Goal: Task Accomplishment & Management: Use online tool/utility

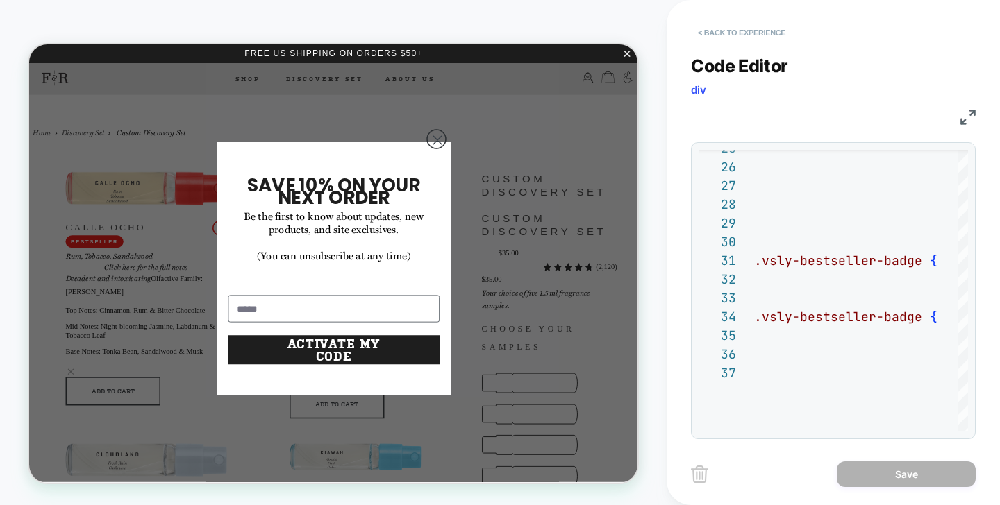
click at [737, 35] on button "< Back to experience" at bounding box center [741, 33] width 101 height 22
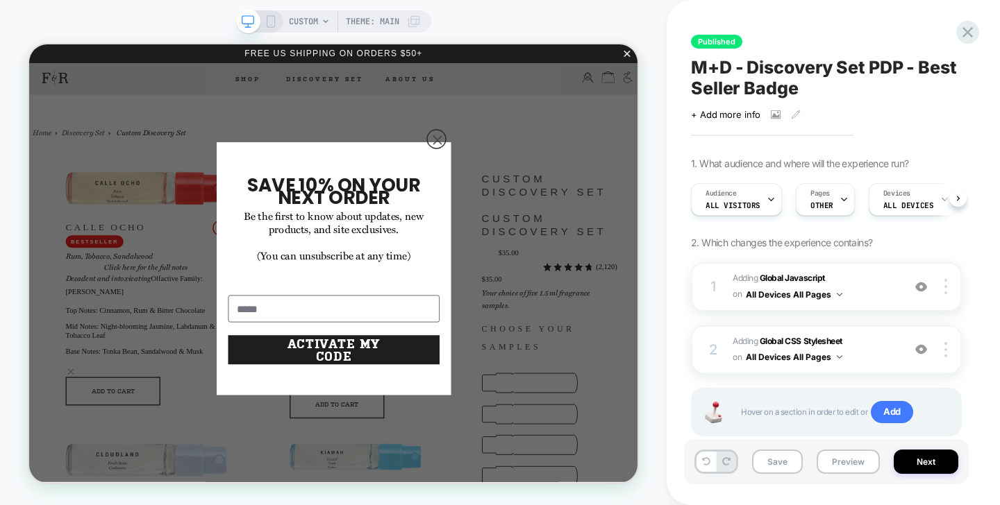
scroll to position [0, 1]
click at [977, 37] on div at bounding box center [967, 32] width 28 height 28
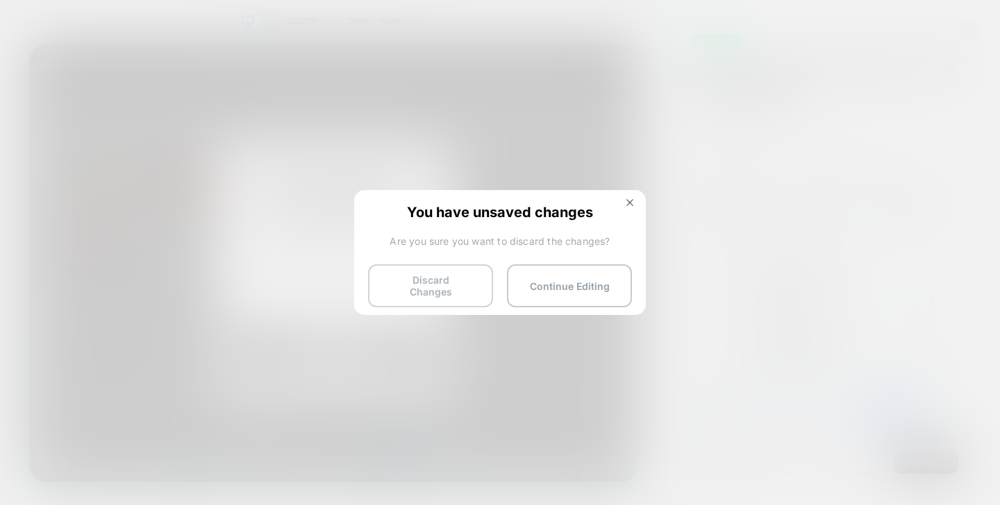
click at [450, 280] on button "Discard Changes" at bounding box center [430, 286] width 125 height 43
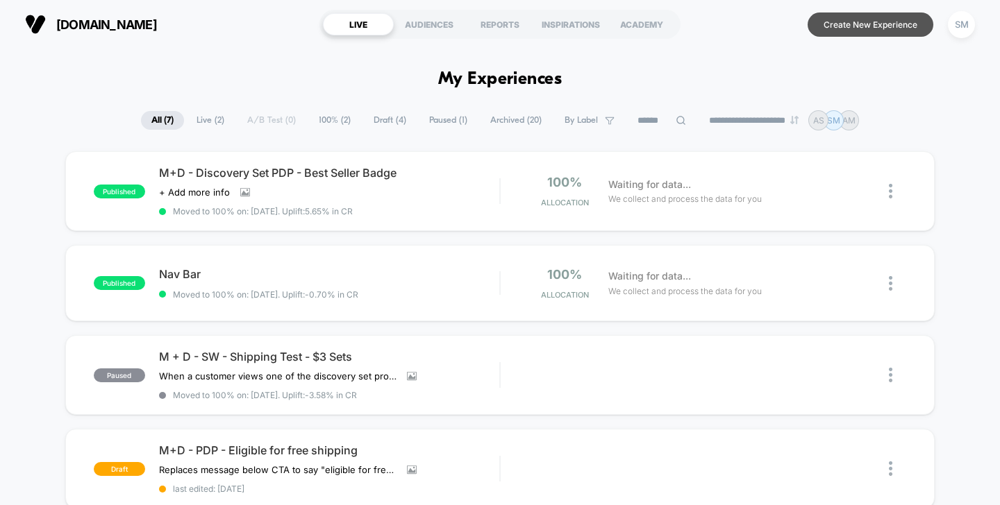
click at [844, 24] on button "Create New Experience" at bounding box center [870, 24] width 126 height 24
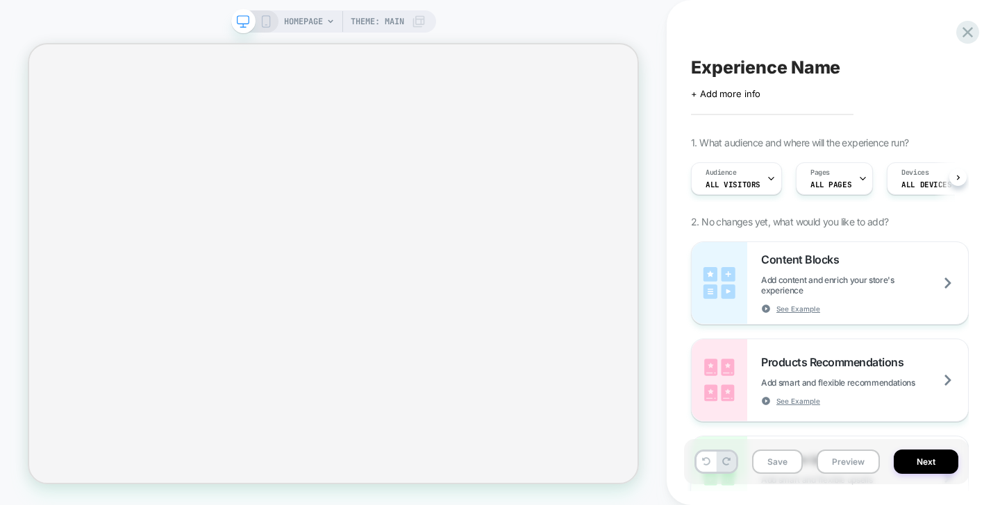
scroll to position [0, 1]
click at [744, 66] on span "Experience Name" at bounding box center [765, 67] width 149 height 21
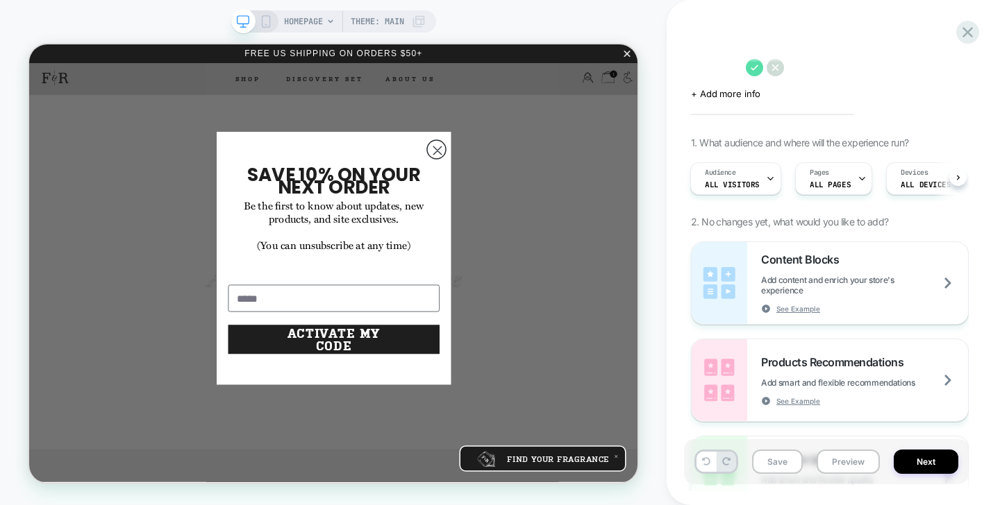
scroll to position [0, 0]
type textarea "*"
click at [790, 67] on textarea "**********" at bounding box center [804, 67] width 226 height 21
click at [864, 71] on textarea "**********" at bounding box center [804, 67] width 226 height 21
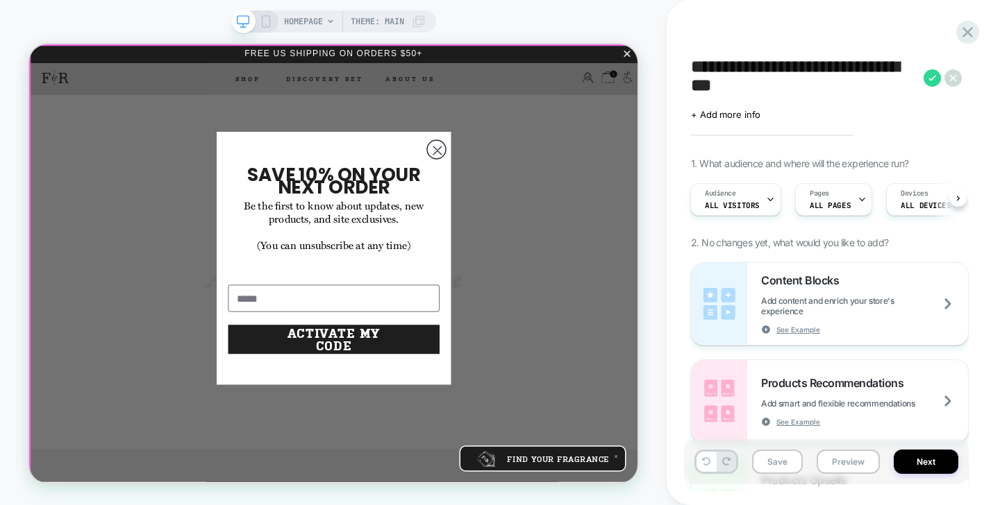
type textarea "**********"
click at [596, 97] on div "Close dialog SAVE 10% ON YOUR NEXT ORDER Be the first to know about updates, ne…" at bounding box center [435, 336] width 812 height 584
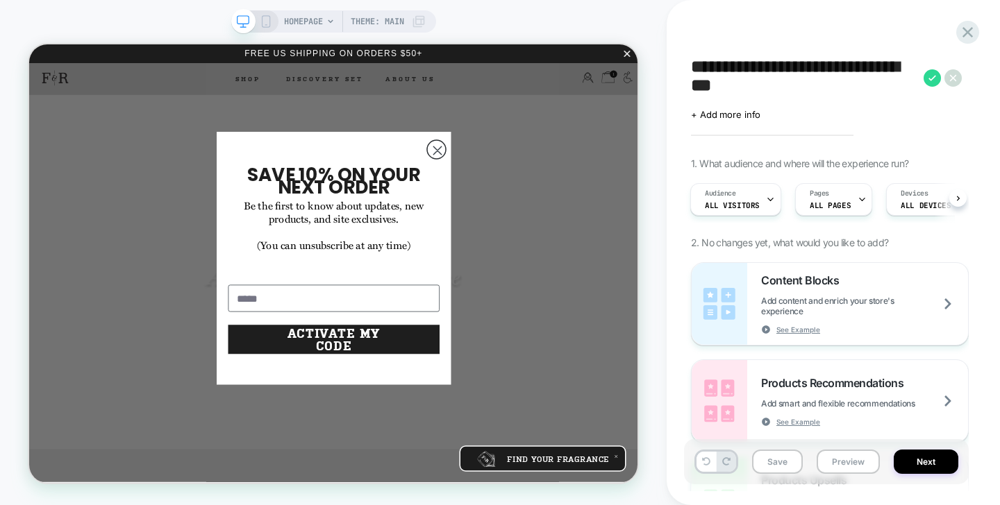
click at [331, 14] on div "HOMEPAGE Theme: MAIN" at bounding box center [355, 21] width 142 height 22
click at [326, 23] on icon at bounding box center [330, 21] width 8 height 8
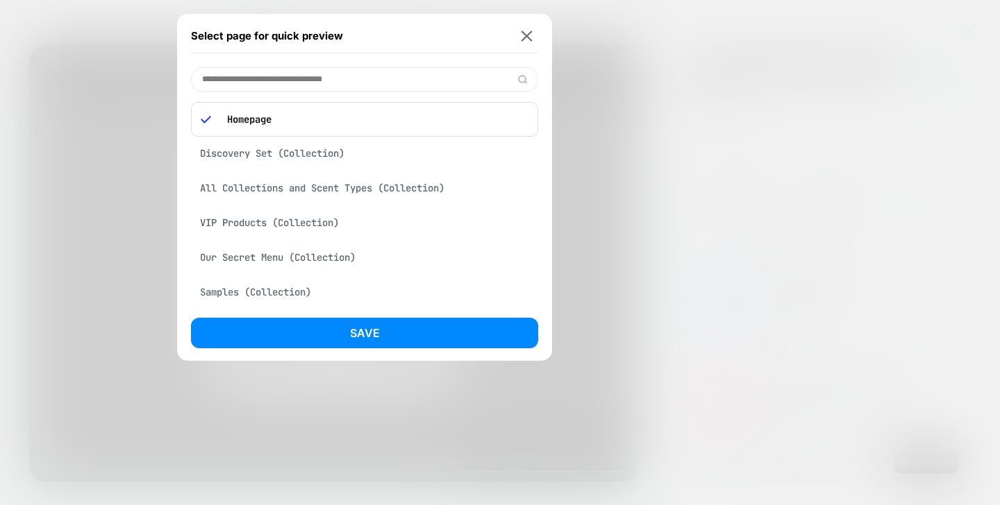
click at [333, 154] on div "Discovery Set (Collection)" at bounding box center [364, 153] width 347 height 26
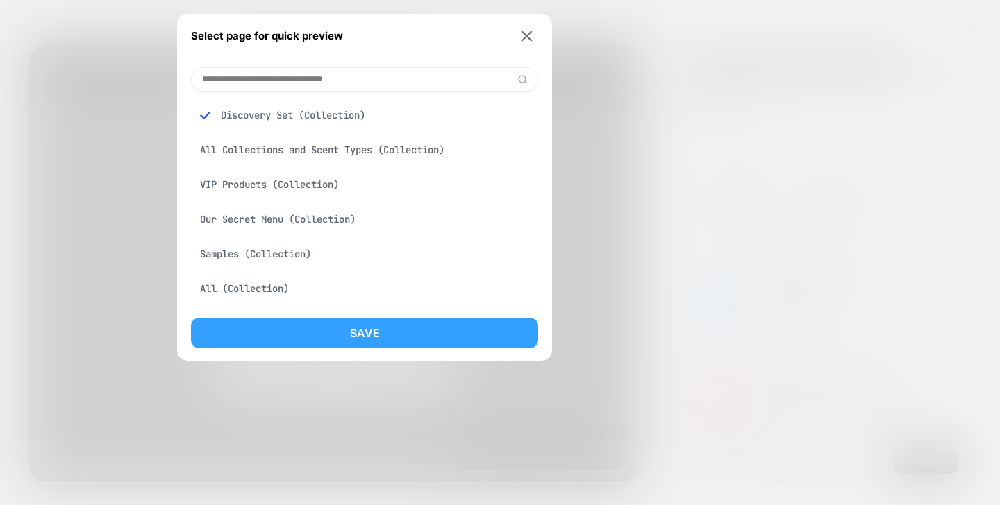
click at [347, 327] on button "Save" at bounding box center [364, 333] width 347 height 31
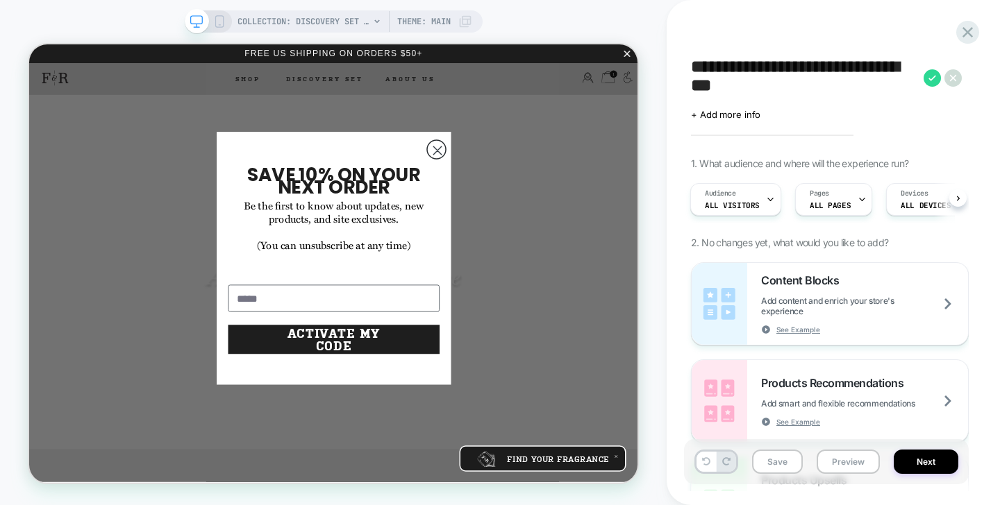
scroll to position [0, 1]
click at [830, 193] on div "Pages ALL PAGES" at bounding box center [829, 199] width 69 height 31
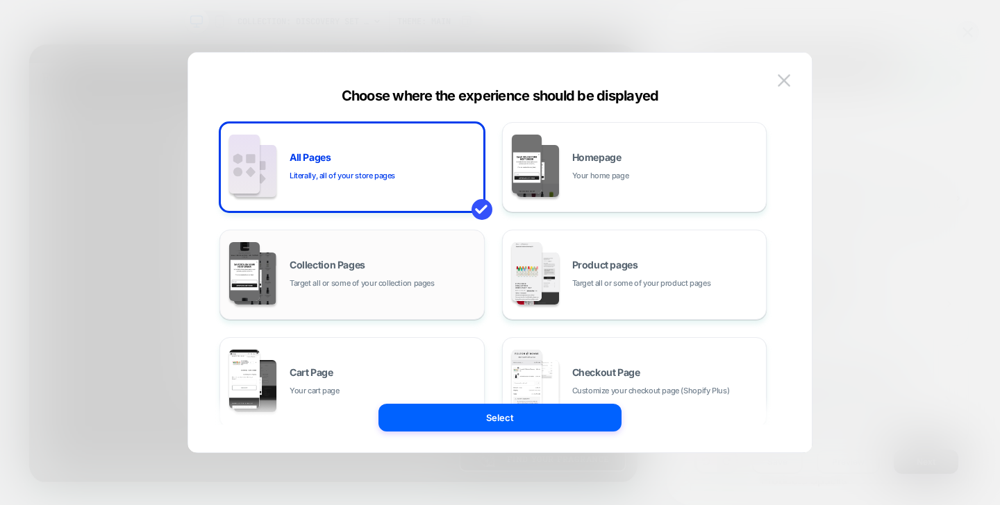
click at [411, 277] on span "Target all or some of your collection pages" at bounding box center [362, 283] width 145 height 13
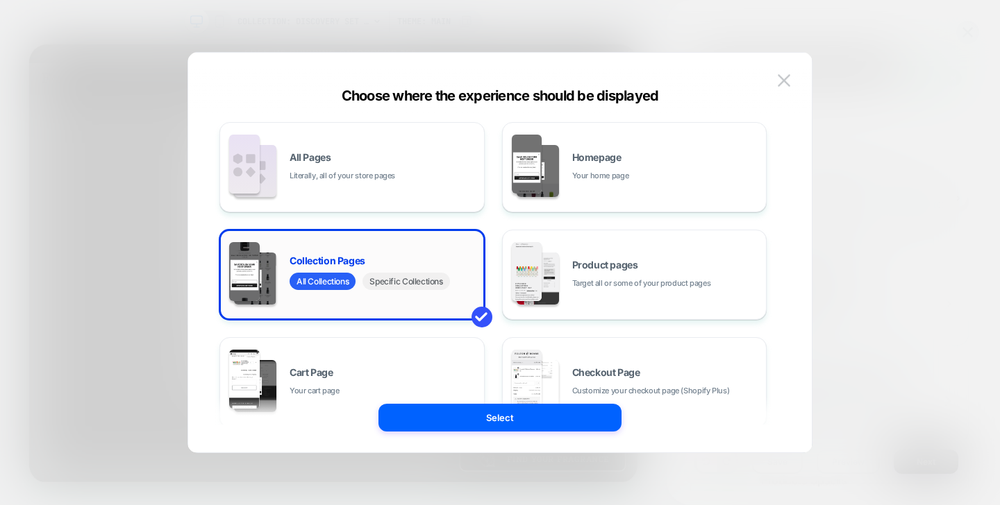
click at [423, 279] on span "Specific Collections" at bounding box center [405, 281] width 87 height 17
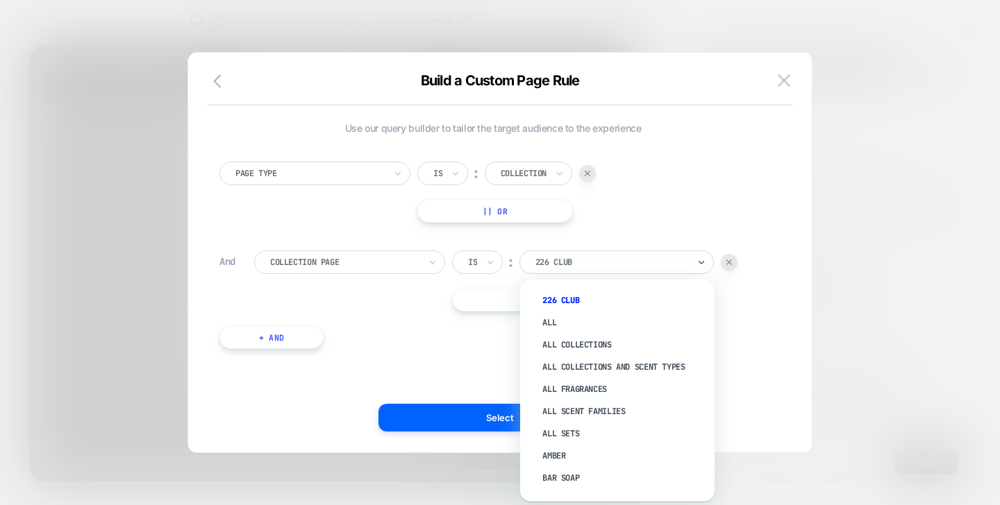
click at [572, 264] on div at bounding box center [611, 262] width 153 height 12
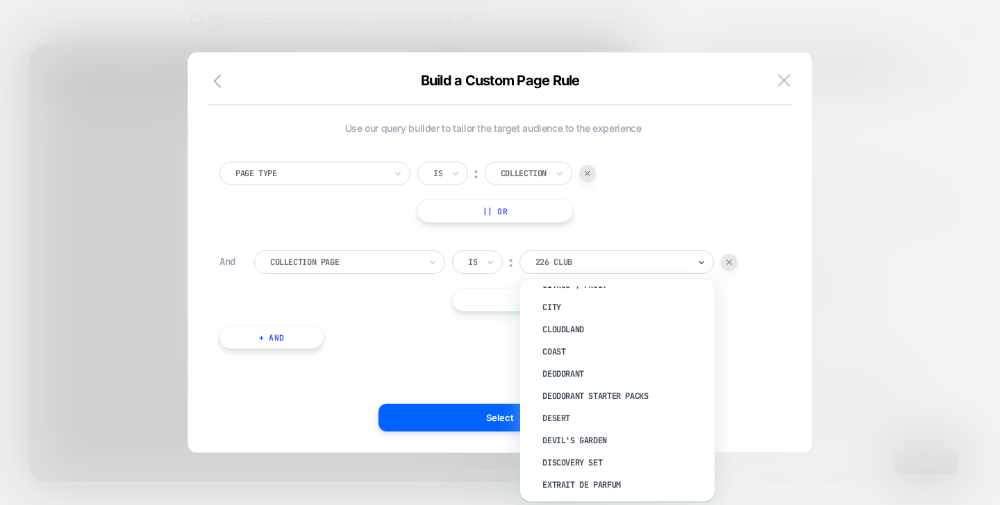
scroll to position [306, 0]
click at [581, 461] on div "Discovery Set" at bounding box center [624, 461] width 181 height 22
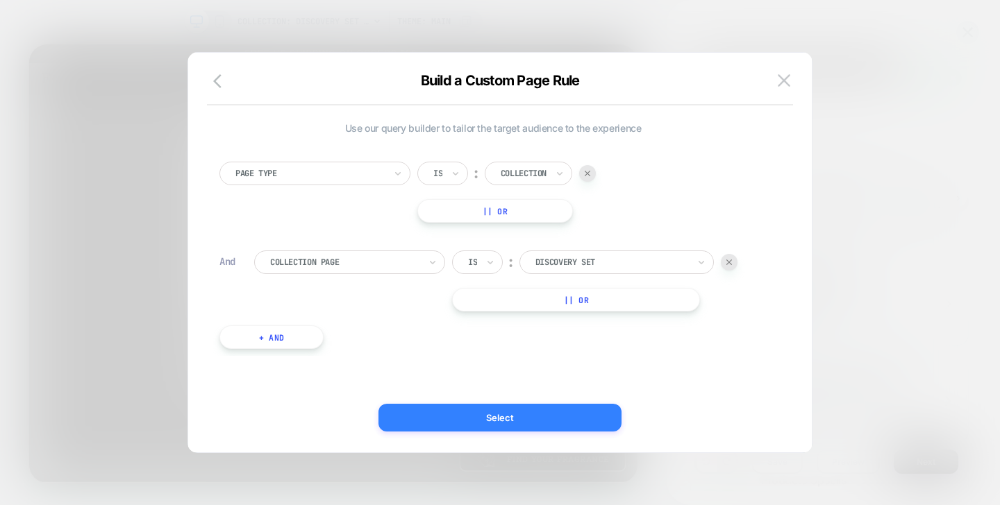
click at [567, 414] on button "Select" at bounding box center [499, 418] width 243 height 28
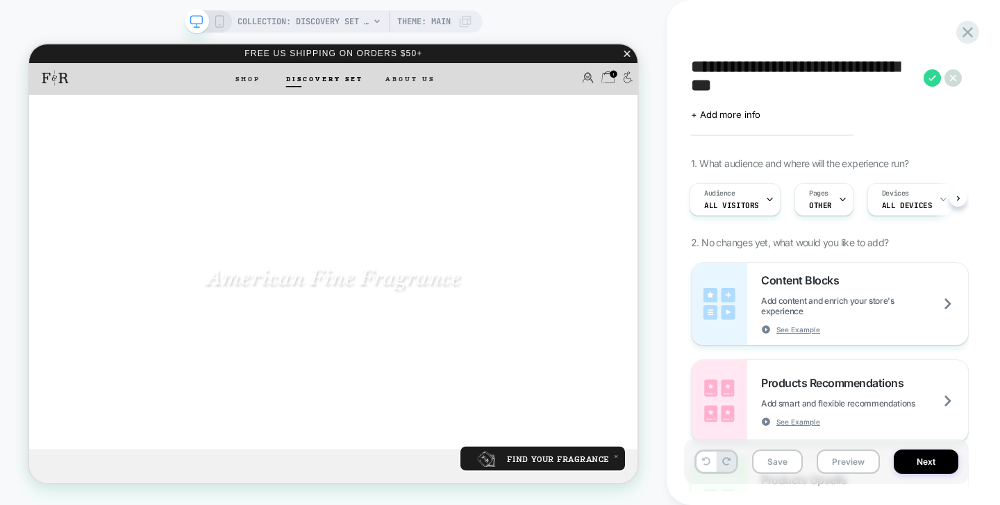
scroll to position [0, 0]
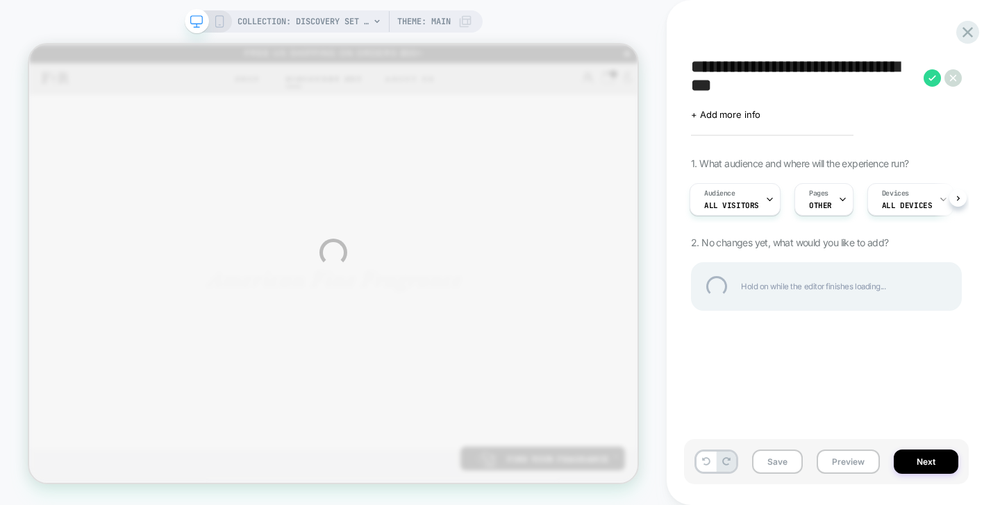
click at [329, 80] on div "**********" at bounding box center [500, 252] width 1000 height 505
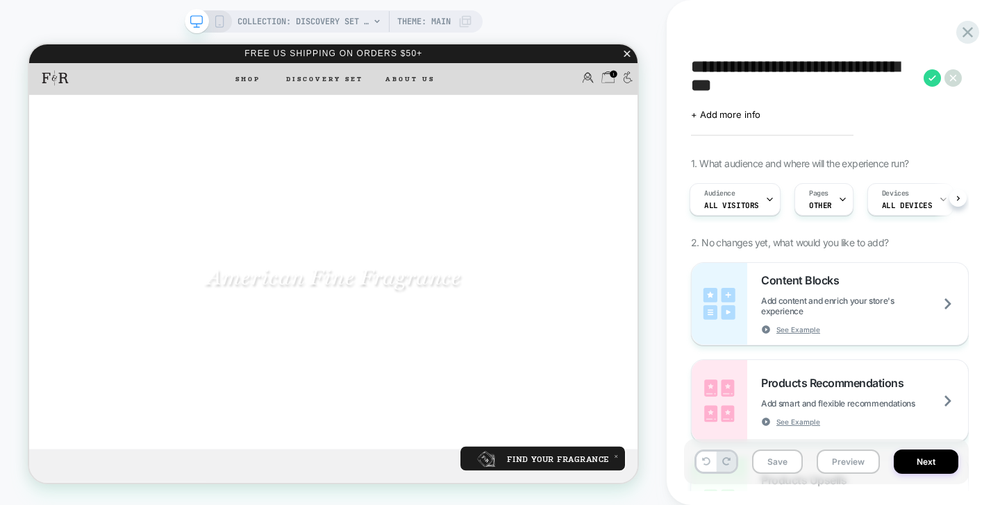
scroll to position [0, 2]
click at [429, 92] on span "Discovery Set" at bounding box center [422, 90] width 103 height 10
click at [384, 93] on span "Discovery Set" at bounding box center [422, 90] width 103 height 10
click at [366, 25] on span "COLLECTION: Discovery Set (Category)" at bounding box center [303, 21] width 132 height 22
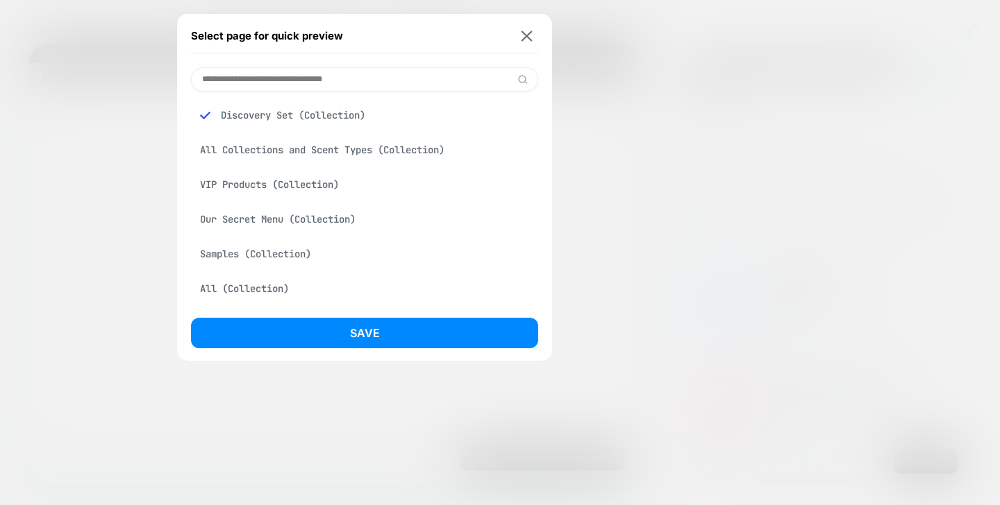
click at [527, 19] on div "Select page for quick preview" at bounding box center [364, 36] width 347 height 35
click at [526, 31] on img at bounding box center [526, 36] width 11 height 10
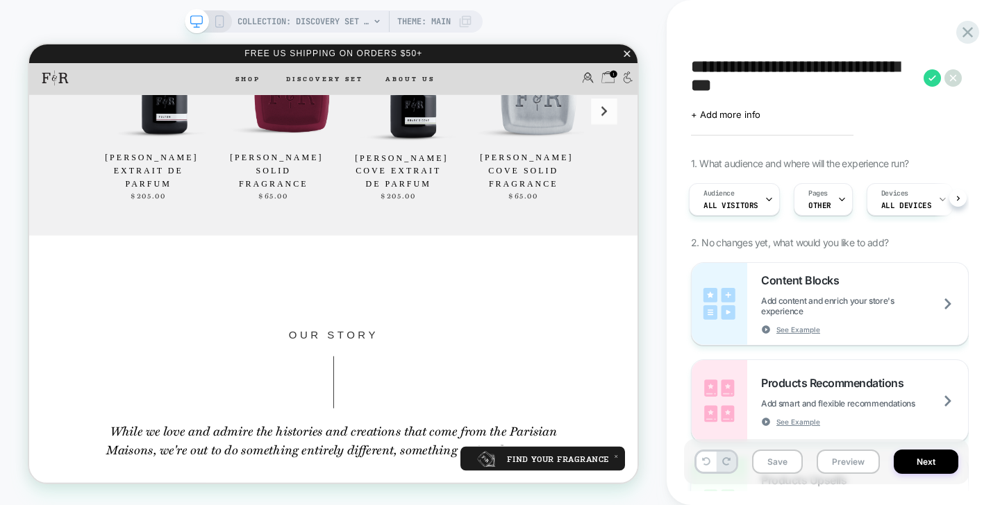
scroll to position [390, 0]
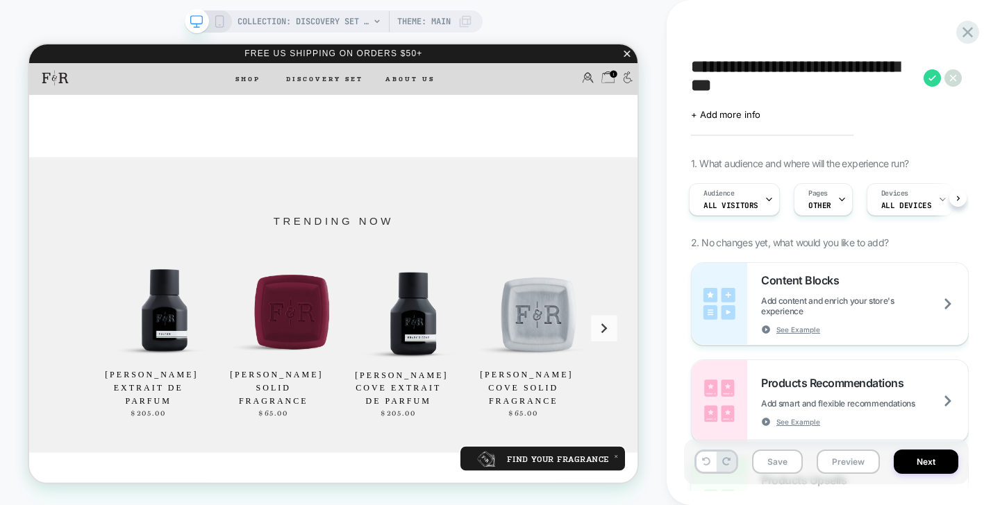
click at [333, 32] on div "COLLECTION: Discovery Set (Category) COLLECTION: Discovery Set (Category) Theme…" at bounding box center [333, 253] width 667 height 478
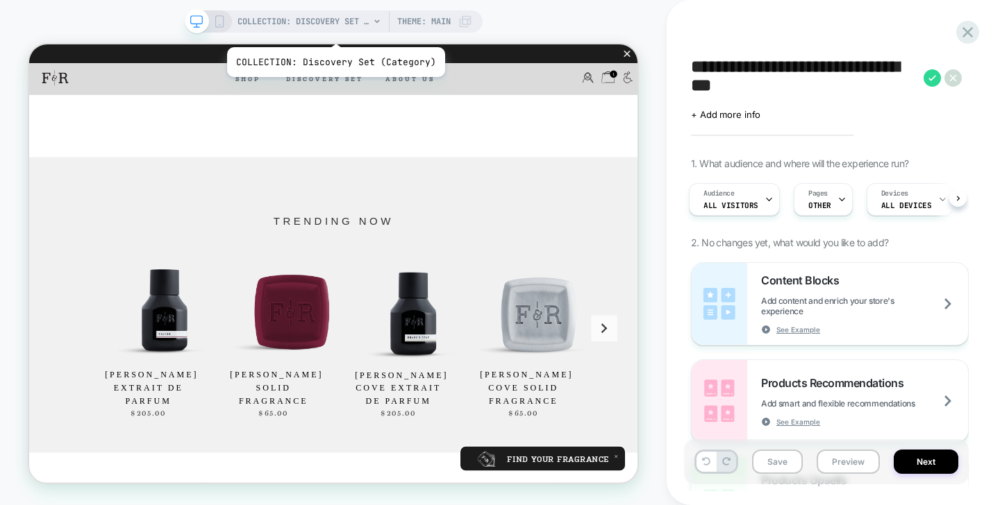
click at [333, 29] on span "COLLECTION: Discovery Set (Category)" at bounding box center [303, 21] width 132 height 22
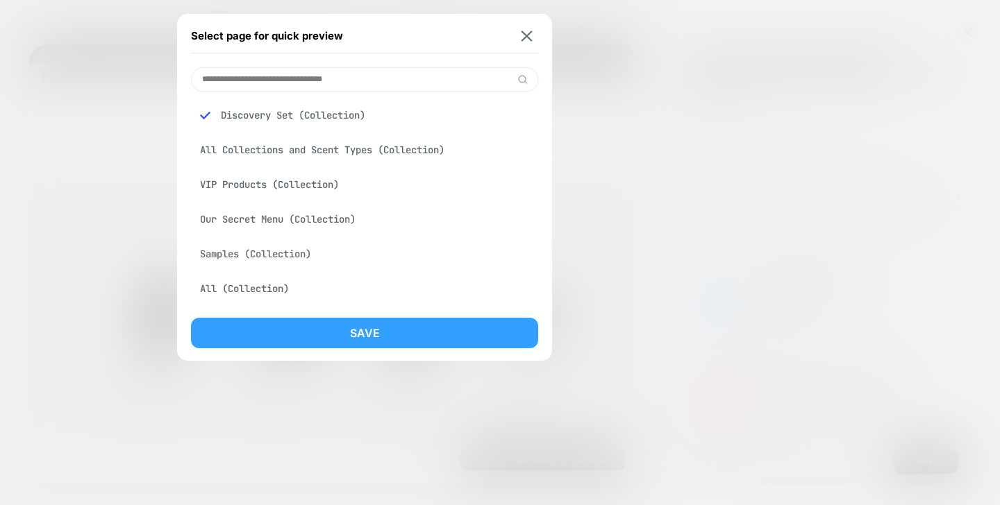
click at [370, 335] on button "Save" at bounding box center [364, 333] width 347 height 31
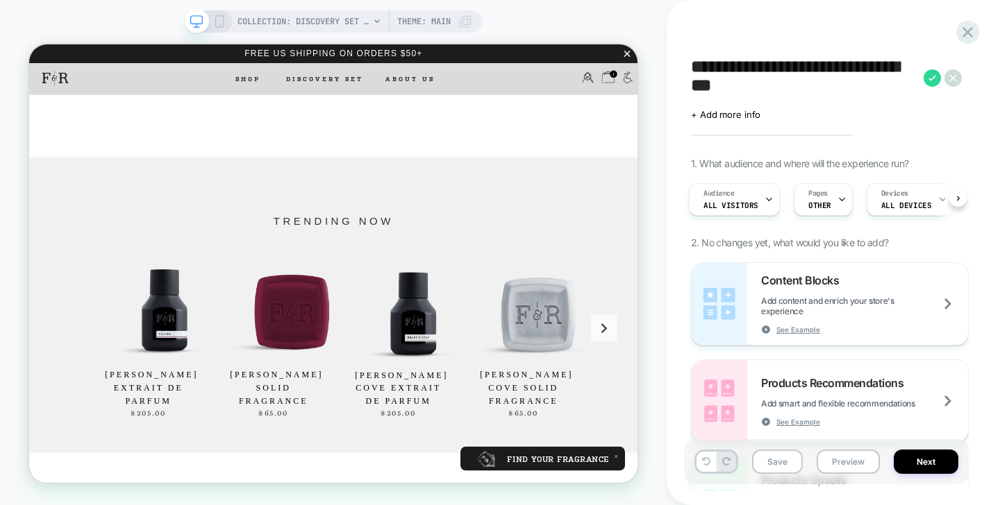
click at [431, 20] on span "Theme: MAIN" at bounding box center [423, 21] width 53 height 22
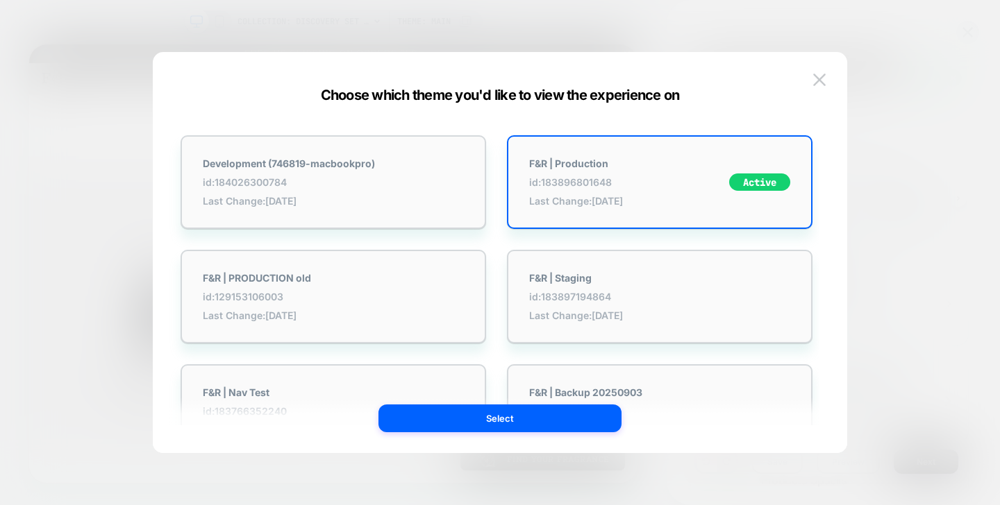
click at [823, 77] on img at bounding box center [819, 80] width 12 height 12
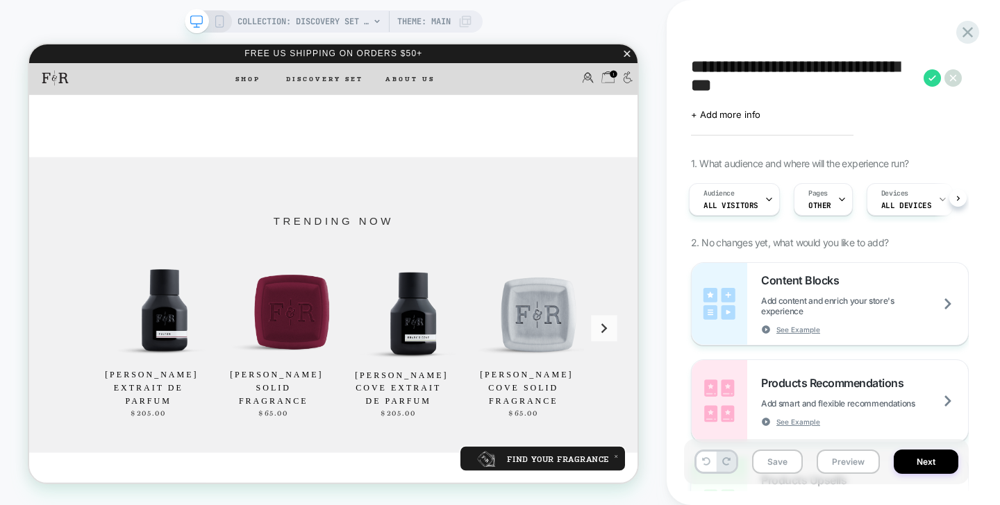
click at [216, 13] on div "COLLECTION: Discovery Set (Category) Theme: MAIN" at bounding box center [334, 21] width 298 height 22
click at [216, 18] on icon at bounding box center [219, 21] width 12 height 12
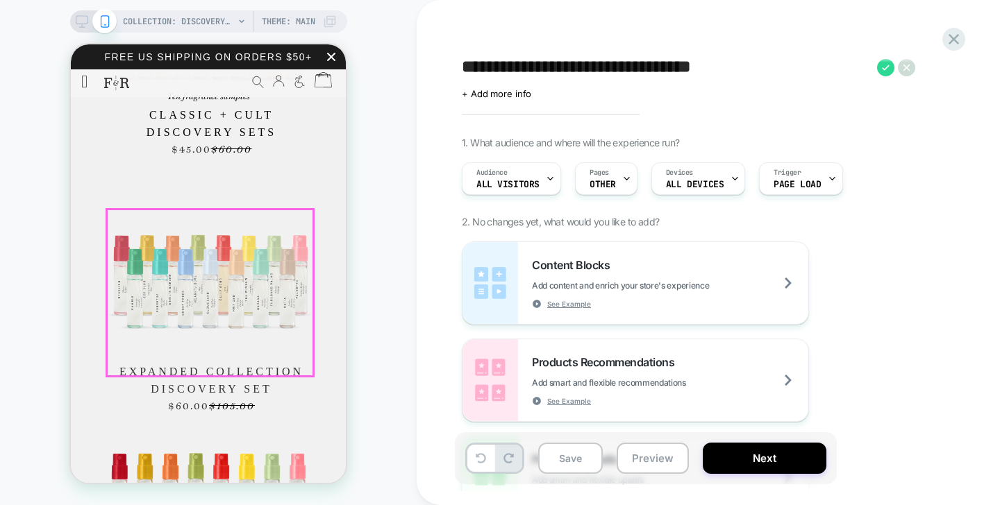
scroll to position [1247, 0]
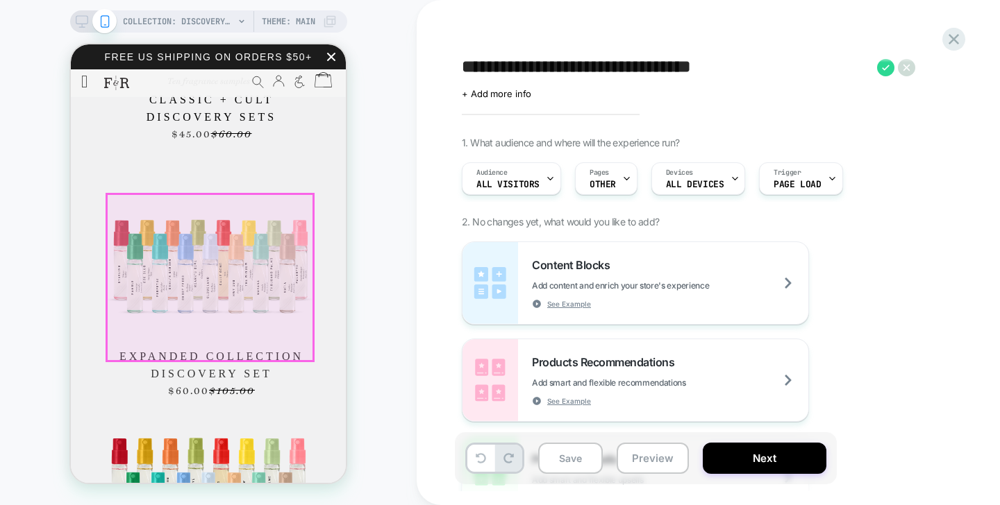
click at [263, 301] on img at bounding box center [208, 257] width 208 height 168
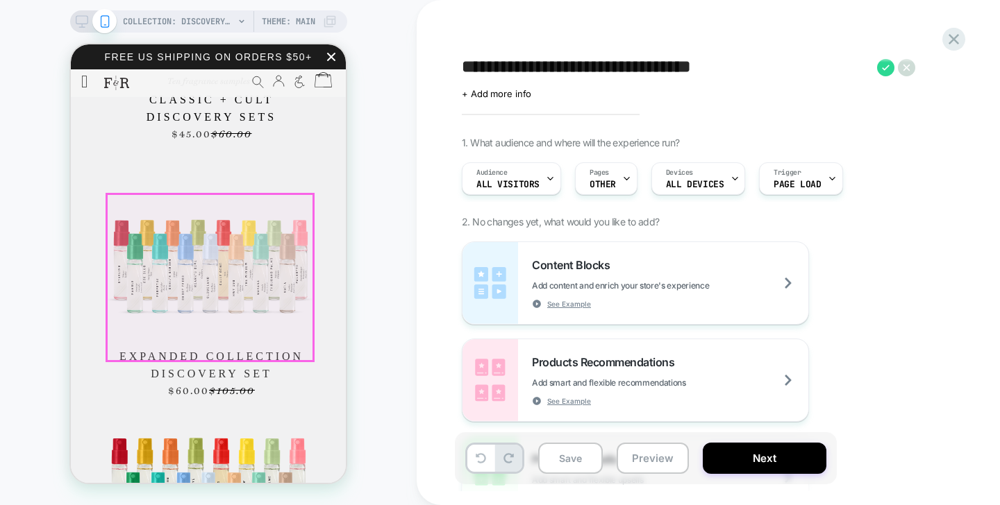
click at [231, 262] on img at bounding box center [208, 257] width 208 height 168
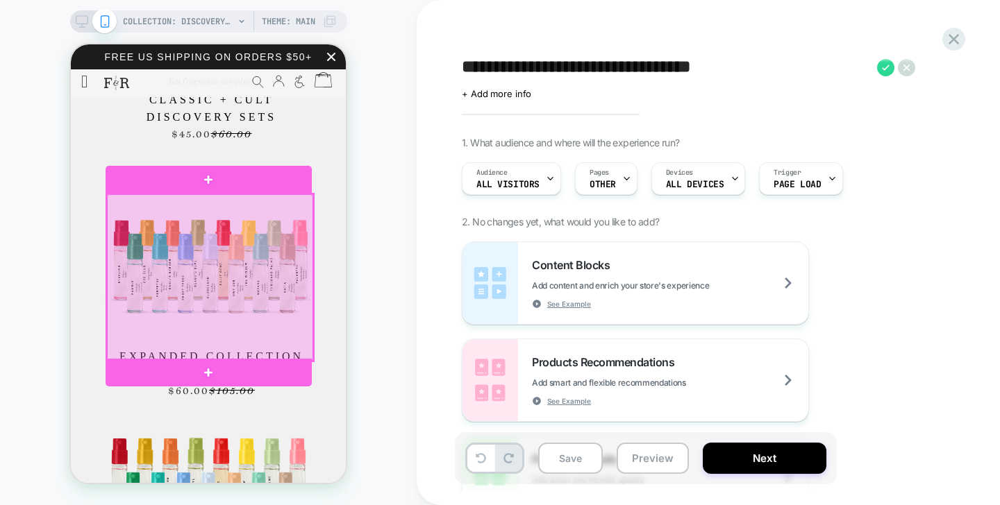
click at [280, 320] on div at bounding box center [210, 277] width 206 height 167
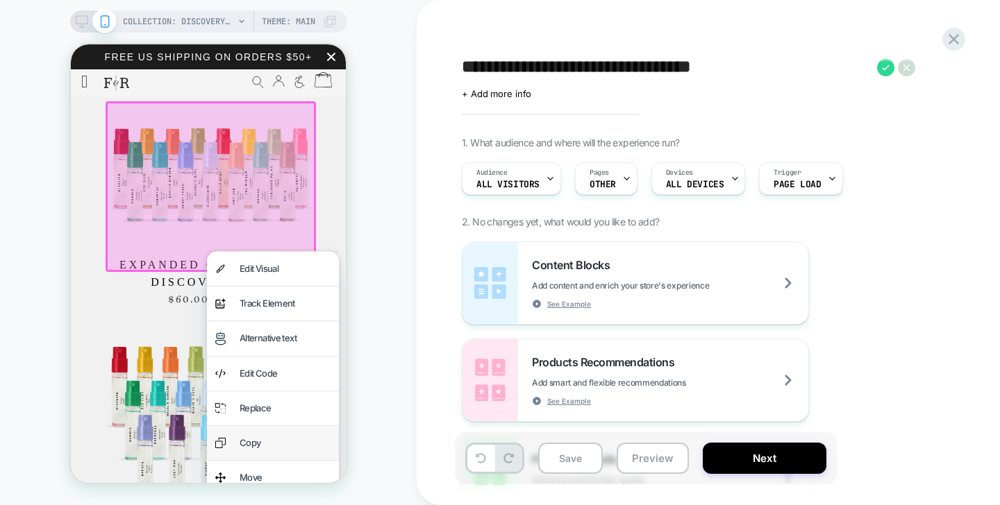
scroll to position [1346, 0]
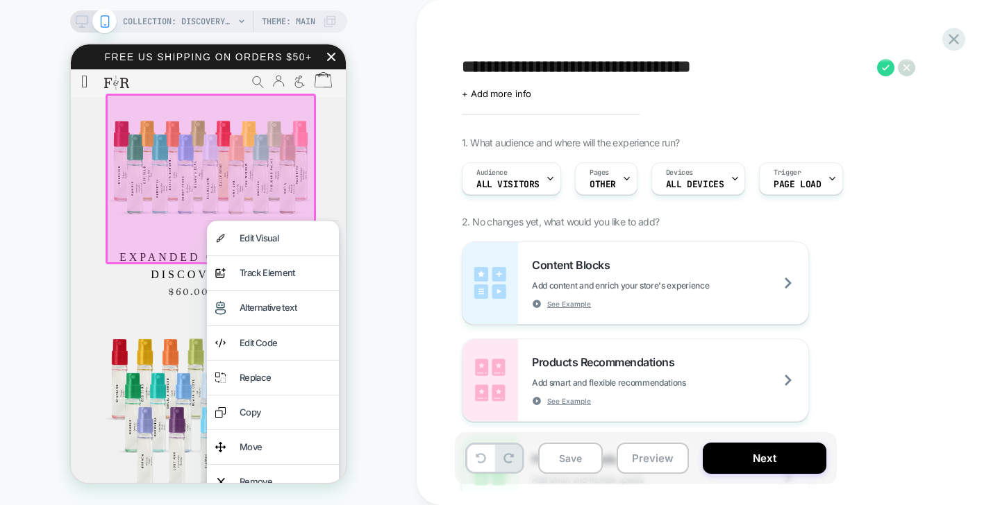
click at [373, 242] on div "COLLECTION: Discovery Set (Category) COLLECTION: Discovery Set (Category) Theme…" at bounding box center [208, 253] width 417 height 478
click at [383, 269] on div "COLLECTION: Discovery Set (Category) COLLECTION: Discovery Set (Category) Theme…" at bounding box center [208, 253] width 417 height 478
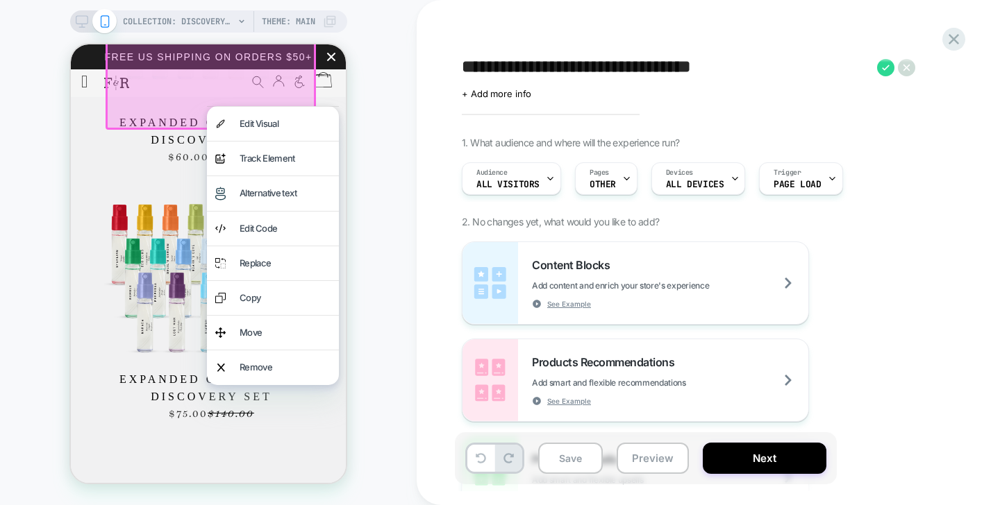
scroll to position [1521, 0]
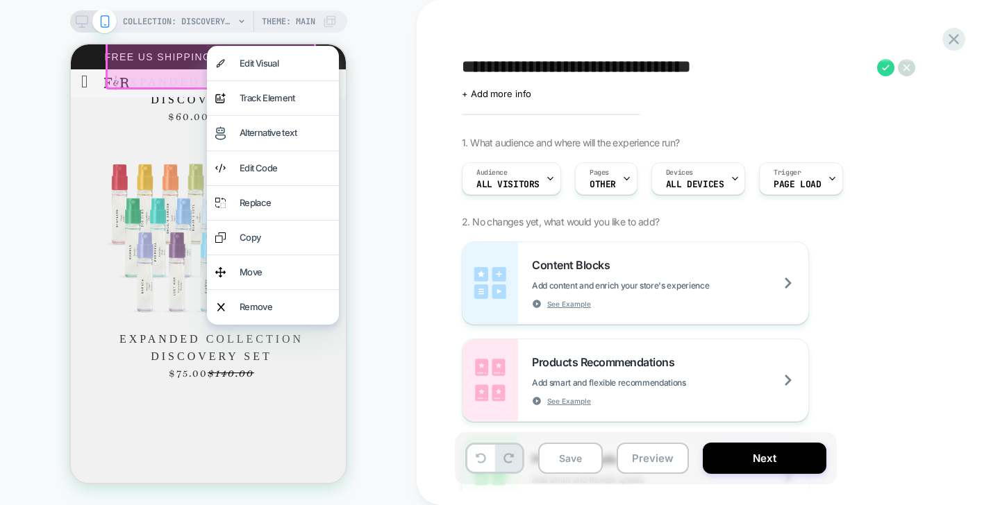
click at [132, 324] on img at bounding box center [208, 240] width 208 height 168
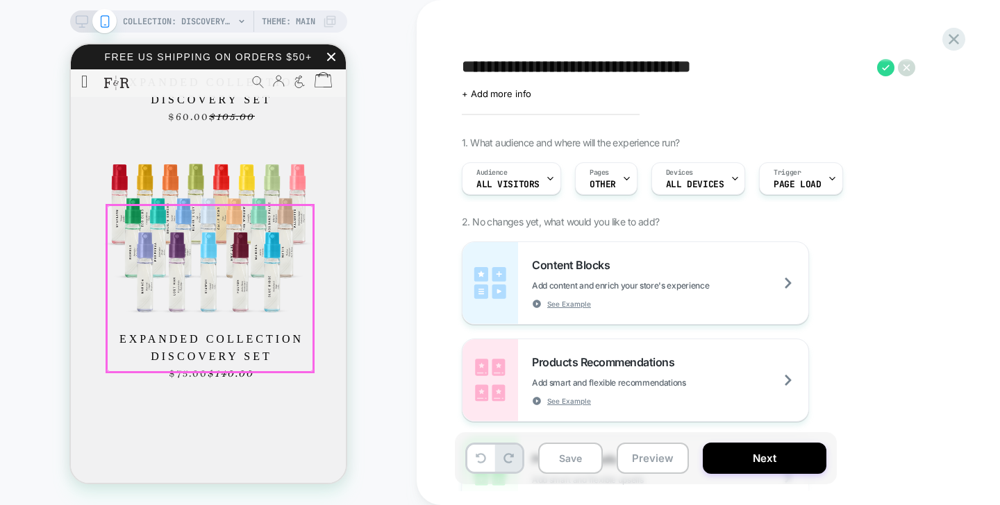
click at [209, 299] on div at bounding box center [210, 289] width 206 height 167
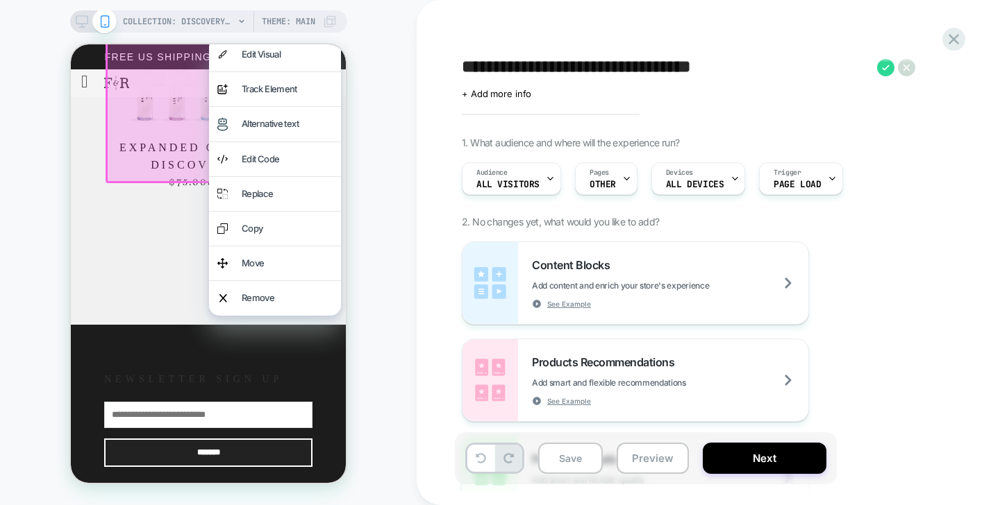
scroll to position [1783, 0]
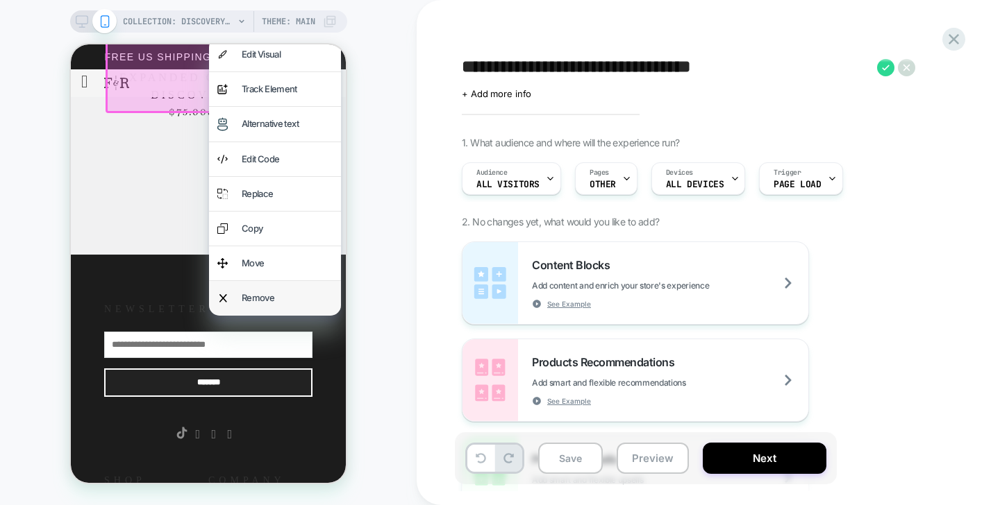
click at [289, 296] on div "Remove" at bounding box center [287, 298] width 91 height 17
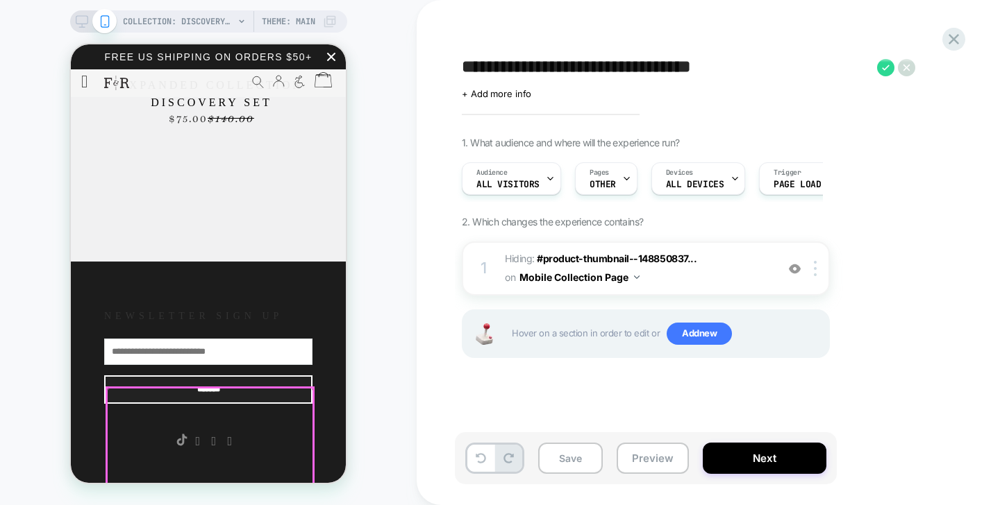
scroll to position [1556, 0]
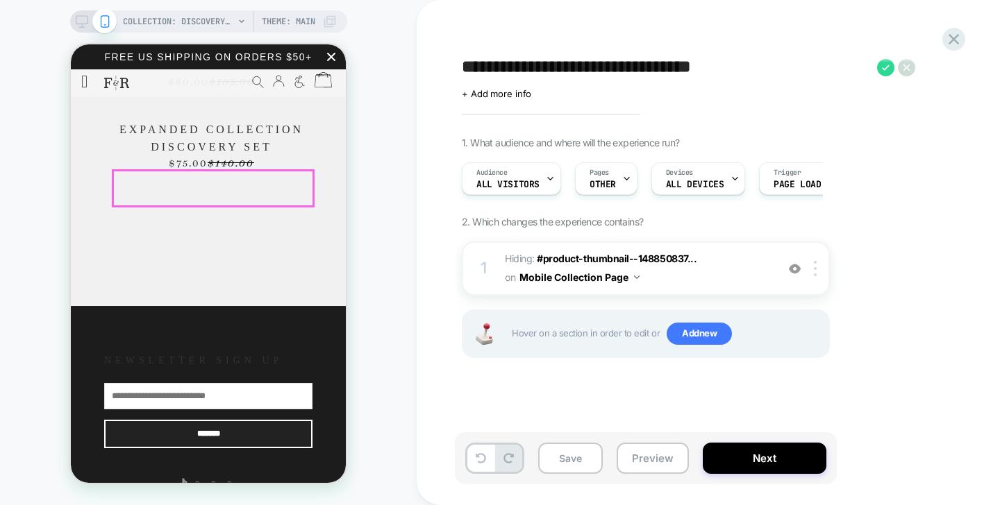
click at [258, 156] on span "Expanded Collection Discovery Set" at bounding box center [211, 138] width 202 height 35
click at [241, 156] on span "Expanded Collection Discovery Set" at bounding box center [211, 138] width 202 height 35
click at [199, 156] on span "Expanded Collection Discovery Set" at bounding box center [211, 138] width 202 height 35
click at [239, 169] on span "$140.00" at bounding box center [231, 163] width 47 height 14
click at [378, 266] on div "COLLECTION: Discovery Set (Category) COLLECTION: Discovery Set (Category) Theme…" at bounding box center [208, 253] width 417 height 478
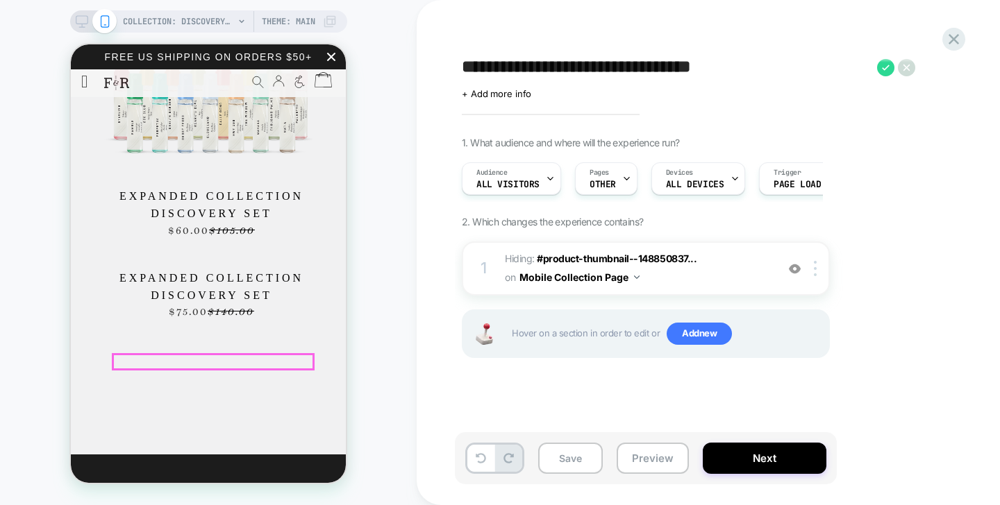
scroll to position [1381, 0]
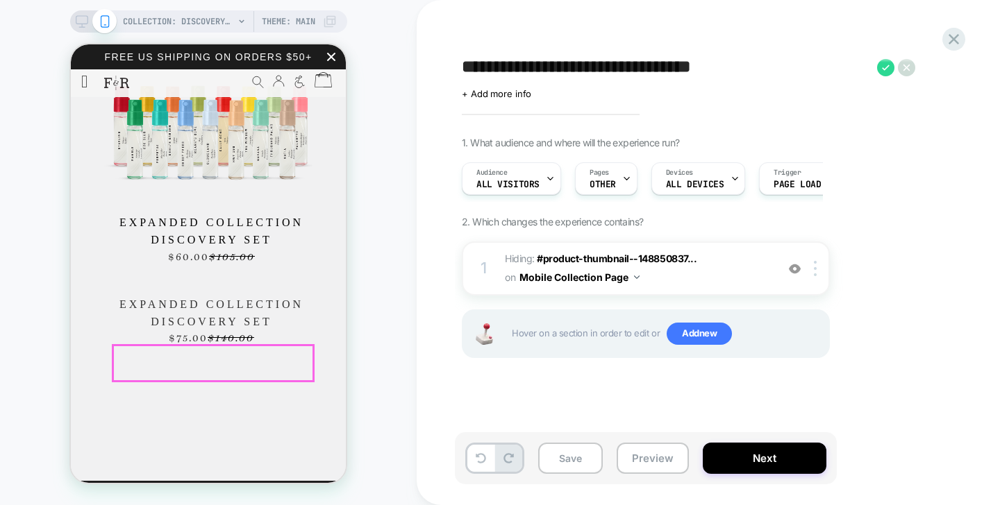
click at [246, 330] on span "Expanded Collection Discovery Set" at bounding box center [211, 313] width 202 height 35
click at [228, 344] on span "$140.00" at bounding box center [231, 337] width 47 height 14
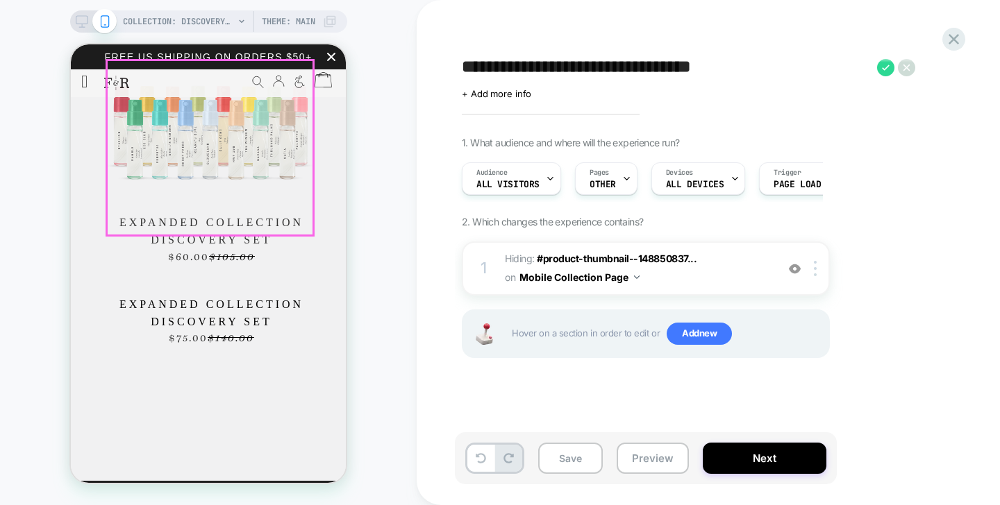
click at [250, 215] on div at bounding box center [208, 127] width 208 height 176
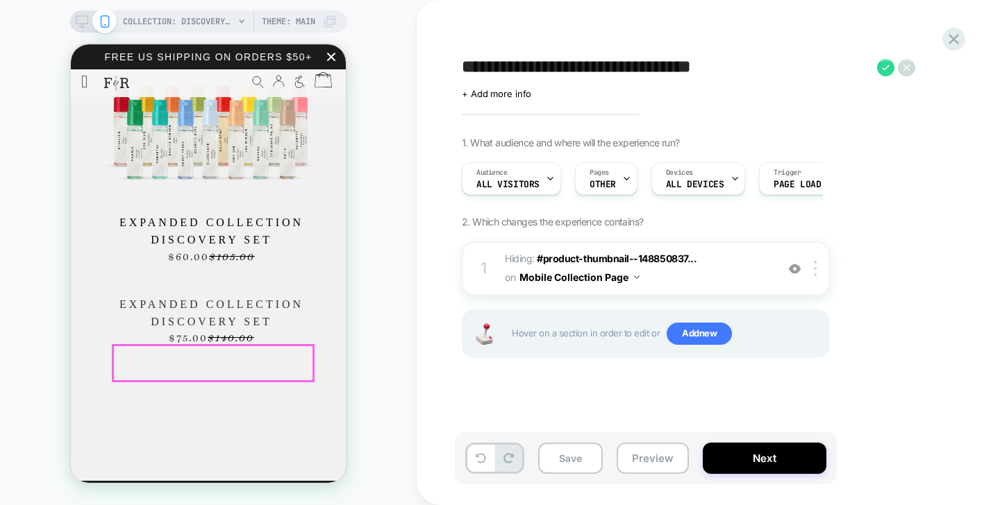
click at [301, 330] on span "Expanded Collection Discovery Set" at bounding box center [211, 313] width 202 height 35
click at [630, 289] on div "1 Hiding : #product-thumbnail--148850837... #product-thumbnail--14885083775344-…" at bounding box center [646, 269] width 368 height 54
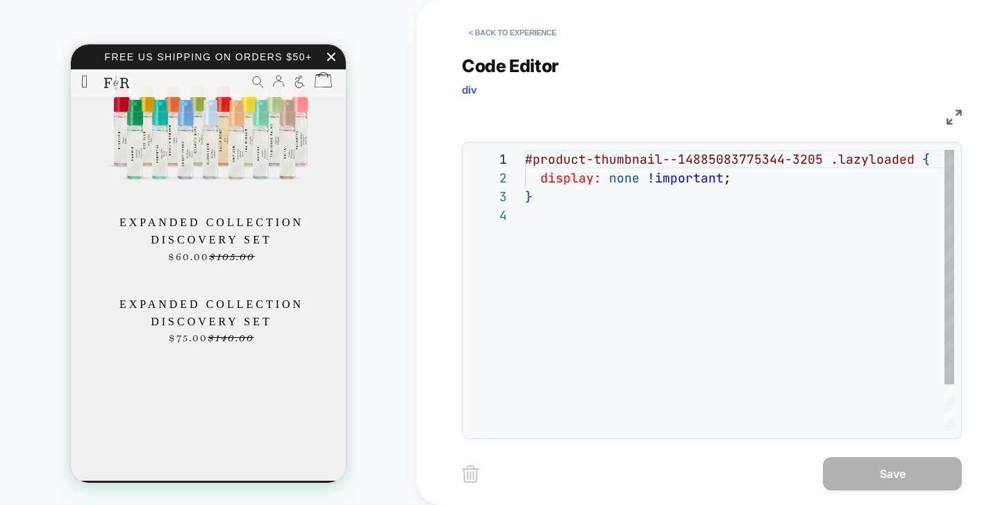
scroll to position [56, 0]
click at [491, 37] on button "< Back to experience" at bounding box center [512, 33] width 101 height 22
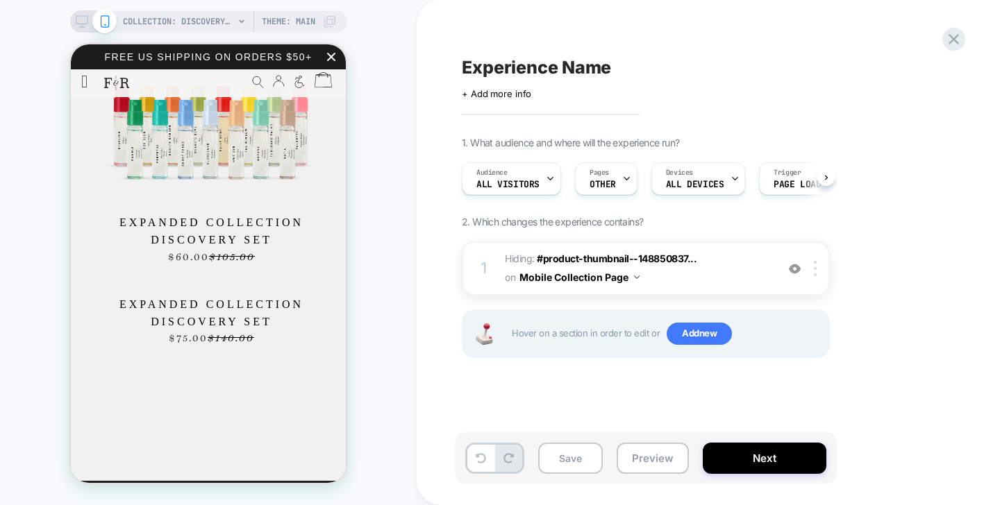
scroll to position [0, 1]
click at [637, 276] on img at bounding box center [637, 277] width 6 height 3
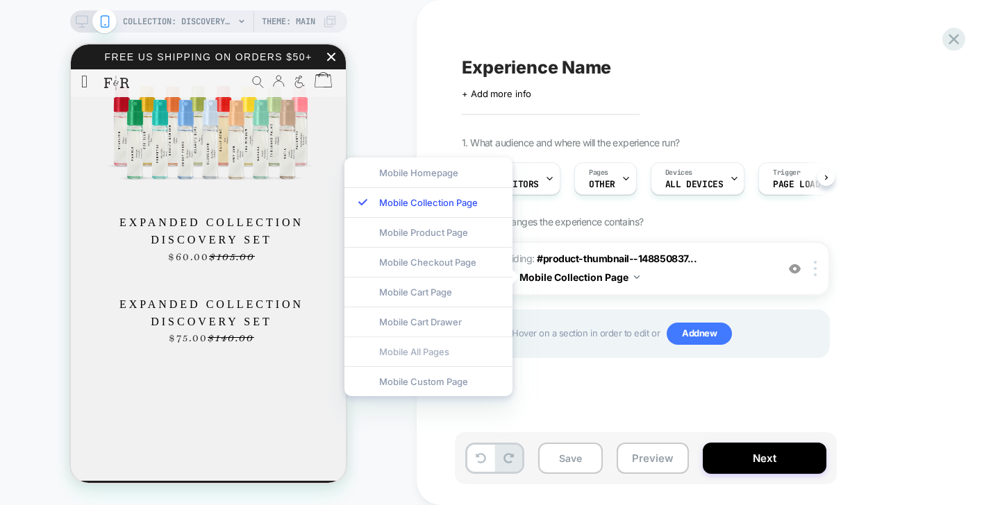
click at [435, 360] on div "Mobile All Pages" at bounding box center [428, 352] width 168 height 30
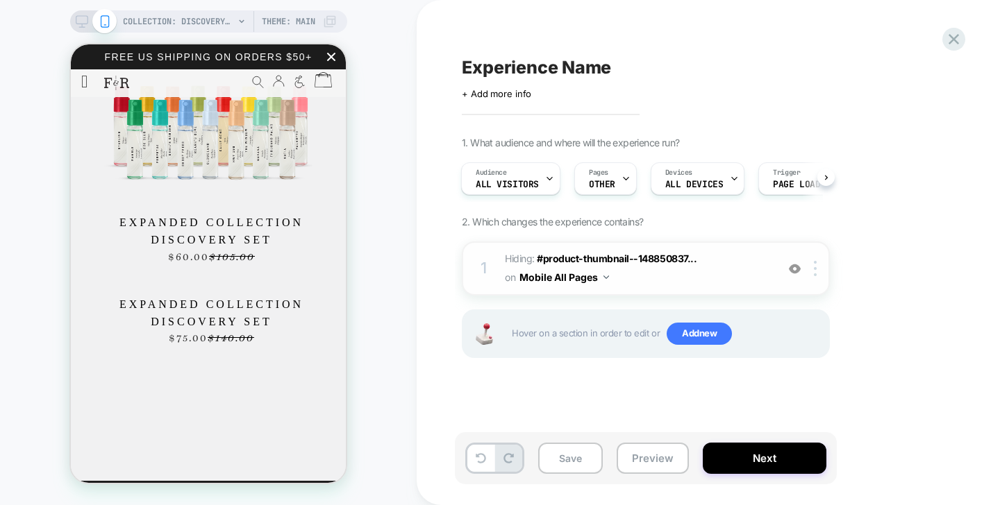
click at [579, 282] on button "Mobile All Pages" at bounding box center [564, 277] width 90 height 20
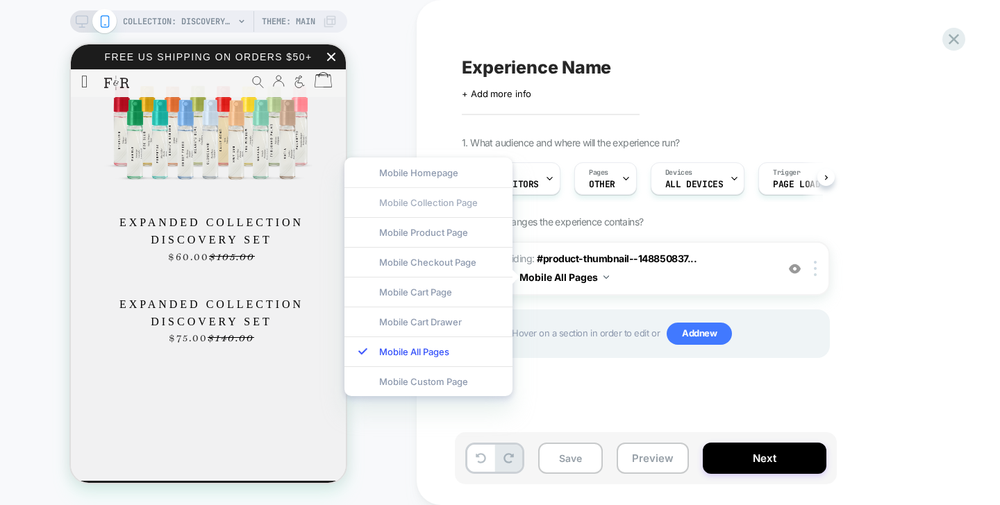
click at [428, 207] on div "Mobile Collection Page" at bounding box center [428, 202] width 168 height 30
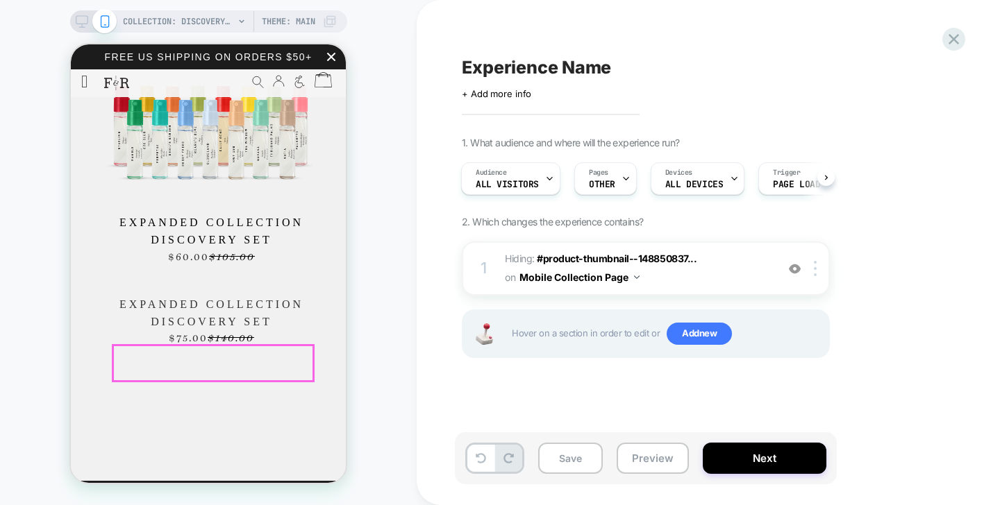
click at [263, 330] on span "Expanded Collection Discovery Set" at bounding box center [211, 313] width 202 height 35
click at [794, 266] on img at bounding box center [795, 269] width 12 height 12
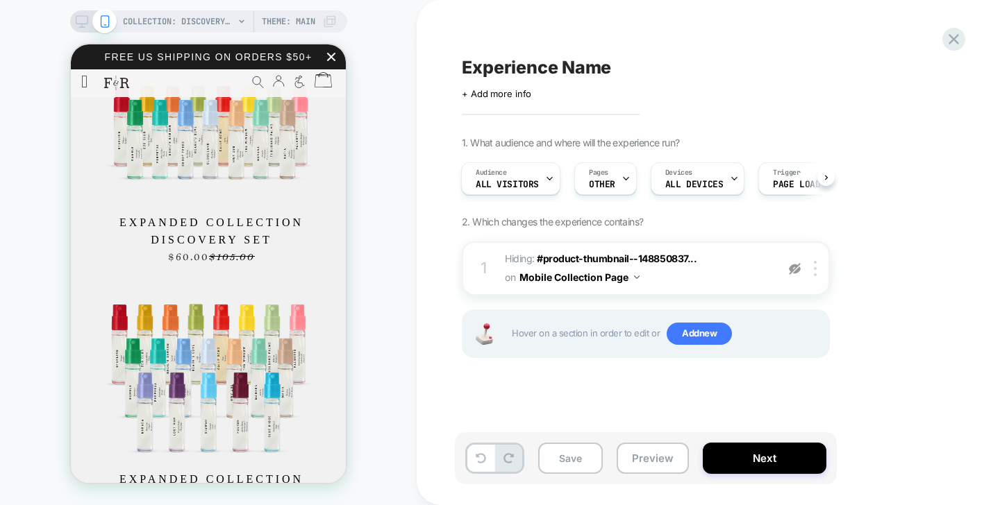
click at [794, 266] on img at bounding box center [795, 269] width 12 height 12
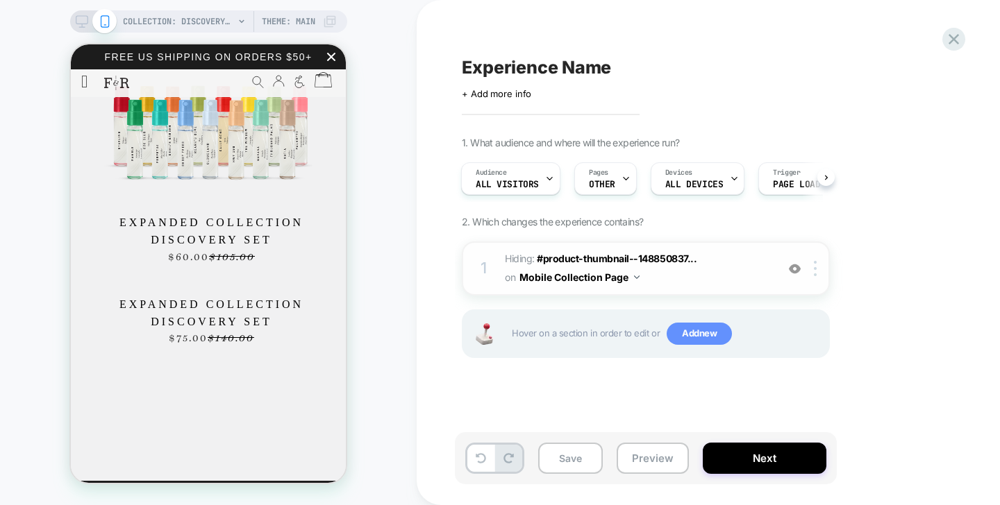
click at [691, 341] on span "Add new" at bounding box center [699, 334] width 65 height 22
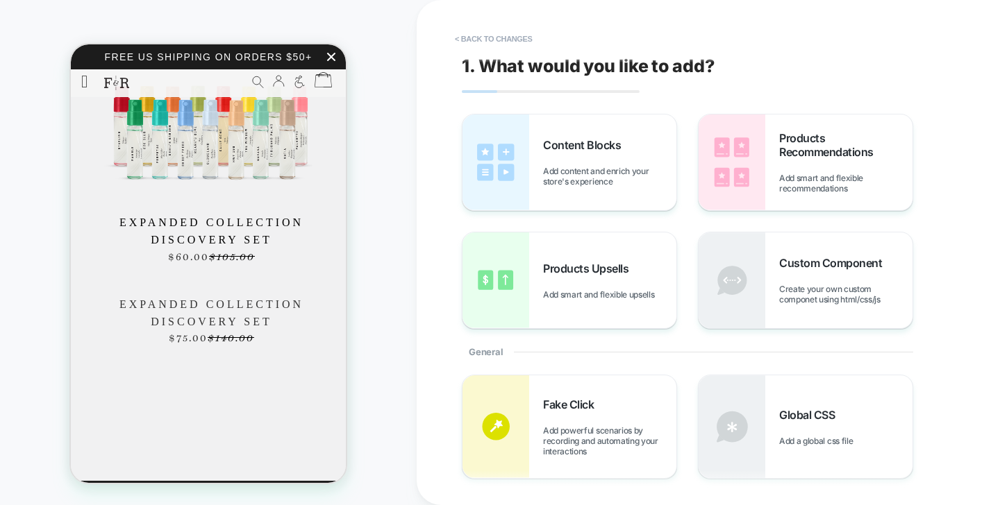
click at [277, 330] on span "Expanded Collection Discovery Set" at bounding box center [211, 313] width 202 height 35
click at [471, 37] on button "< Back to changes" at bounding box center [494, 39] width 92 height 22
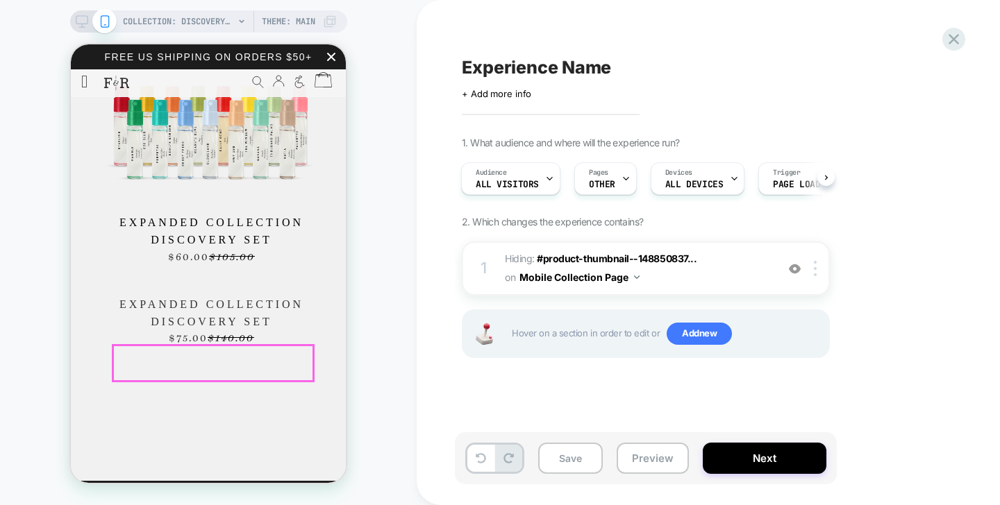
click at [188, 330] on span "Expanded Collection Discovery Set" at bounding box center [211, 313] width 202 height 35
click at [164, 330] on span "Expanded Collection Discovery Set" at bounding box center [211, 313] width 202 height 35
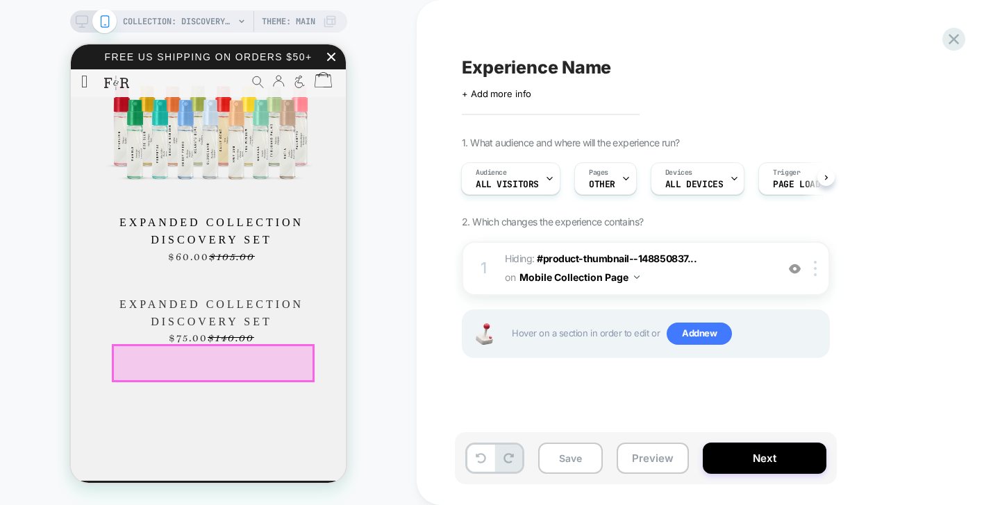
click at [164, 346] on div at bounding box center [213, 363] width 200 height 35
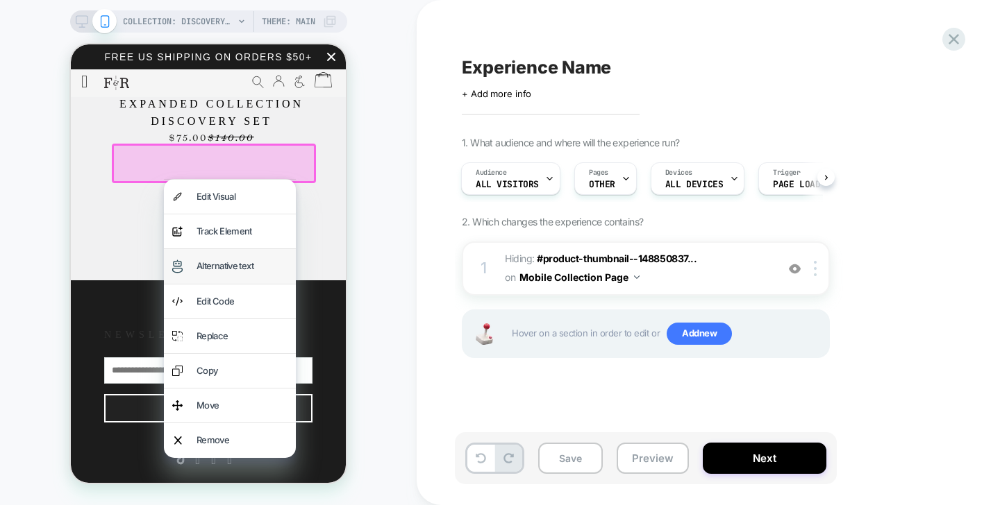
scroll to position [1666, 0]
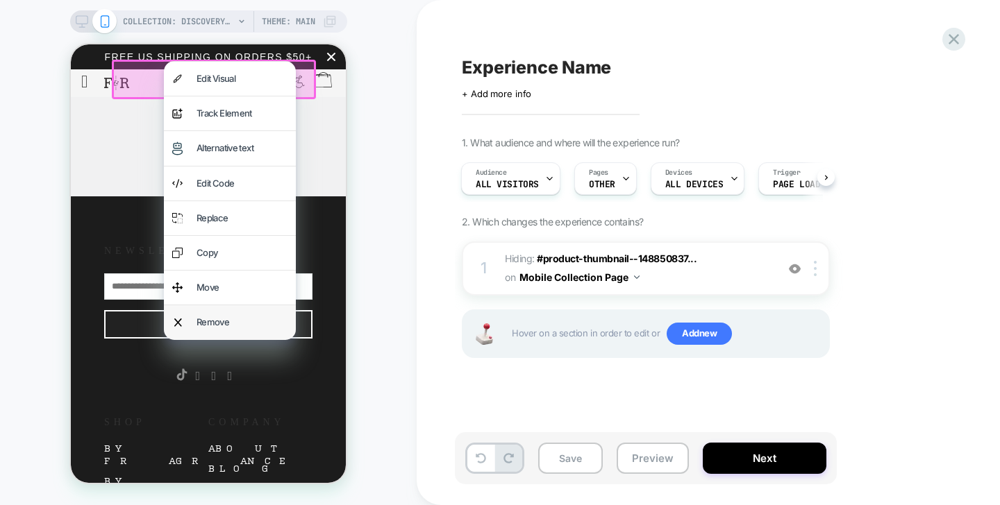
click at [237, 317] on div "Remove" at bounding box center [241, 322] width 91 height 17
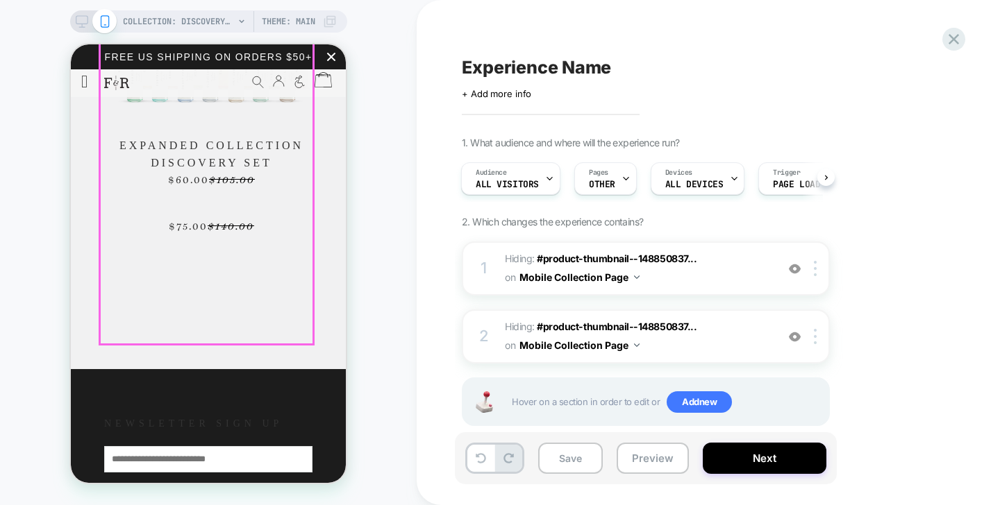
scroll to position [1403, 0]
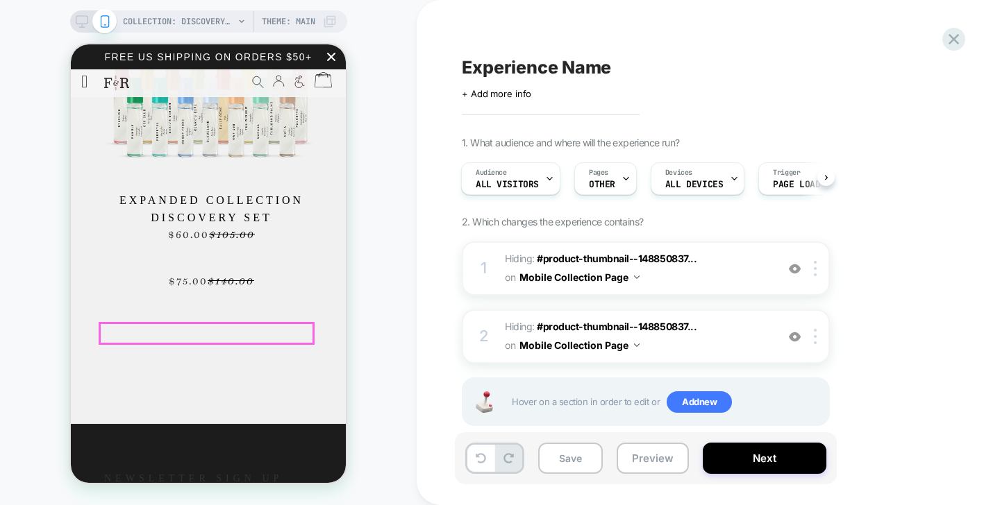
click at [217, 287] on span "$140.00" at bounding box center [231, 281] width 47 height 14
click at [231, 287] on span "$140.00" at bounding box center [231, 281] width 47 height 14
click at [201, 288] on span "$75.00 $140.00" at bounding box center [211, 281] width 202 height 15
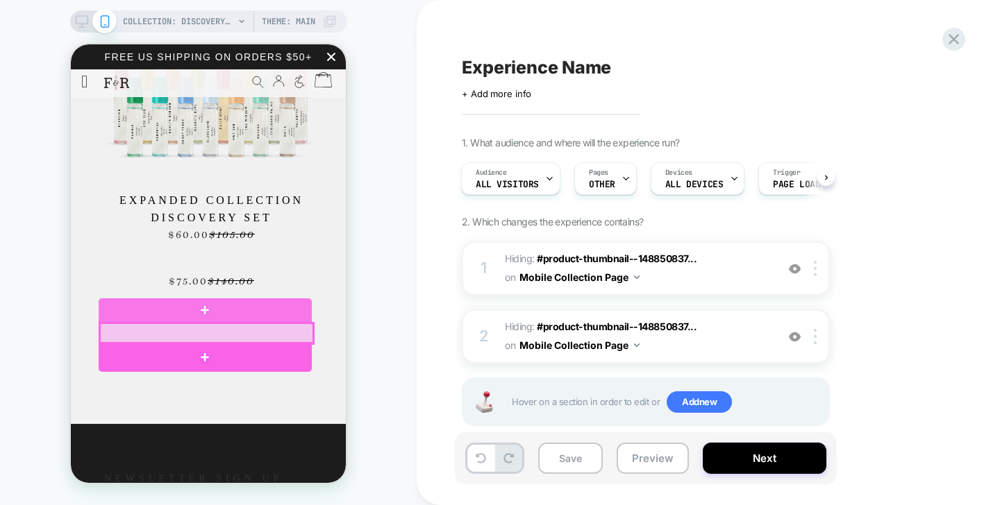
click at [205, 328] on div at bounding box center [206, 334] width 213 height 20
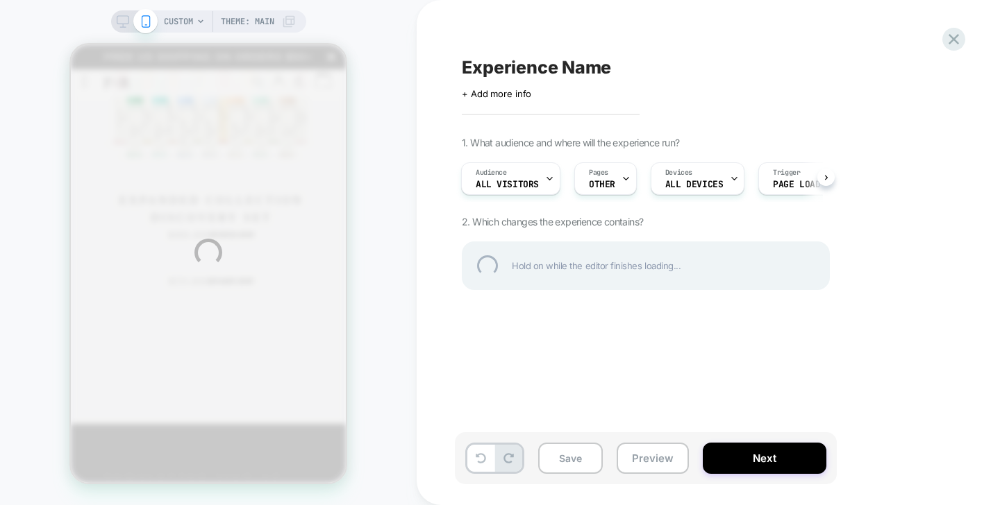
click at [205, 328] on div "CUSTOM Theme: MAIN Experience Name Click to edit experience details + Add more …" at bounding box center [500, 252] width 1000 height 505
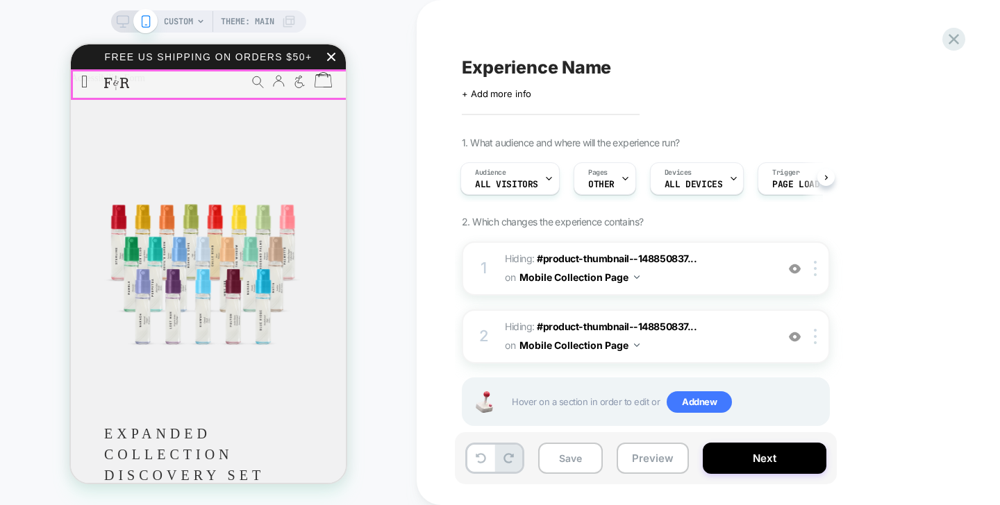
scroll to position [0, 0]
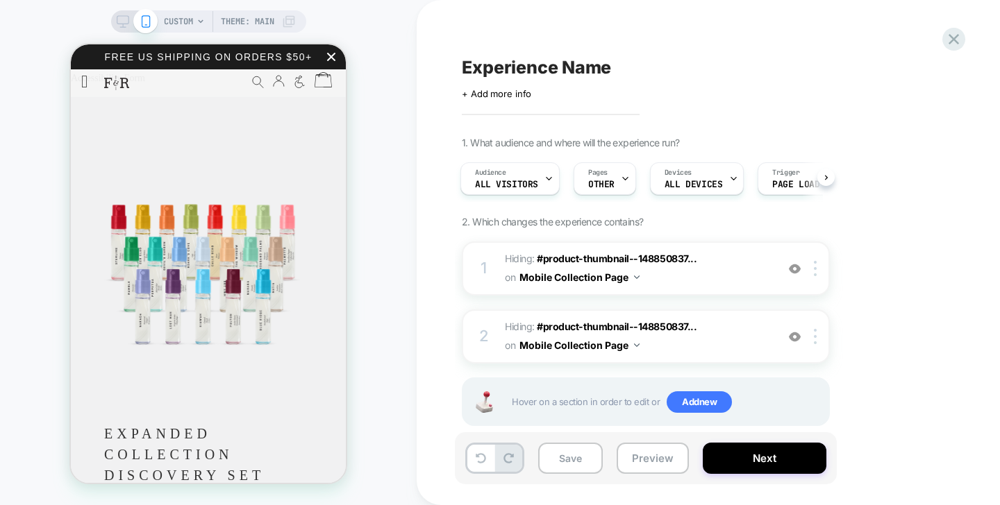
click at [190, 37] on div "CUSTOM Theme: MAIN" at bounding box center [208, 253] width 417 height 478
click at [191, 15] on span "CUSTOM" at bounding box center [178, 21] width 29 height 22
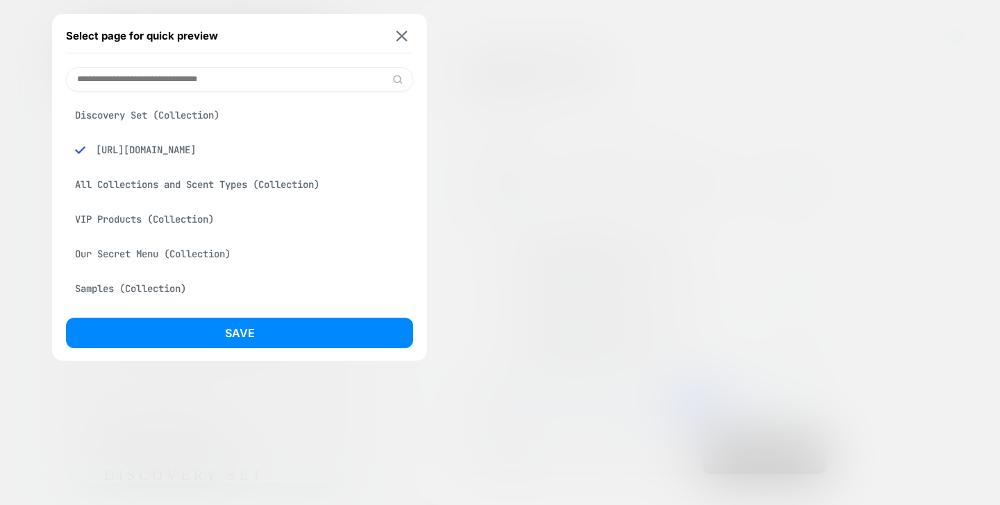
click at [189, 122] on div "Discovery Set (Collection)" at bounding box center [239, 115] width 347 height 26
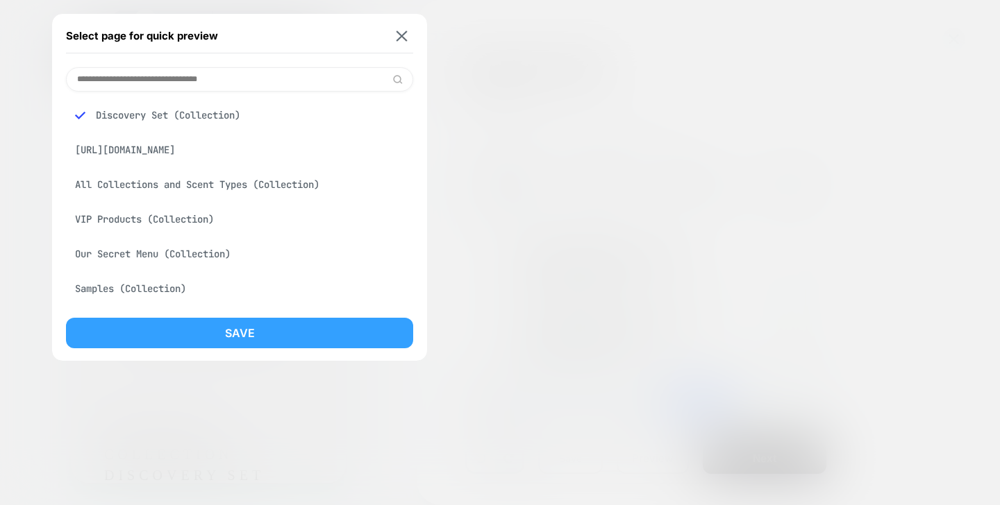
click at [217, 340] on button "Save" at bounding box center [239, 333] width 347 height 31
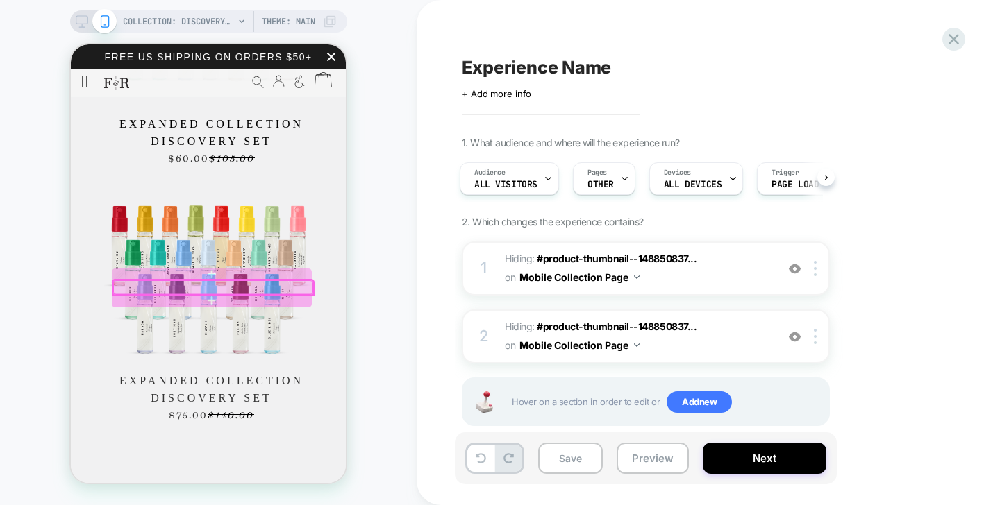
scroll to position [1481, 0]
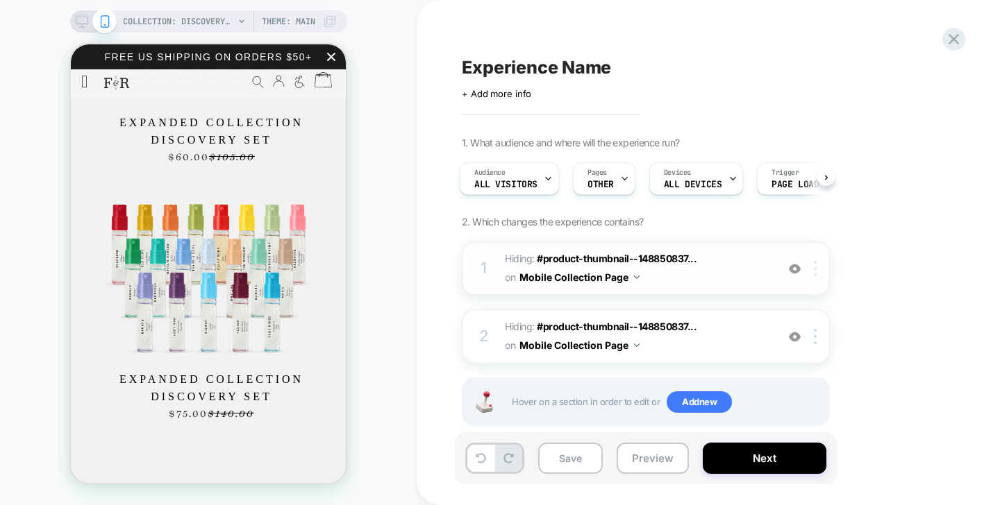
click at [810, 268] on div at bounding box center [817, 268] width 23 height 15
click at [812, 272] on div at bounding box center [817, 268] width 23 height 15
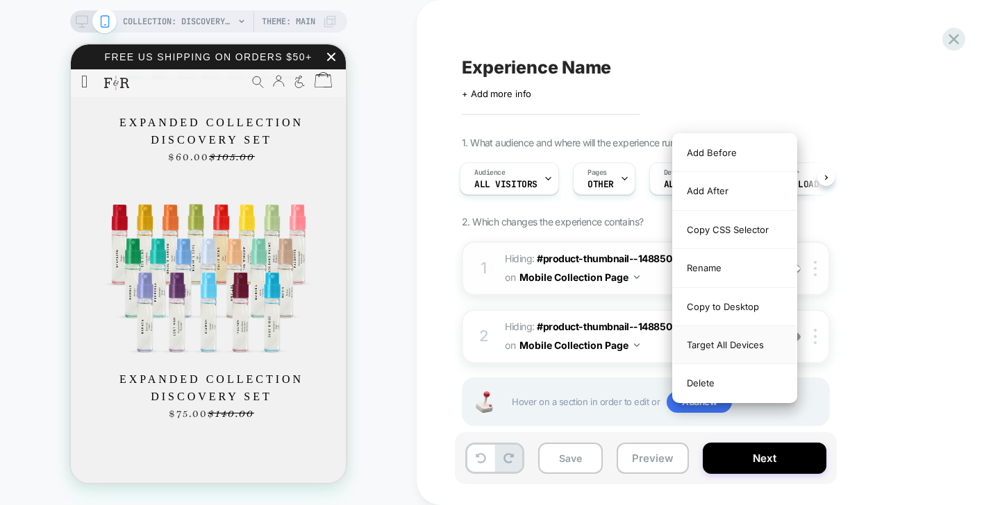
click at [763, 340] on div "Target All Devices" at bounding box center [735, 345] width 124 height 38
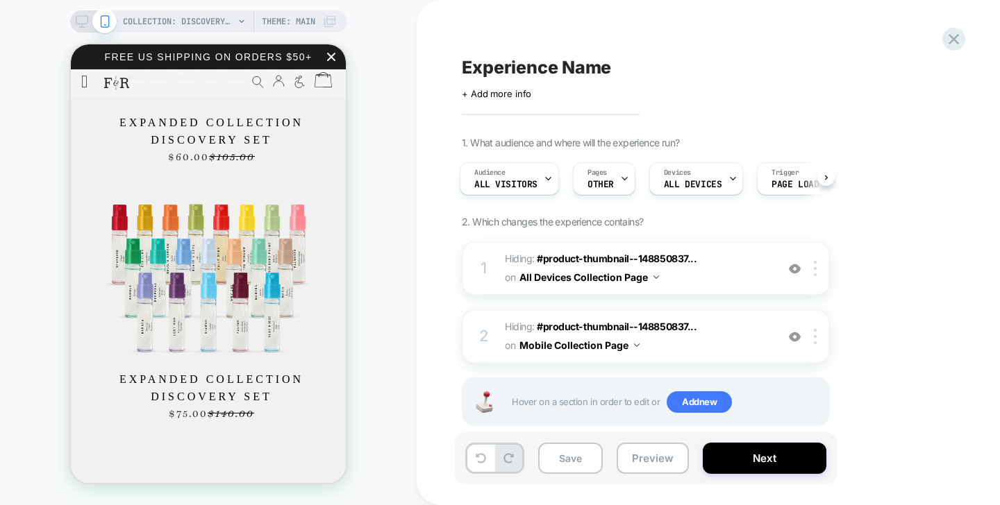
click at [812, 365] on div "1 Hiding : #product-thumbnail--148850837... #product-thumbnail--14885083775344-…" at bounding box center [646, 351] width 368 height 219
click at [817, 345] on div "2 Hiding : #product-thumbnail--148850837... #product-thumbnail--14885083775344-…" at bounding box center [646, 337] width 368 height 54
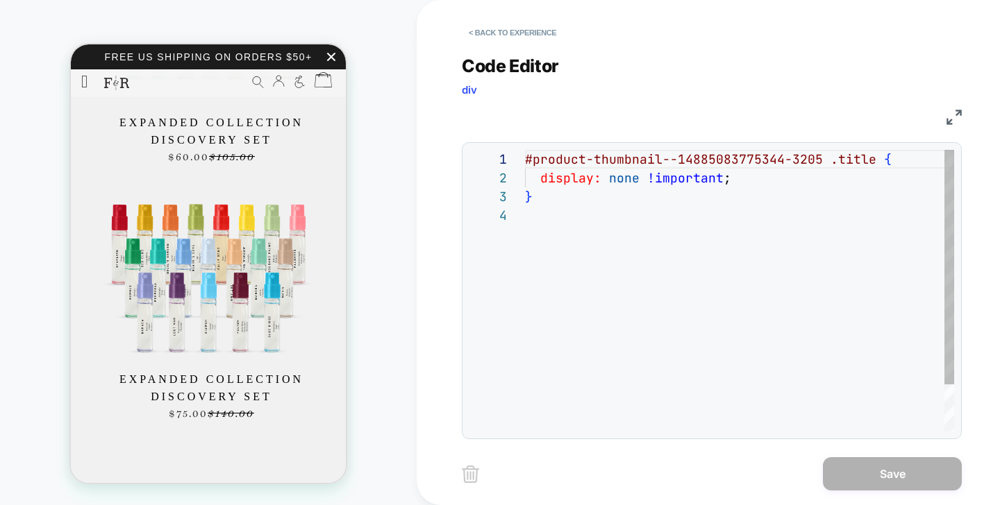
scroll to position [56, 0]
click at [489, 37] on button "< Back to experience" at bounding box center [512, 33] width 101 height 22
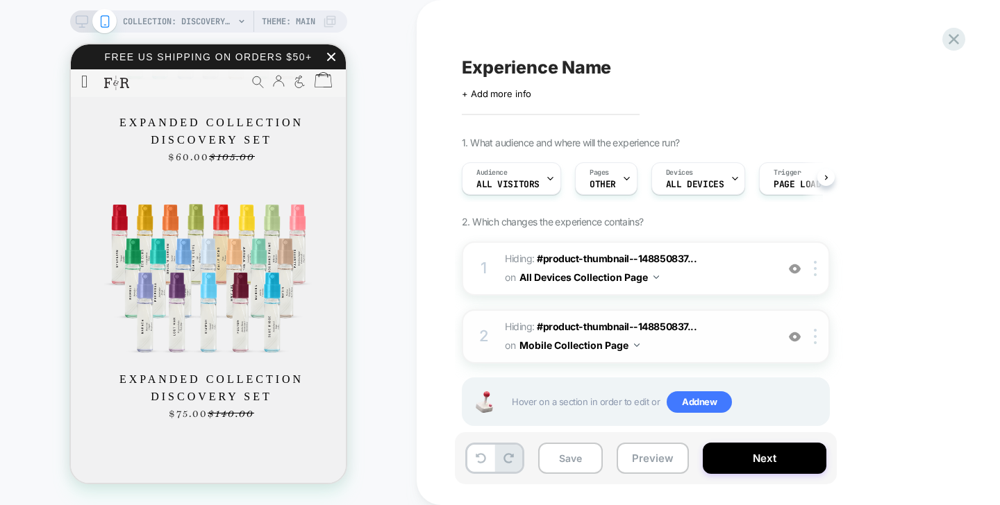
scroll to position [0, 1]
click at [819, 331] on div at bounding box center [817, 336] width 23 height 15
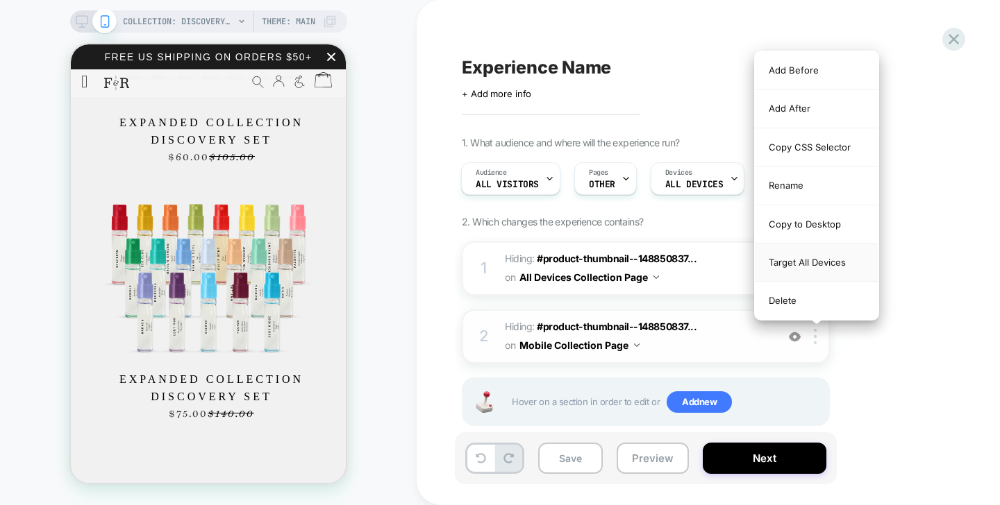
click at [844, 258] on div "Target All Devices" at bounding box center [817, 263] width 124 height 38
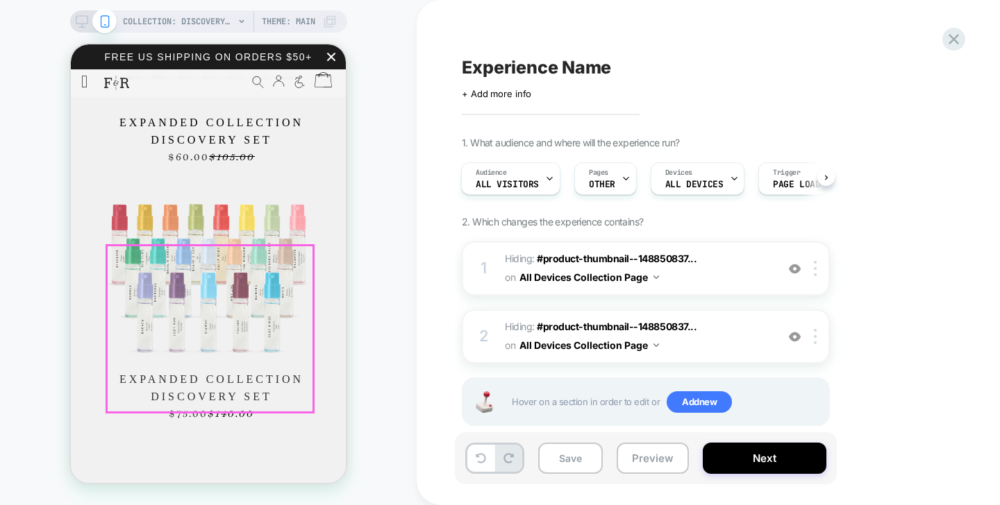
click at [295, 348] on img at bounding box center [208, 280] width 208 height 168
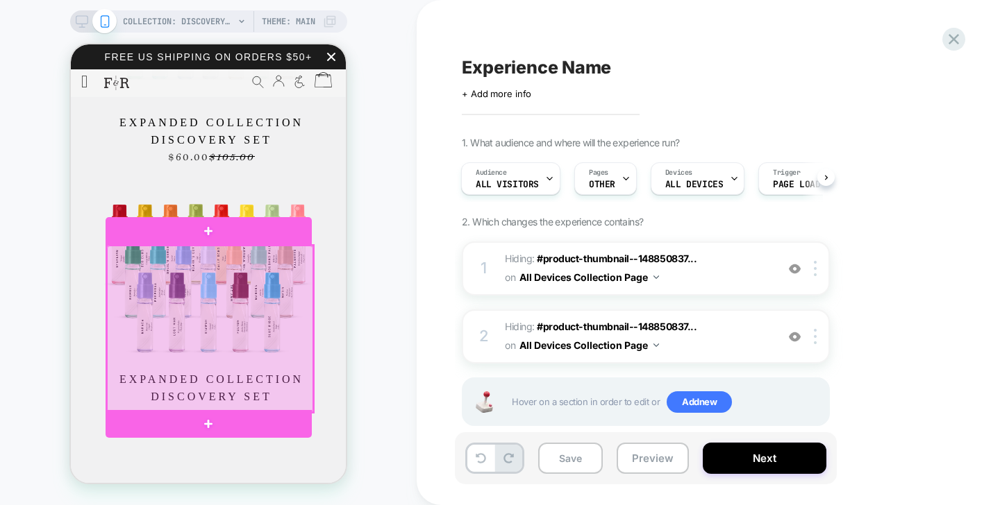
click at [224, 342] on div at bounding box center [210, 329] width 206 height 167
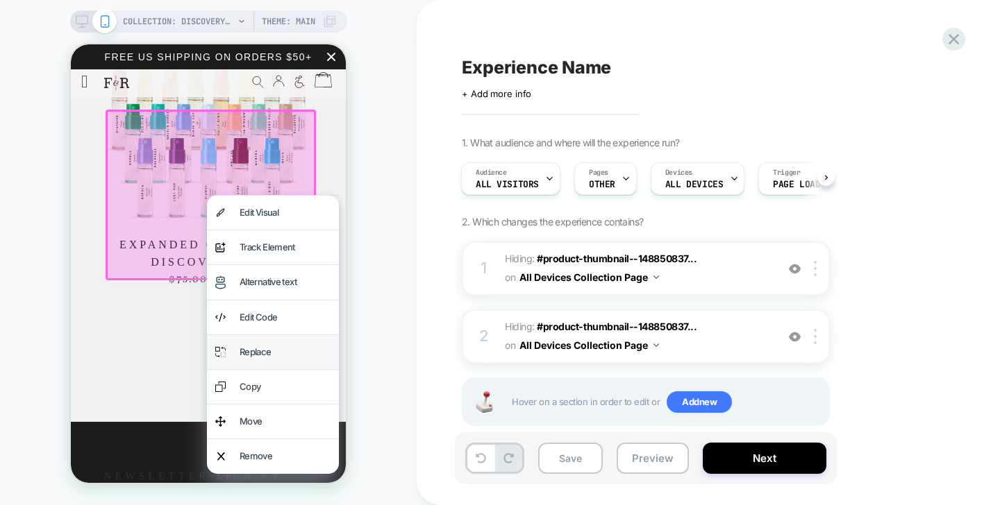
scroll to position [1631, 0]
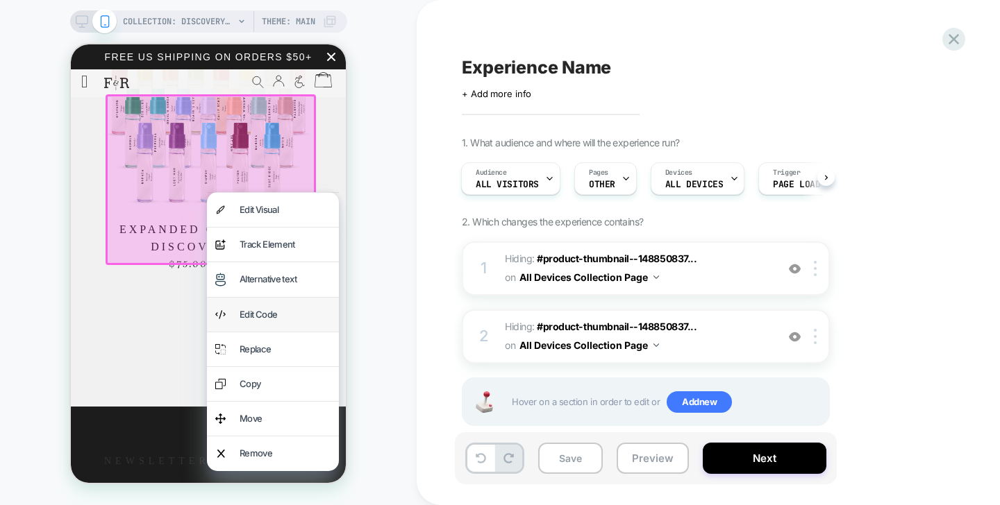
click at [299, 303] on div "Edit Code" at bounding box center [273, 315] width 132 height 34
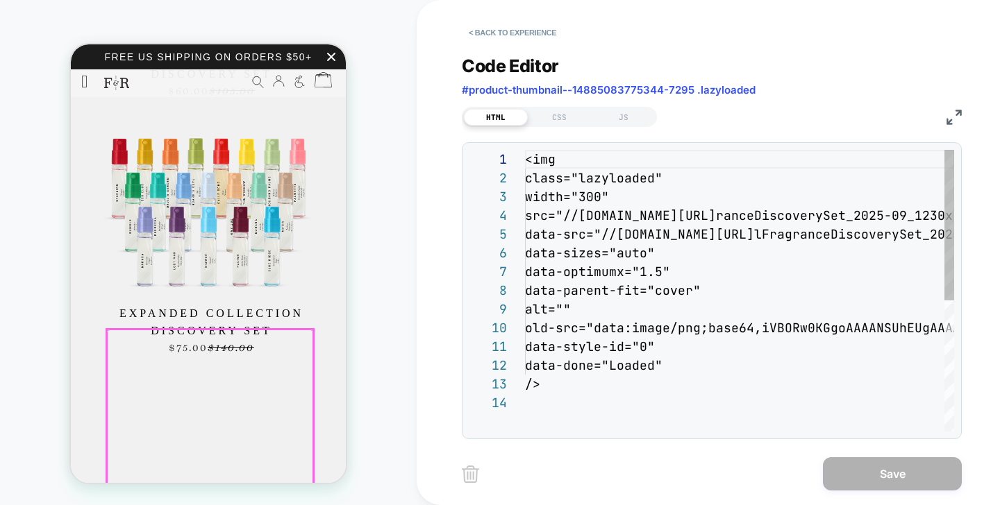
scroll to position [1545, 0]
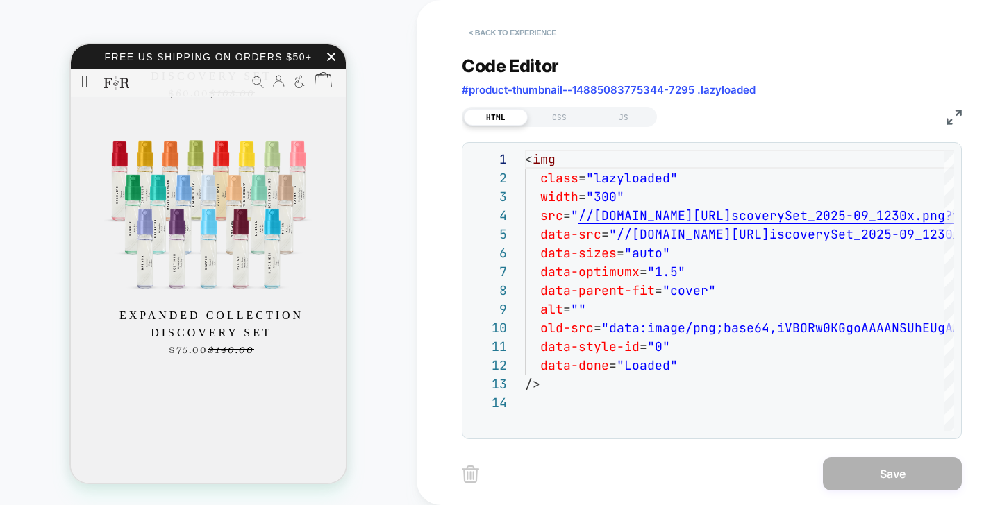
click at [477, 36] on button "< Back to experience" at bounding box center [512, 33] width 101 height 22
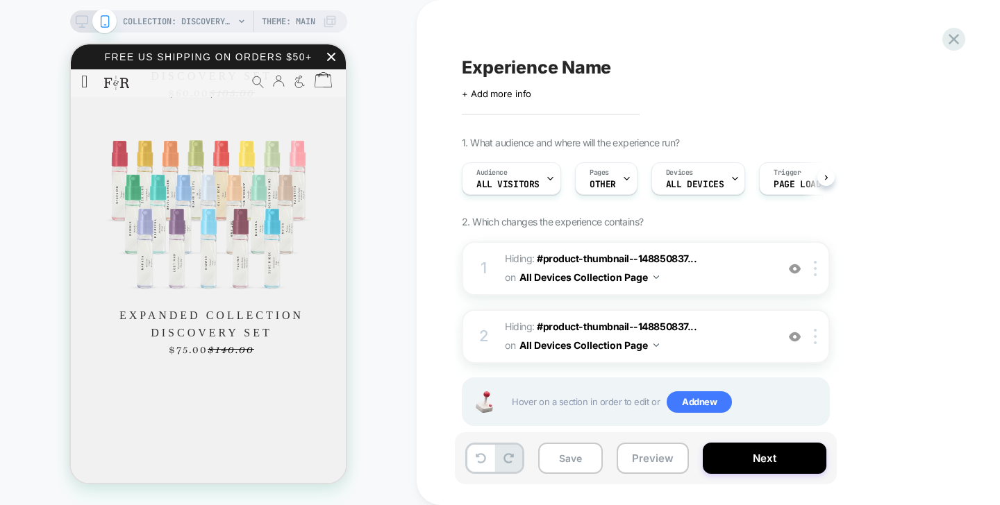
scroll to position [0, 1]
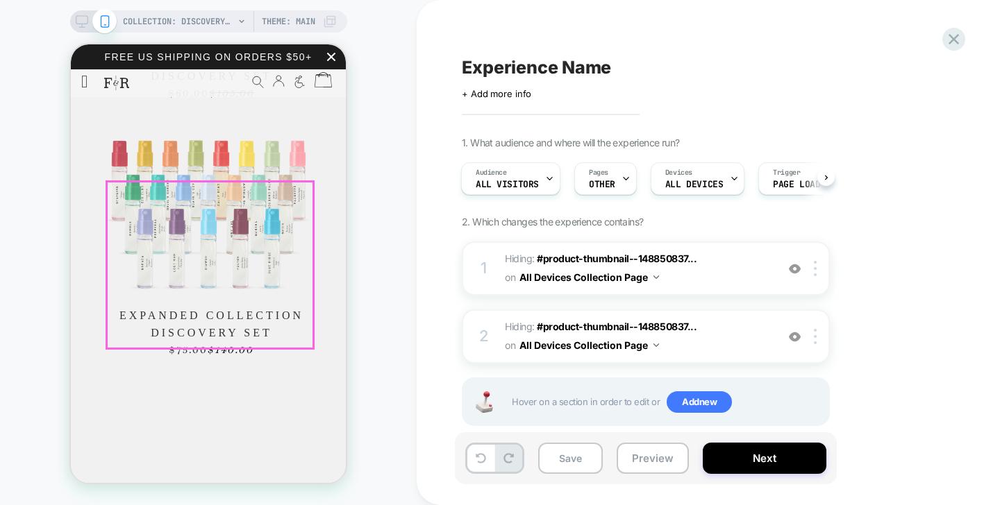
click at [251, 296] on img at bounding box center [208, 216] width 208 height 168
click at [260, 300] on img at bounding box center [208, 216] width 208 height 168
click at [276, 296] on img at bounding box center [208, 216] width 208 height 168
click at [210, 278] on img at bounding box center [208, 216] width 208 height 168
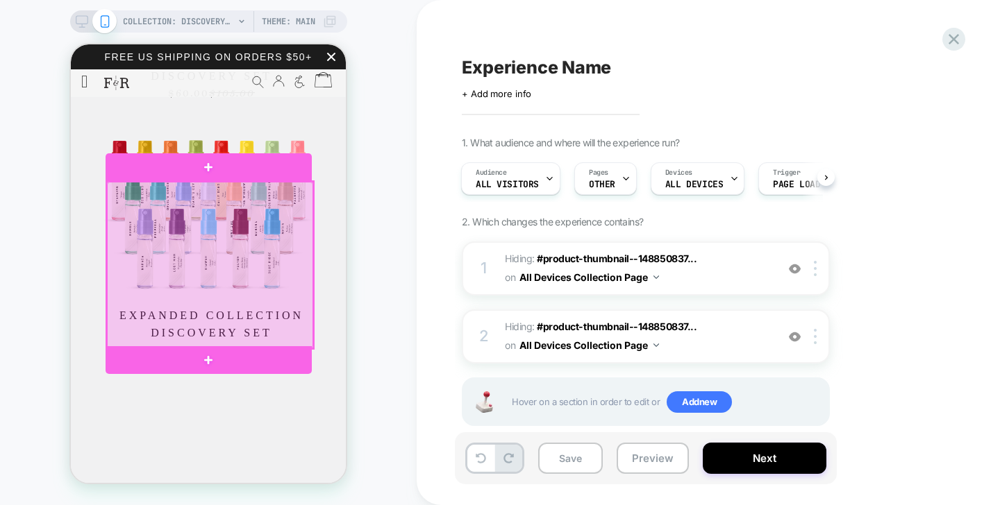
click at [231, 270] on div at bounding box center [210, 265] width 206 height 167
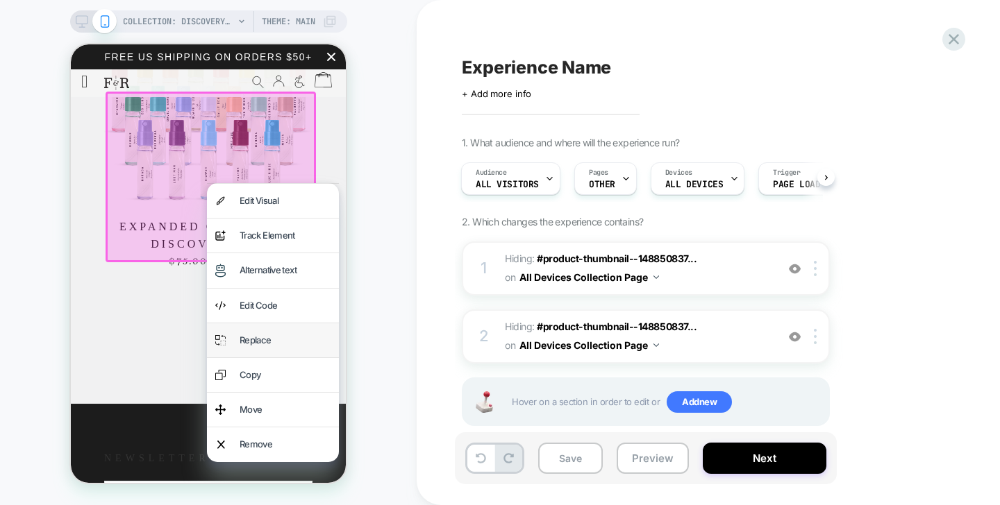
scroll to position [1641, 0]
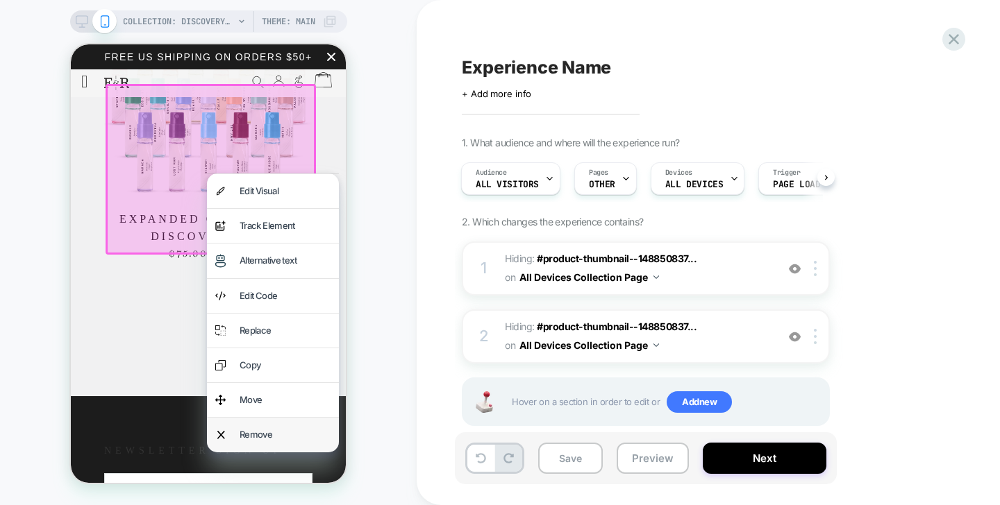
click at [252, 443] on div "Remove" at bounding box center [285, 434] width 91 height 17
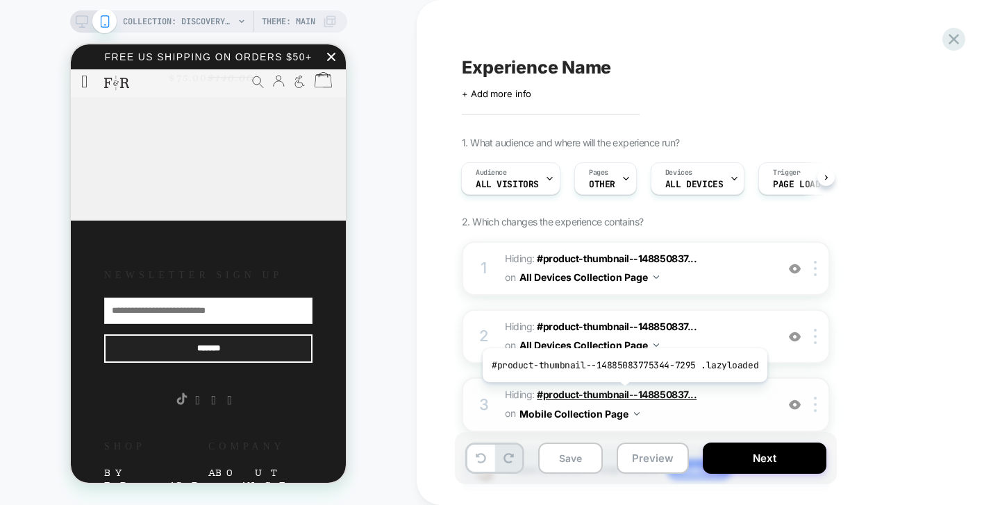
click at [628, 393] on span "#product-thumbnail--148850837..." at bounding box center [617, 395] width 160 height 12
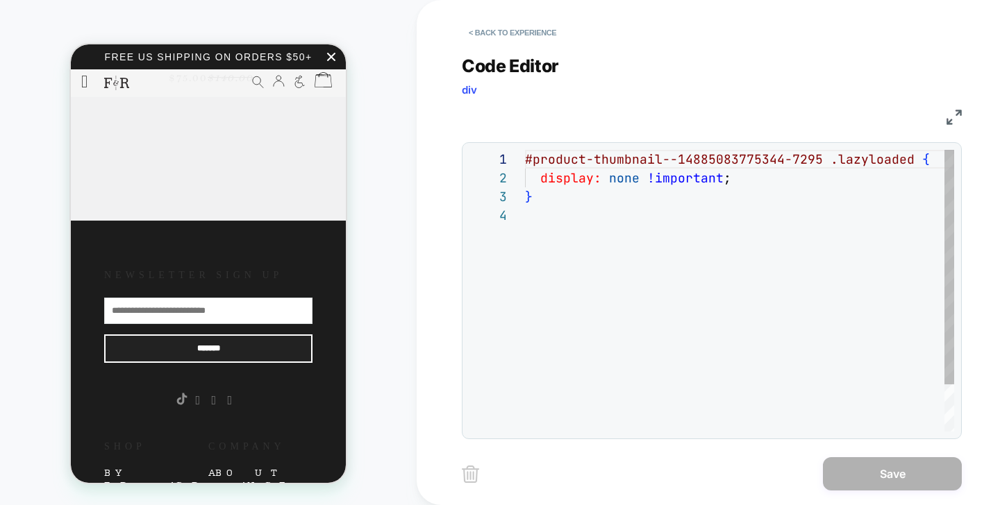
scroll to position [56, 0]
click at [843, 47] on div "**********" at bounding box center [712, 238] width 500 height 401
click at [500, 21] on div "< Back to experience" at bounding box center [767, 21] width 611 height 42
click at [501, 29] on button "< Back to experience" at bounding box center [512, 33] width 101 height 22
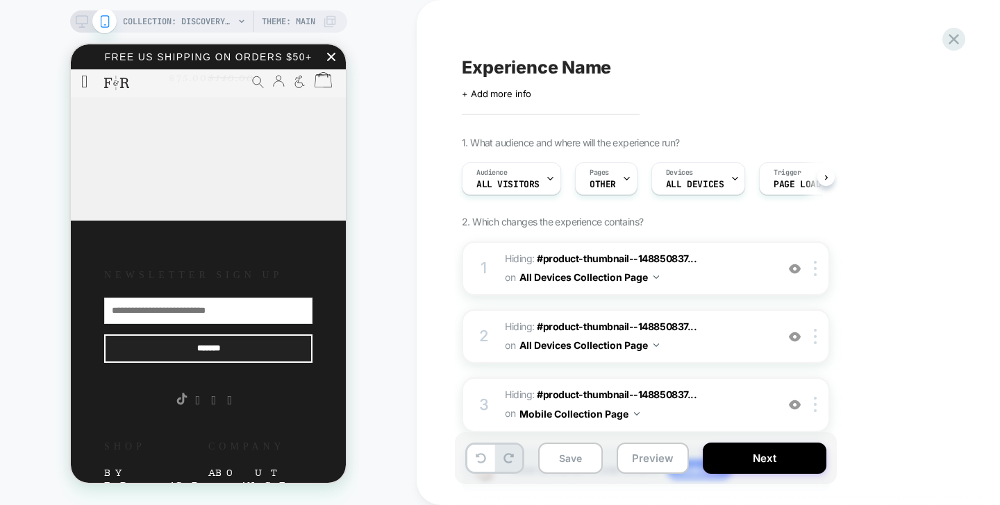
scroll to position [0, 1]
click at [669, 253] on span "#product-thumbnail--148850837..." at bounding box center [617, 259] width 160 height 12
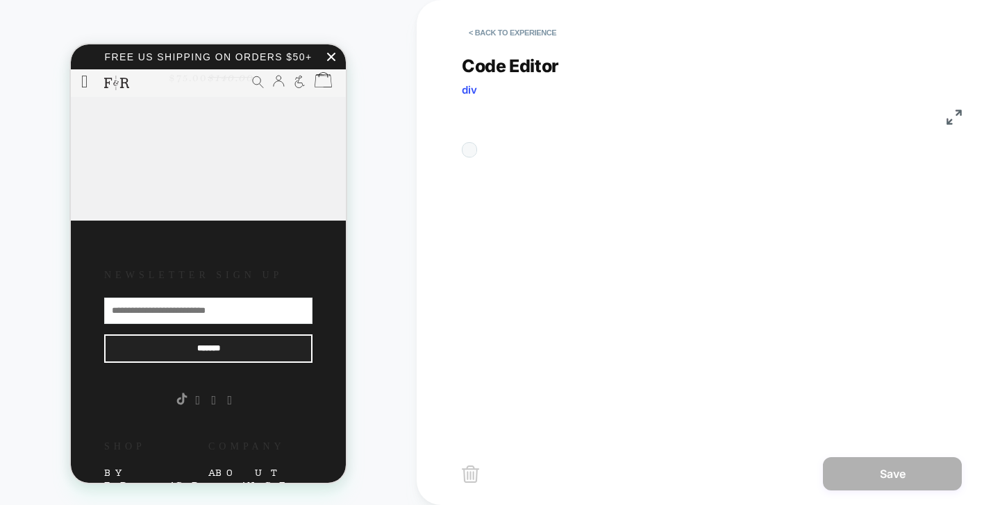
scroll to position [56, 0]
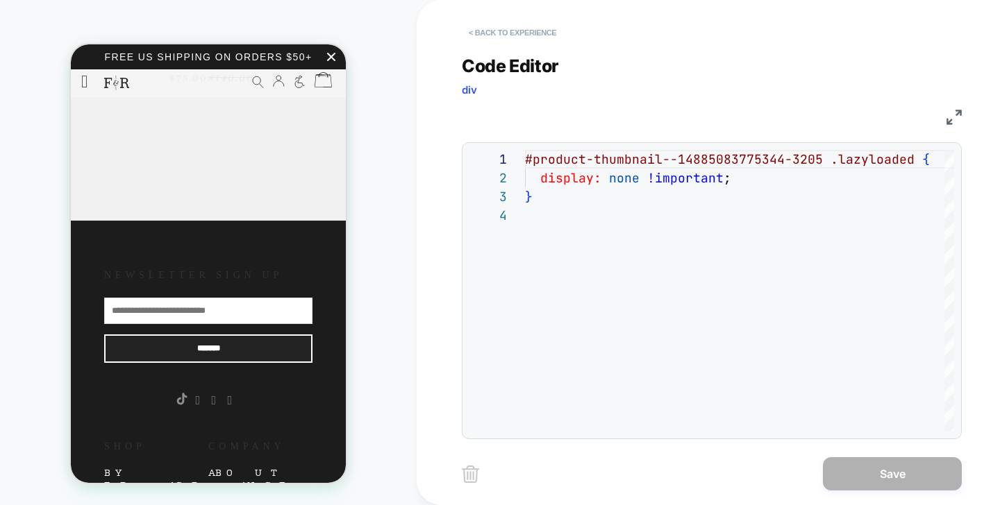
click at [522, 29] on button "< Back to experience" at bounding box center [512, 33] width 101 height 22
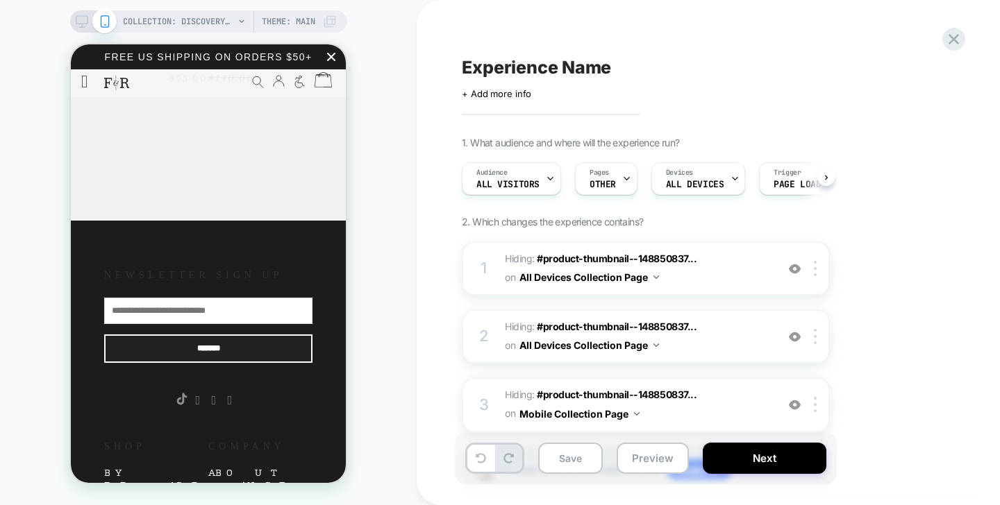
scroll to position [0, 1]
drag, startPoint x: 647, startPoint y: 456, endPoint x: 624, endPoint y: 453, distance: 23.1
click at [624, 453] on button "Preview" at bounding box center [653, 458] width 72 height 31
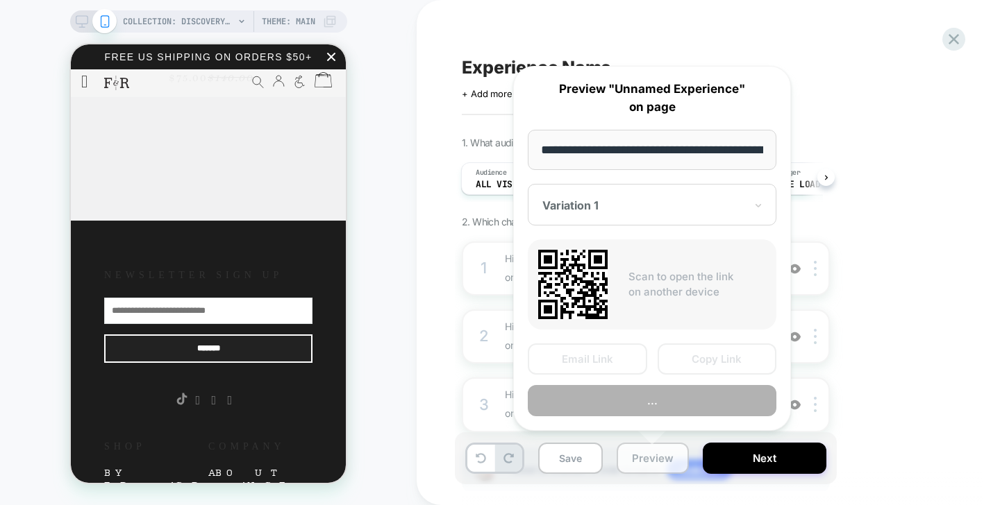
scroll to position [0, 180]
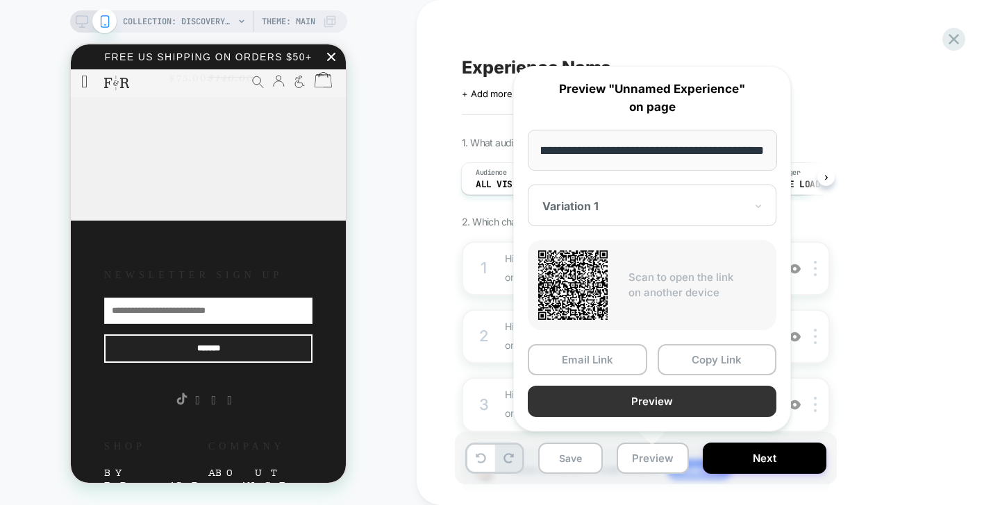
click at [635, 413] on button "Preview" at bounding box center [652, 401] width 249 height 31
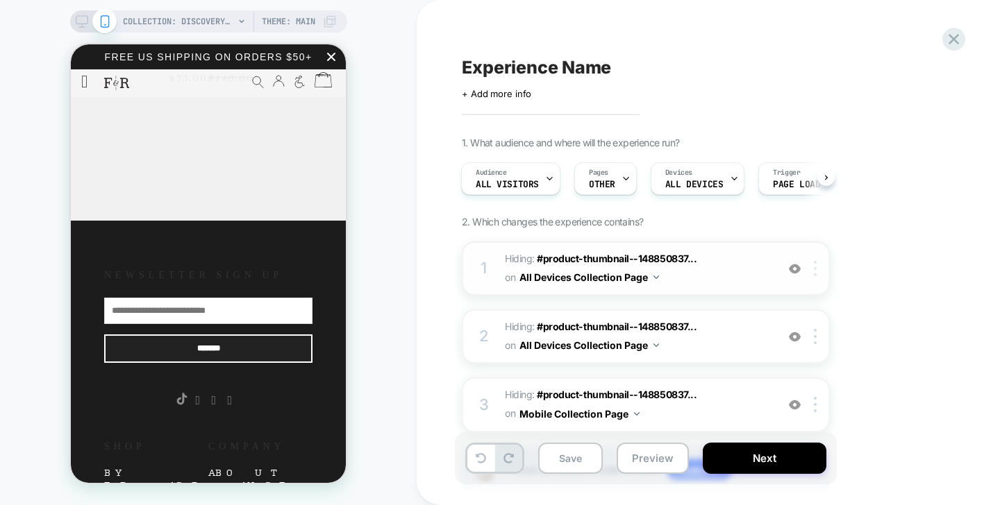
click at [813, 270] on div at bounding box center [817, 268] width 23 height 15
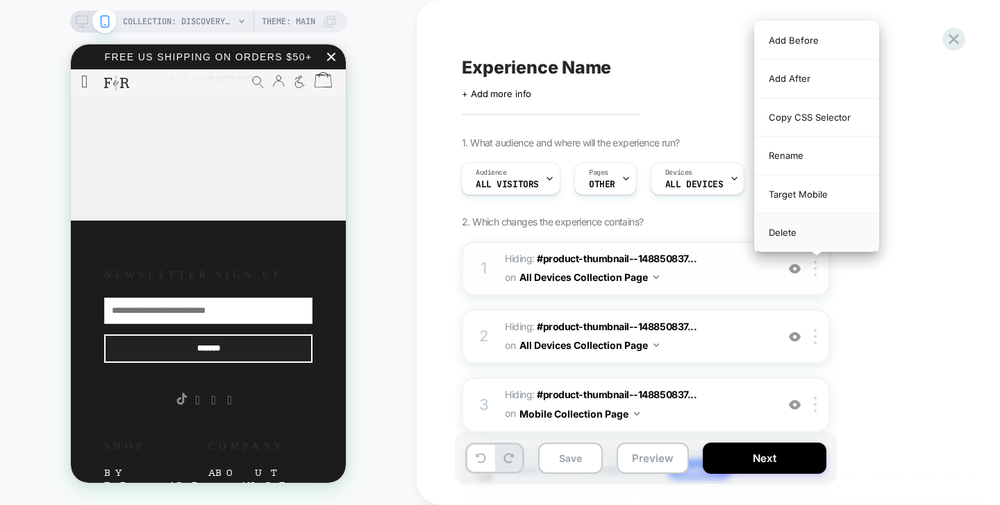
click at [830, 235] on div "Delete" at bounding box center [817, 232] width 124 height 37
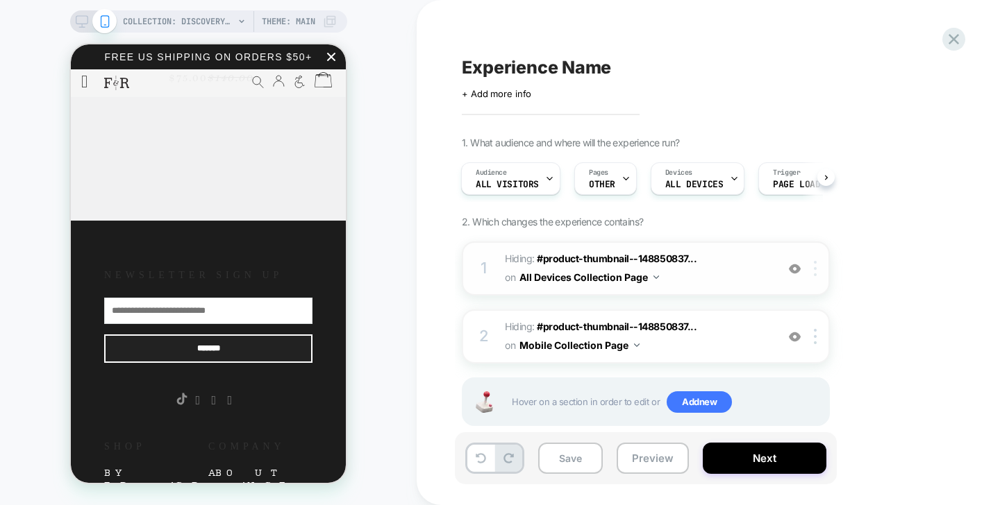
click at [819, 265] on div at bounding box center [817, 268] width 23 height 15
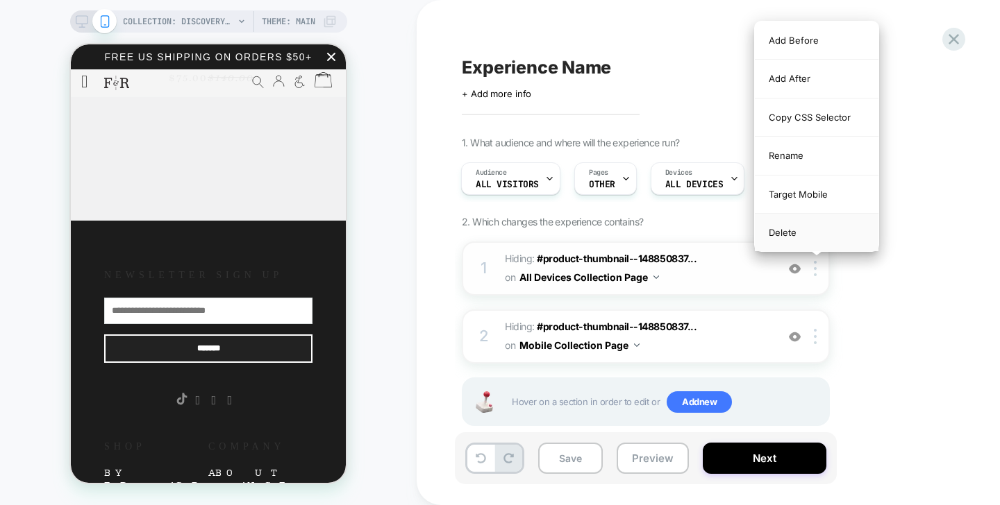
click at [807, 241] on div "Delete" at bounding box center [817, 232] width 124 height 37
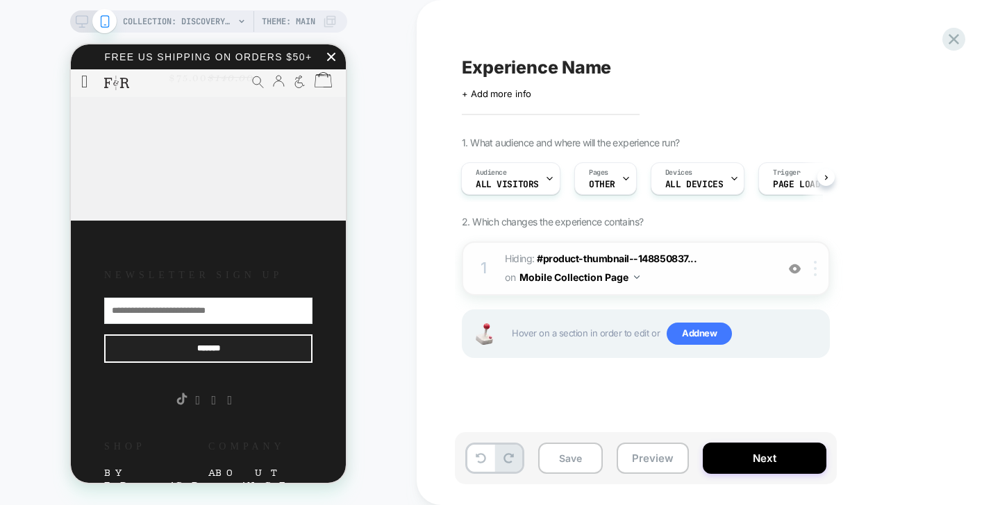
click at [816, 269] on img at bounding box center [815, 268] width 3 height 15
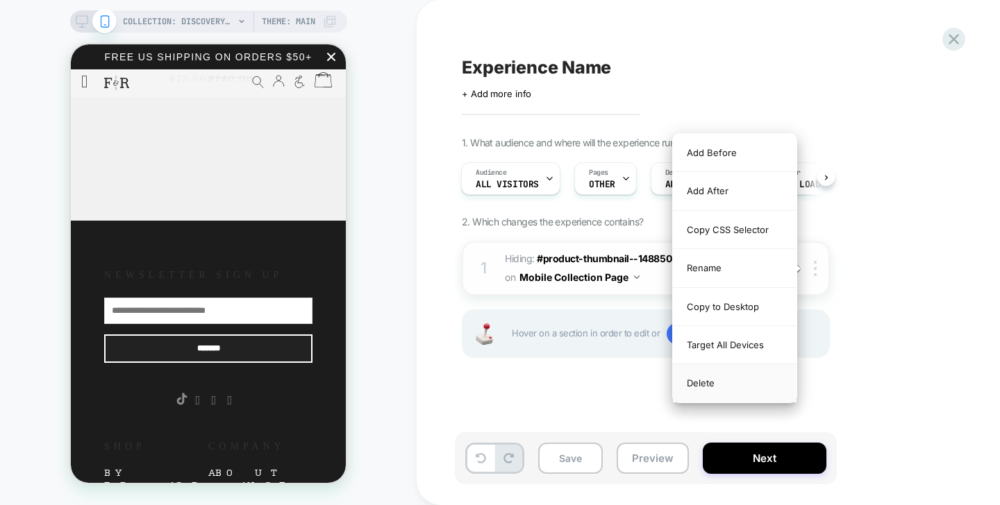
click at [767, 380] on div "Delete" at bounding box center [735, 383] width 124 height 37
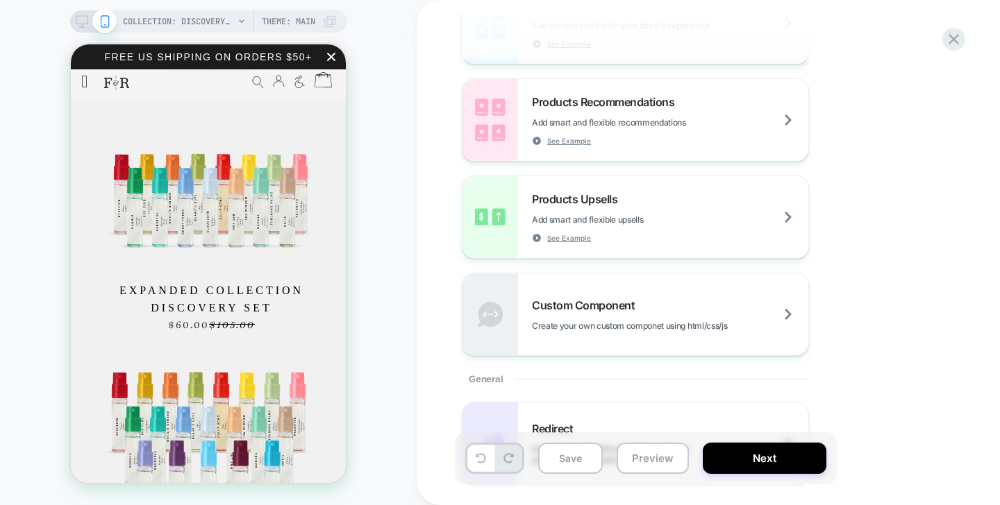
scroll to position [292, 0]
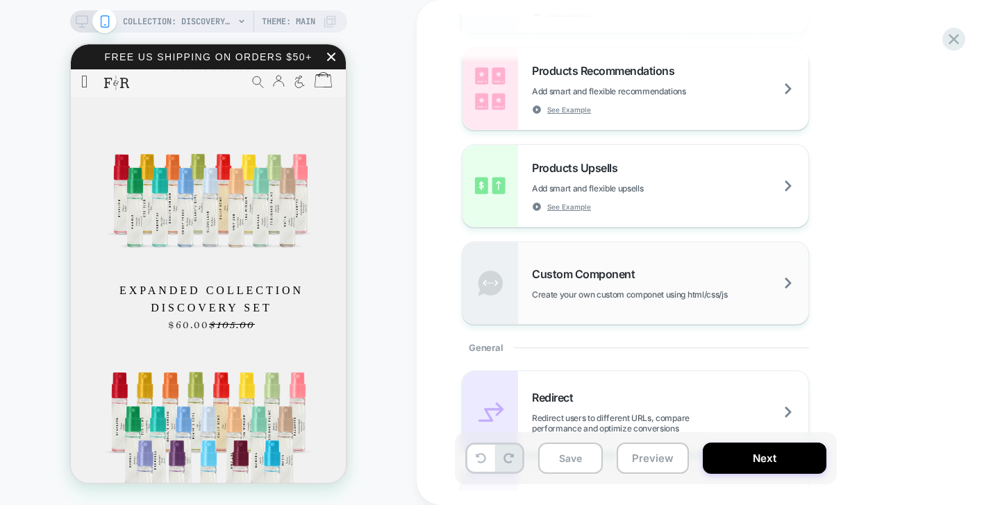
click at [549, 269] on span "Custom Component" at bounding box center [587, 274] width 110 height 14
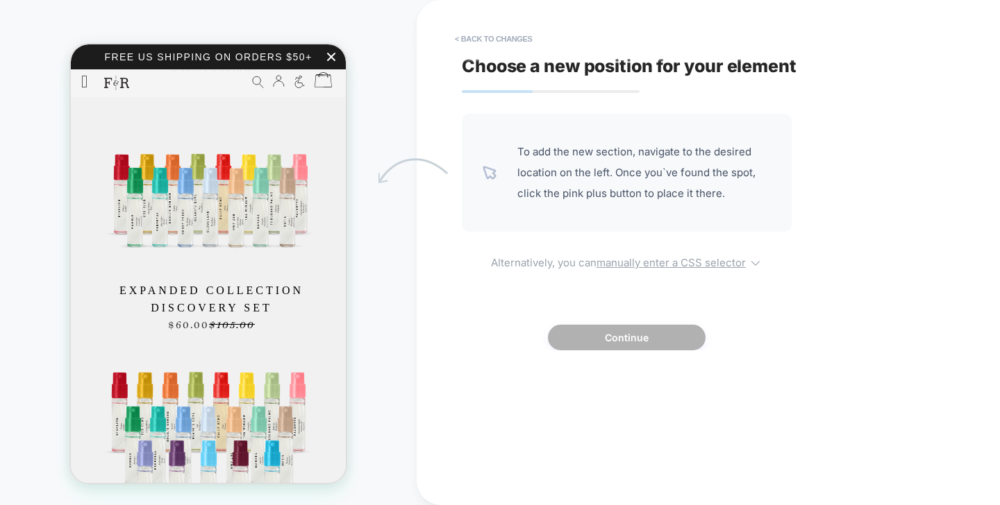
click at [634, 265] on u "manually enter a CSS selector" at bounding box center [670, 262] width 149 height 13
select select "*******"
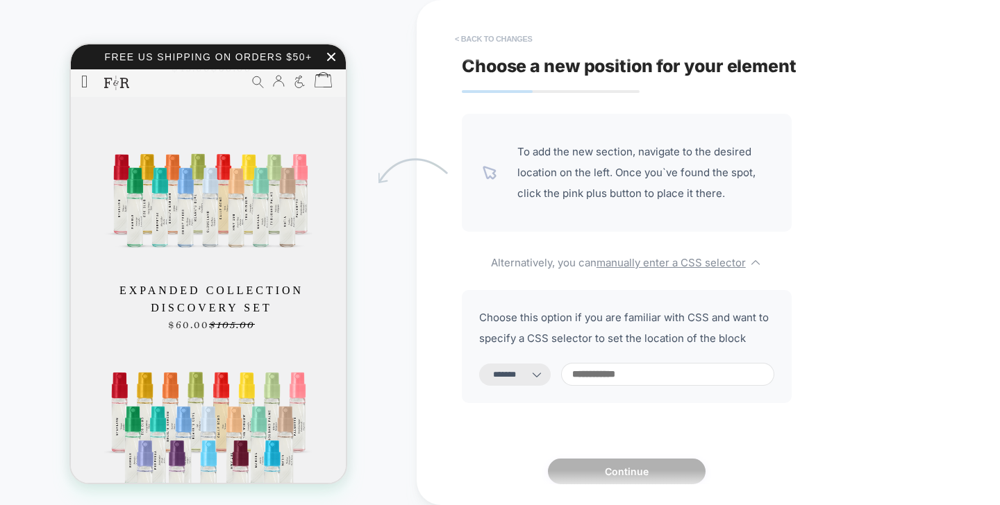
click at [465, 49] on button "< Back to changes" at bounding box center [494, 39] width 92 height 22
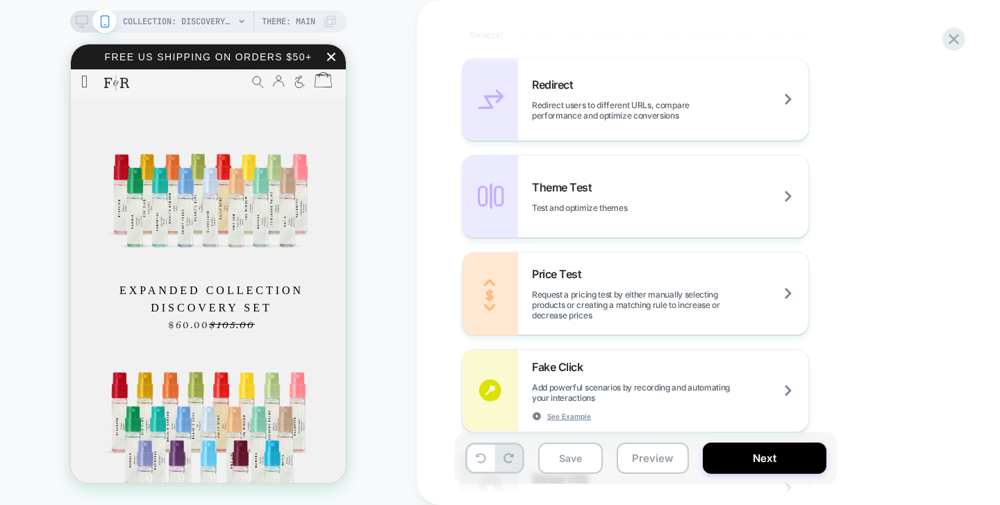
scroll to position [798, 0]
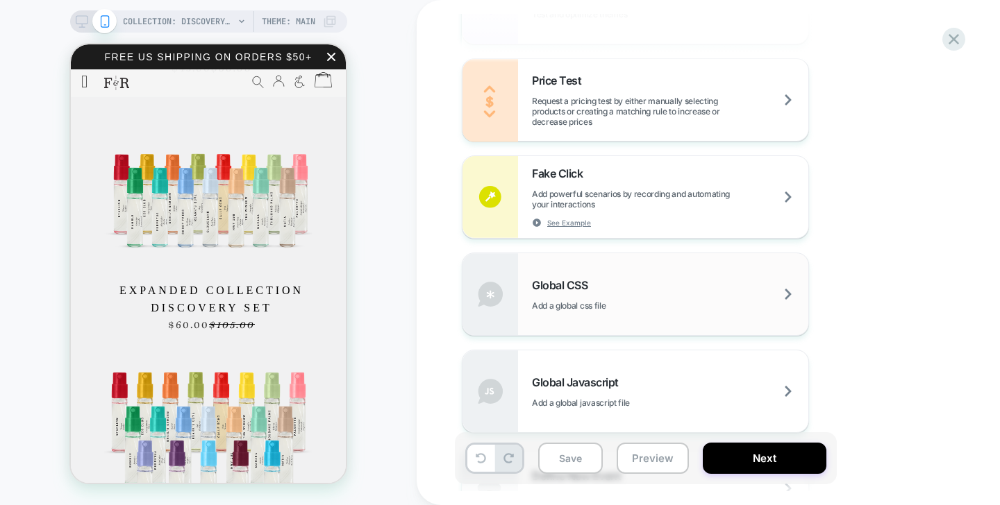
click at [539, 284] on span "Global CSS" at bounding box center [563, 285] width 62 height 14
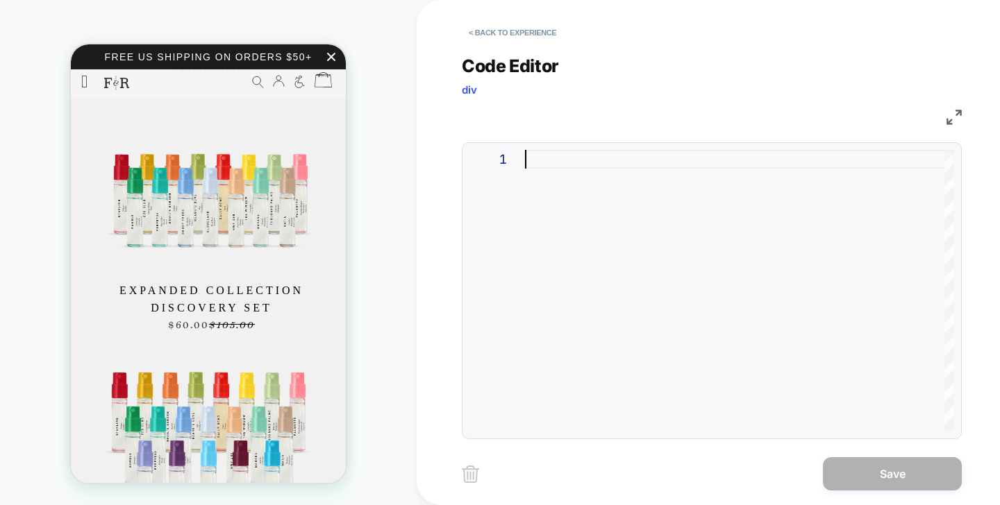
click at [557, 153] on div at bounding box center [739, 291] width 429 height 282
type textarea "**********"
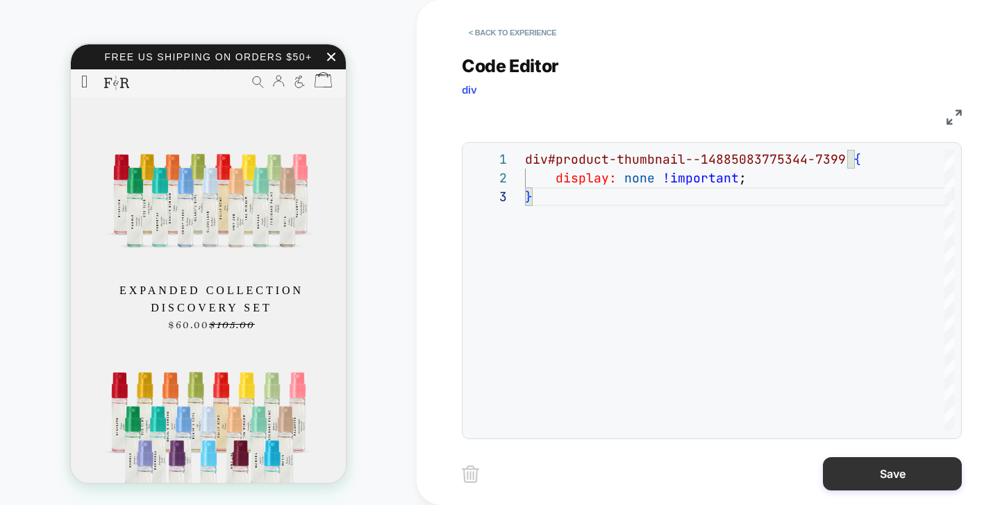
click at [887, 462] on button "Save" at bounding box center [892, 474] width 139 height 33
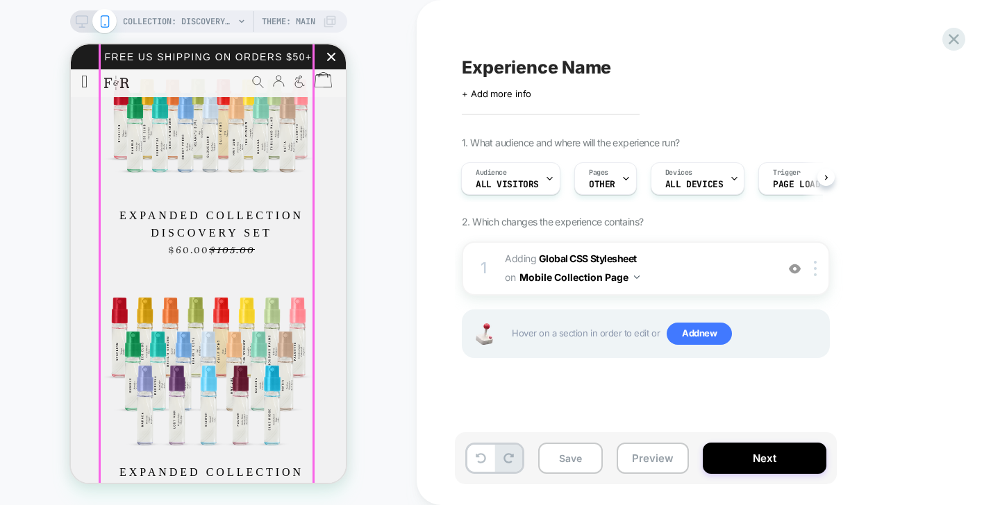
scroll to position [1340, 0]
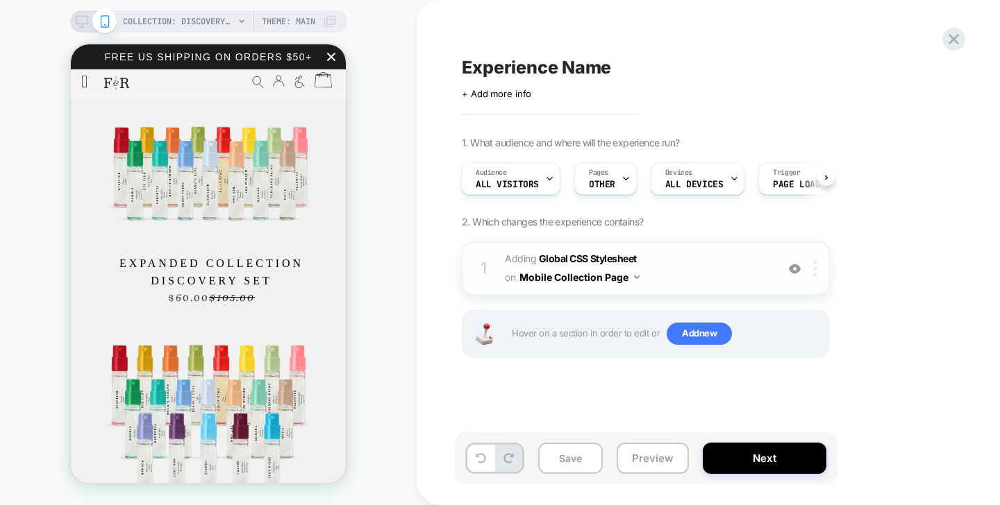
click at [816, 265] on div at bounding box center [817, 268] width 23 height 15
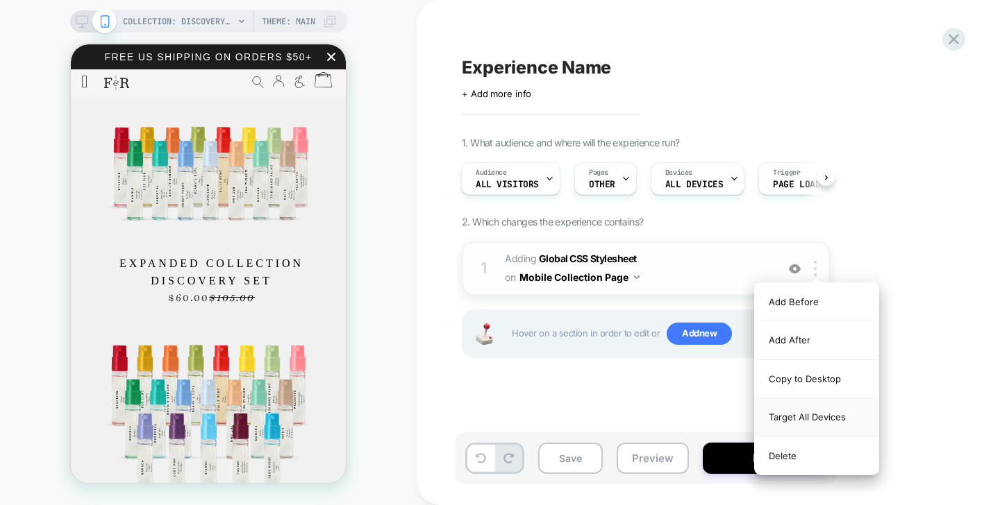
click at [784, 424] on div "Target All Devices" at bounding box center [817, 418] width 124 height 38
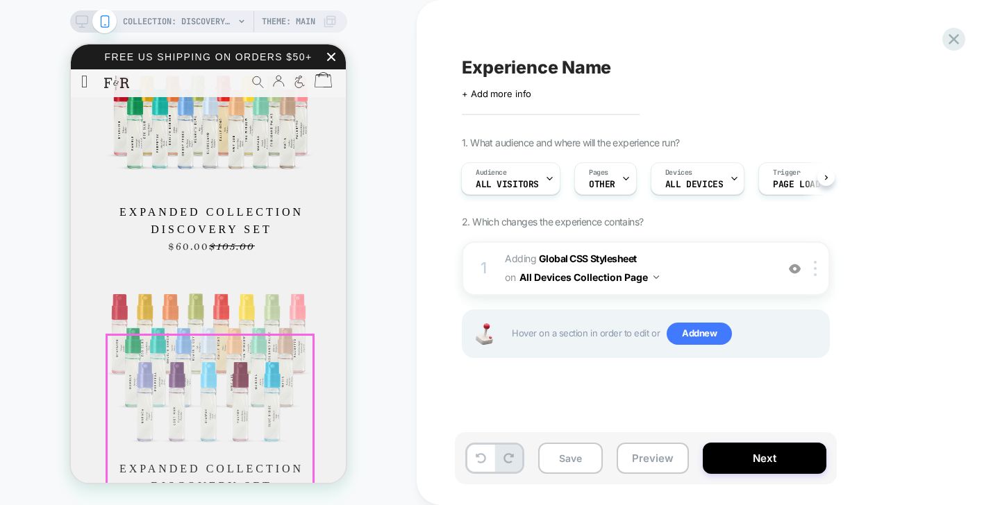
scroll to position [1359, 0]
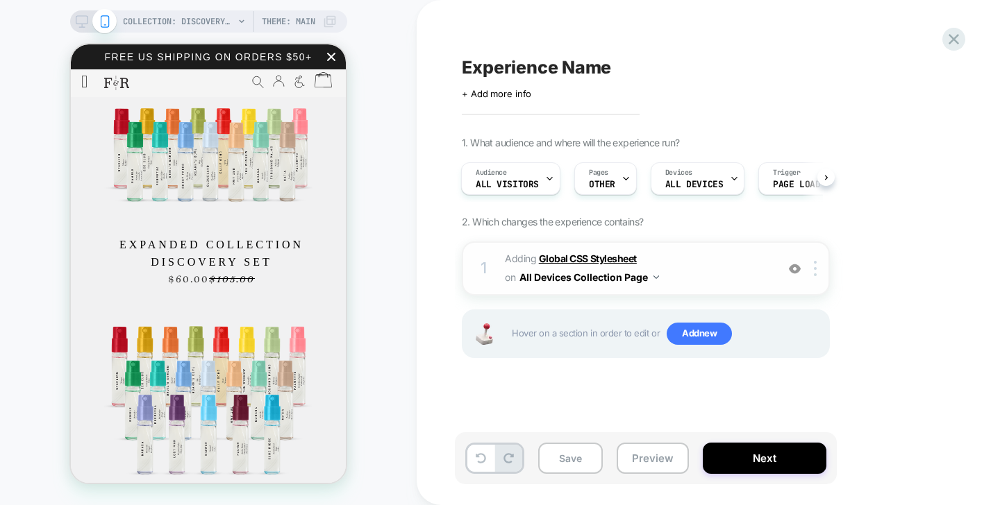
click at [621, 256] on b "Global CSS Stylesheet" at bounding box center [588, 259] width 98 height 12
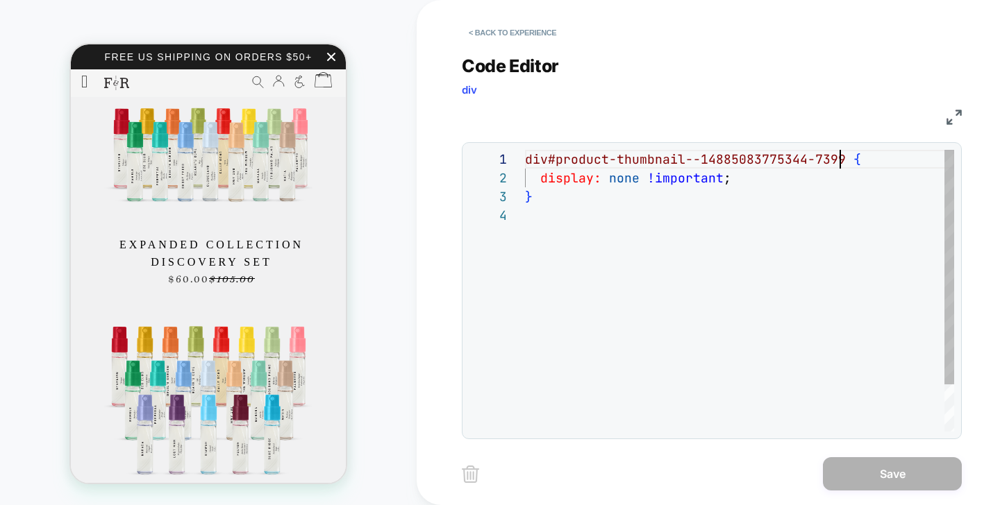
scroll to position [0, 0]
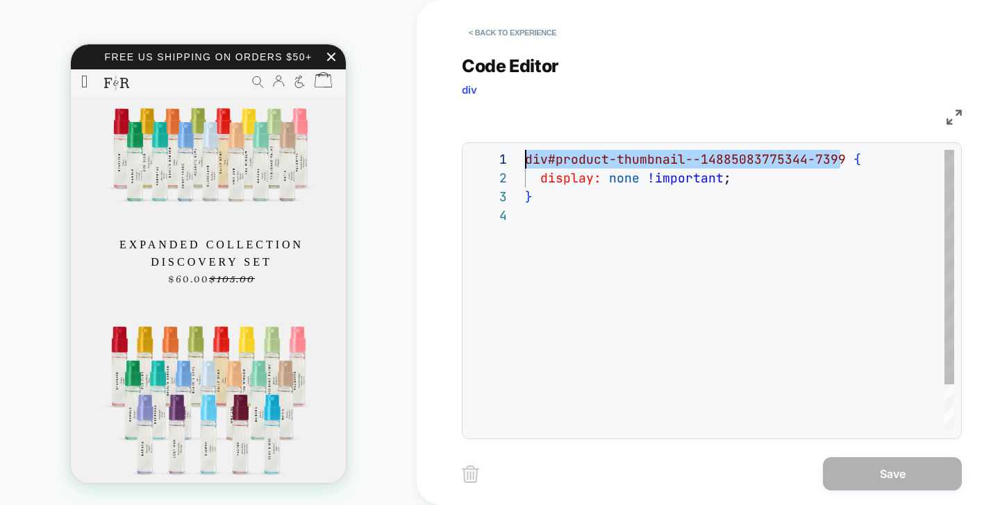
drag, startPoint x: 838, startPoint y: 159, endPoint x: 566, endPoint y: 133, distance: 273.4
click at [566, 150] on div "div#product-thumbnail--14885083775344-7399 { display: none !important ; }" at bounding box center [739, 319] width 429 height 338
type textarea "**********"
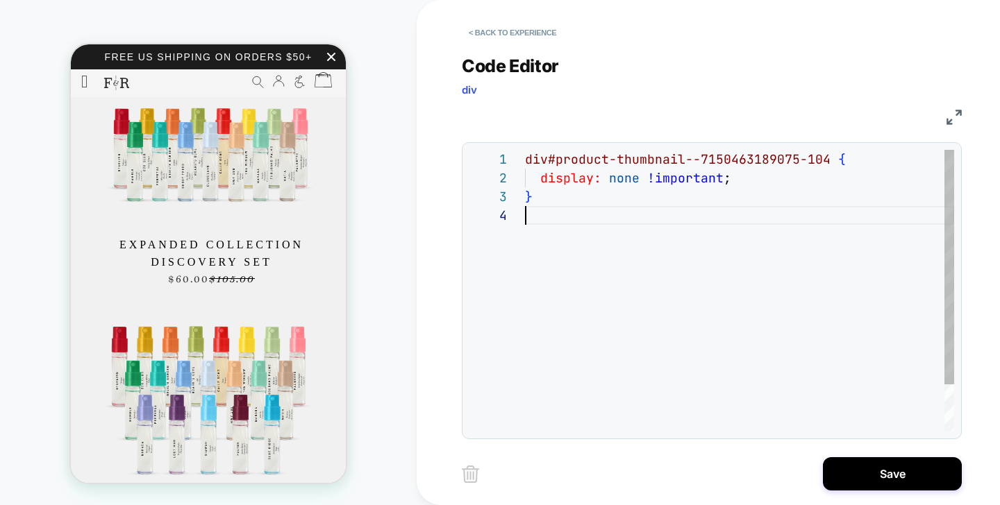
scroll to position [56, 0]
click at [826, 335] on div "div#product-thumbnail--7150463189075-104 { display: none !important ; }" at bounding box center [739, 319] width 429 height 338
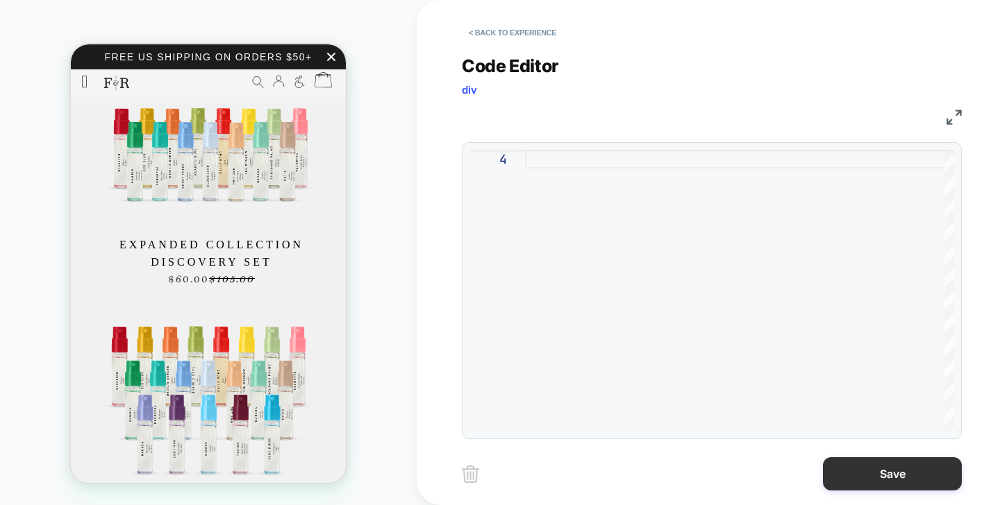
click at [889, 478] on button "Save" at bounding box center [892, 474] width 139 height 33
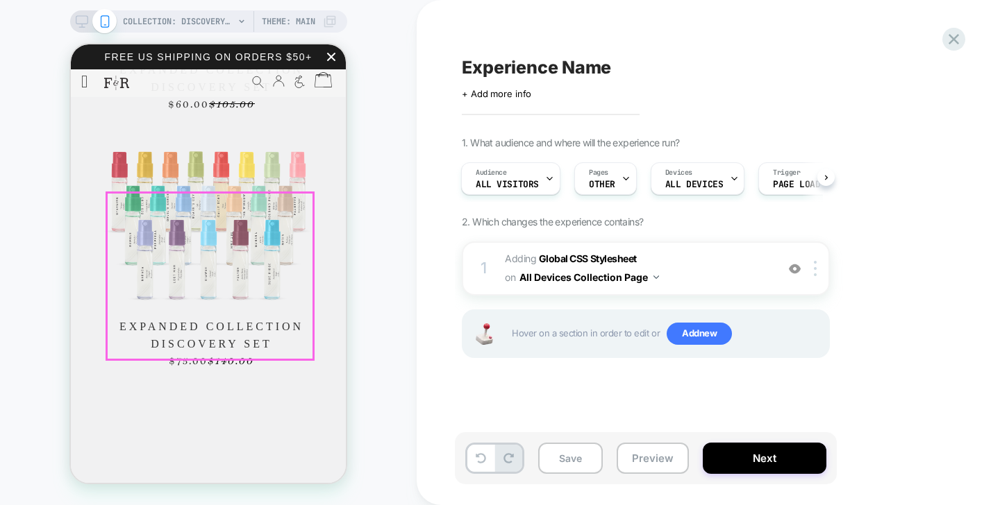
scroll to position [1533, 0]
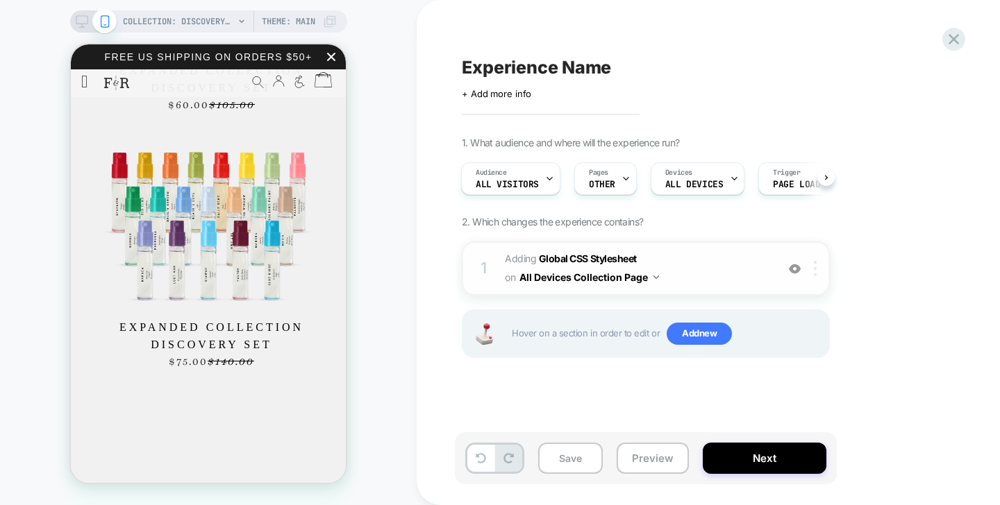
click at [815, 262] on img at bounding box center [815, 268] width 3 height 15
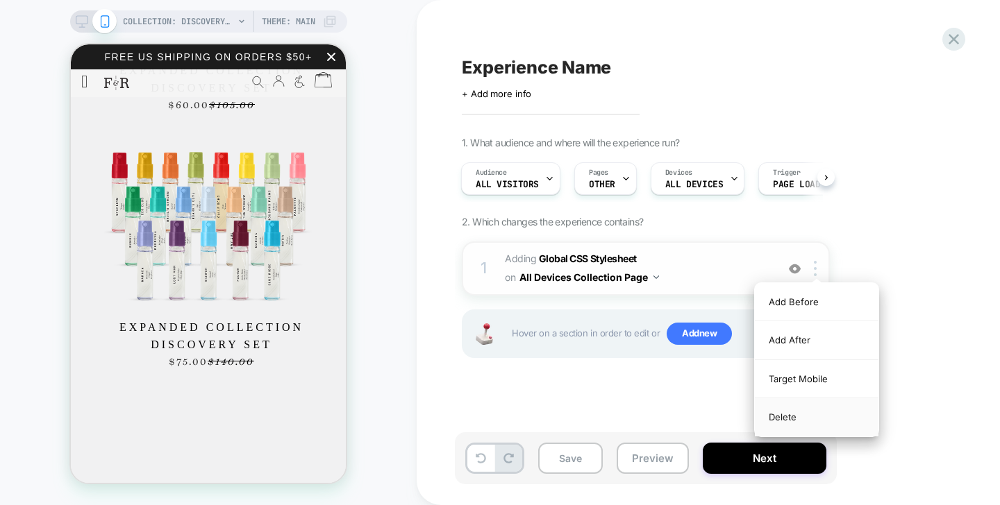
click at [837, 419] on div "Delete" at bounding box center [817, 417] width 124 height 37
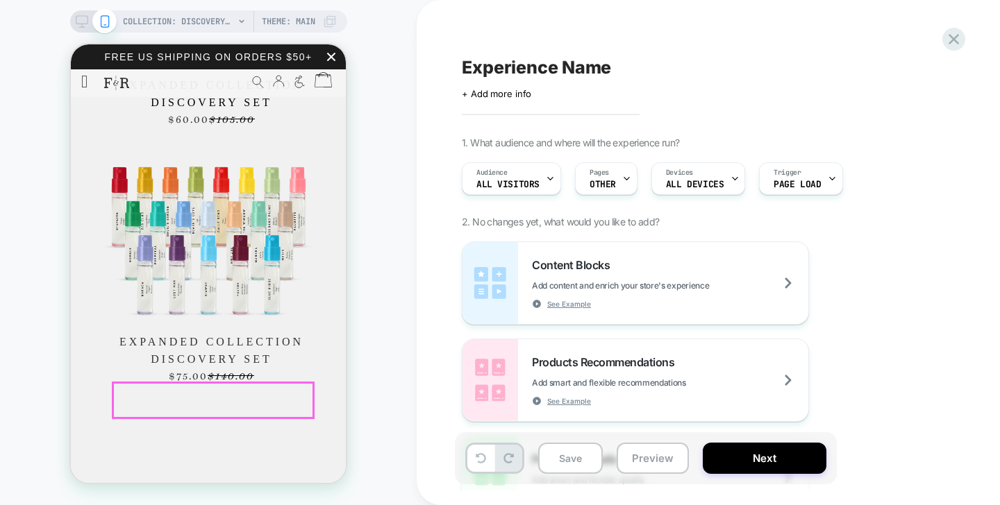
scroll to position [1386, 0]
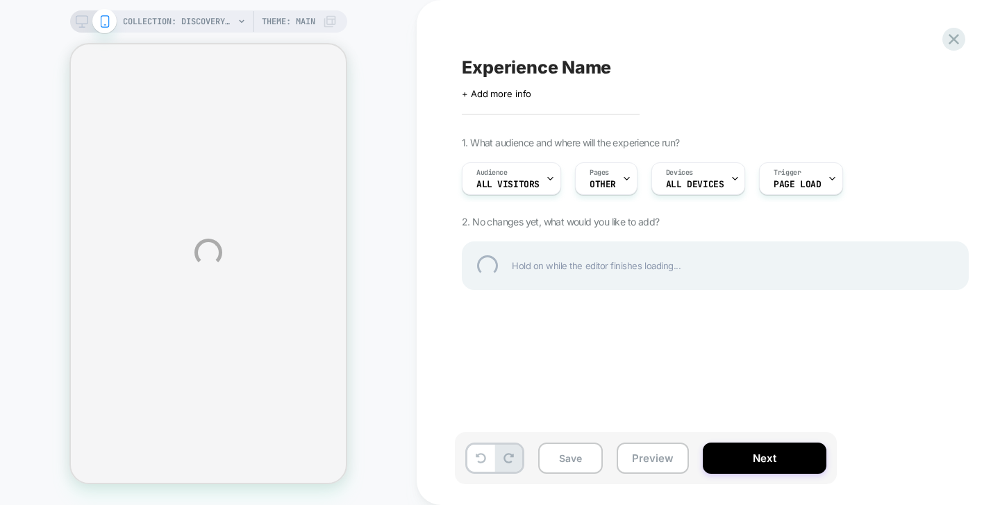
click at [537, 65] on div "Experience Name" at bounding box center [715, 67] width 507 height 21
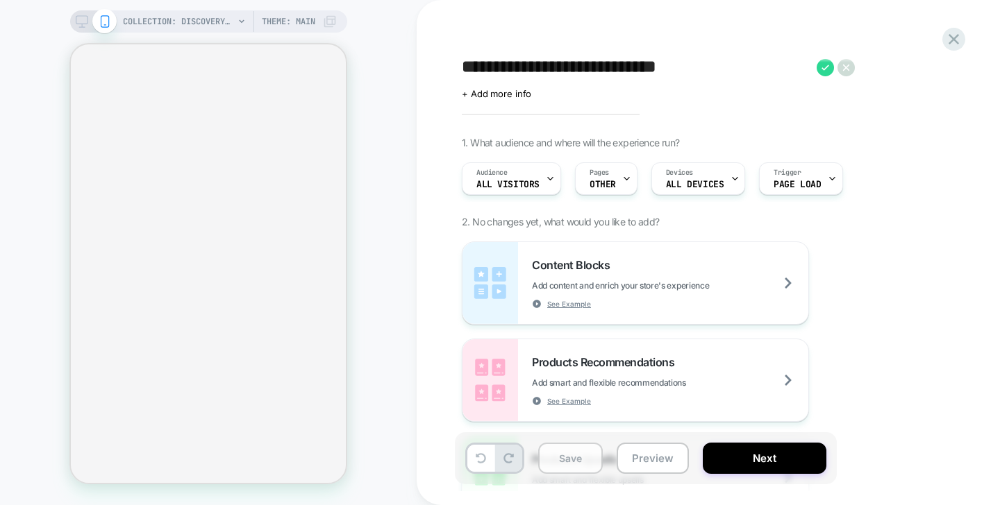
type textarea "**********"
click at [563, 471] on button "Save" at bounding box center [570, 458] width 65 height 31
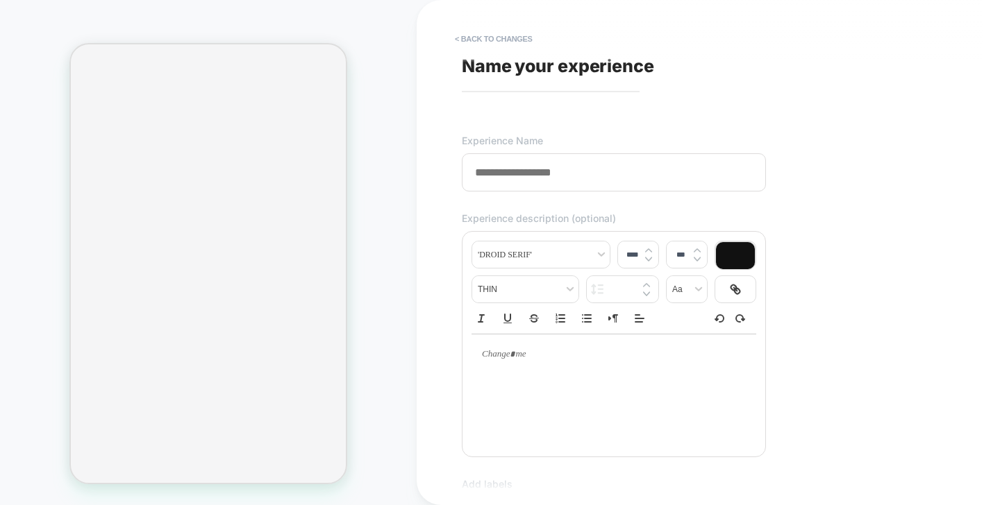
click at [608, 168] on input at bounding box center [614, 172] width 304 height 38
type input "*"
type input "**********"
click at [830, 342] on div "**********" at bounding box center [715, 253] width 521 height 478
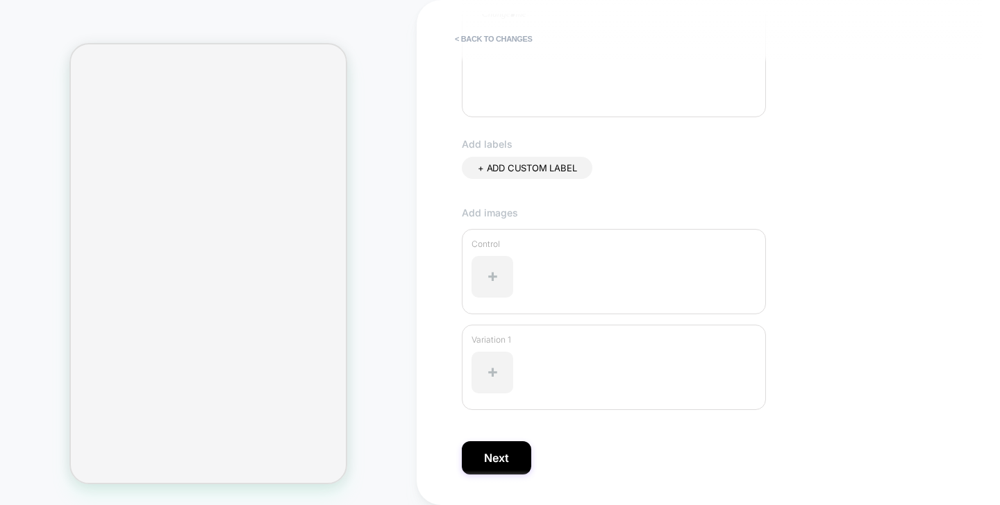
scroll to position [365, 0]
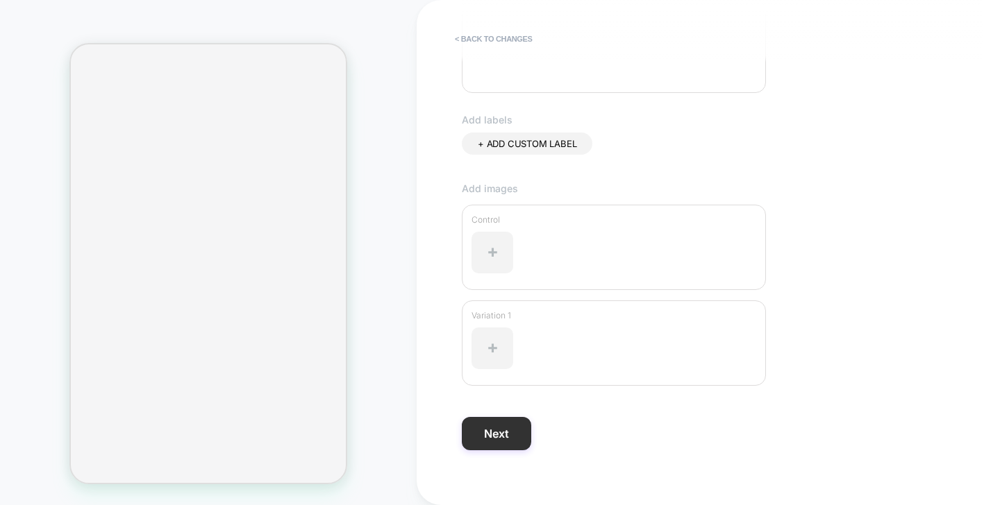
click at [503, 437] on button "Next" at bounding box center [496, 433] width 69 height 33
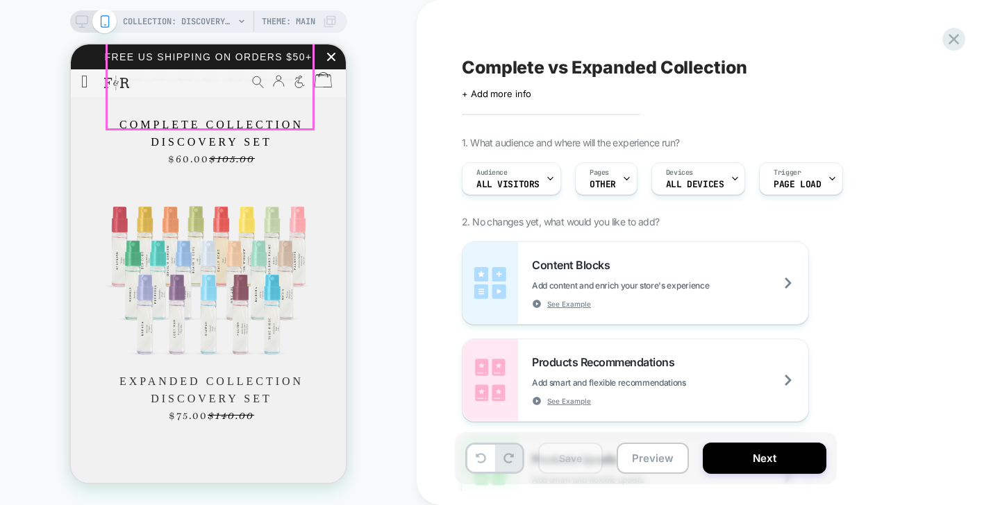
scroll to position [1489, 0]
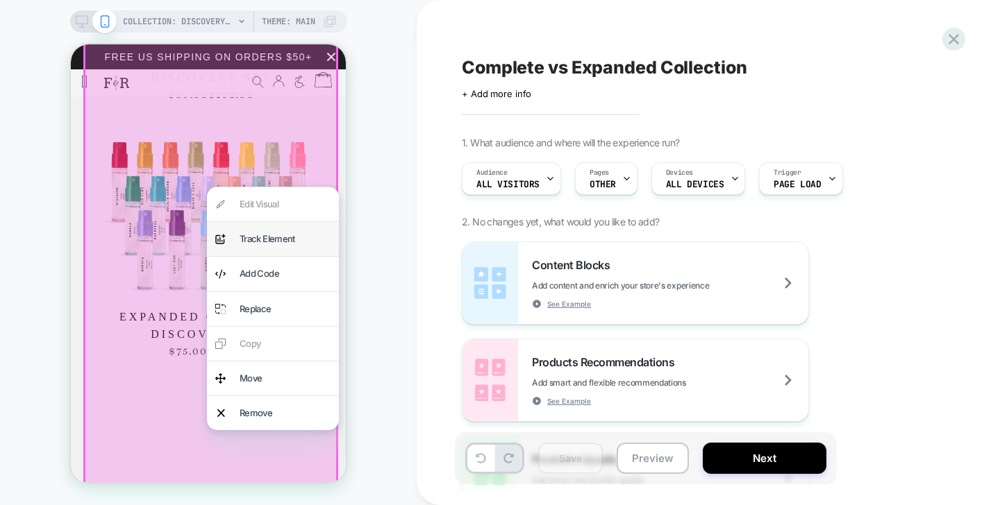
scroll to position [1564, 0]
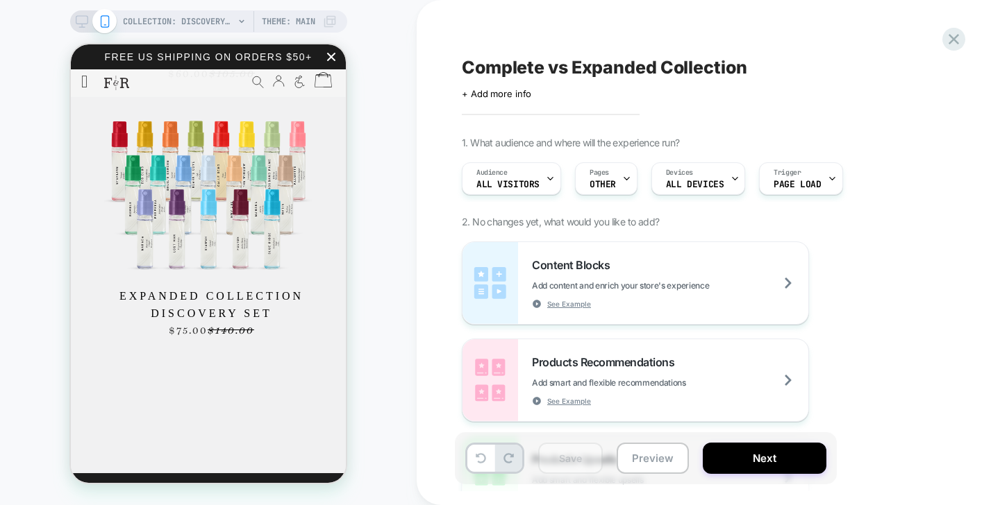
click at [381, 246] on div "COLLECTION: Discovery Set (Category) COLLECTION: Discovery Set (Category) Theme…" at bounding box center [208, 253] width 417 height 478
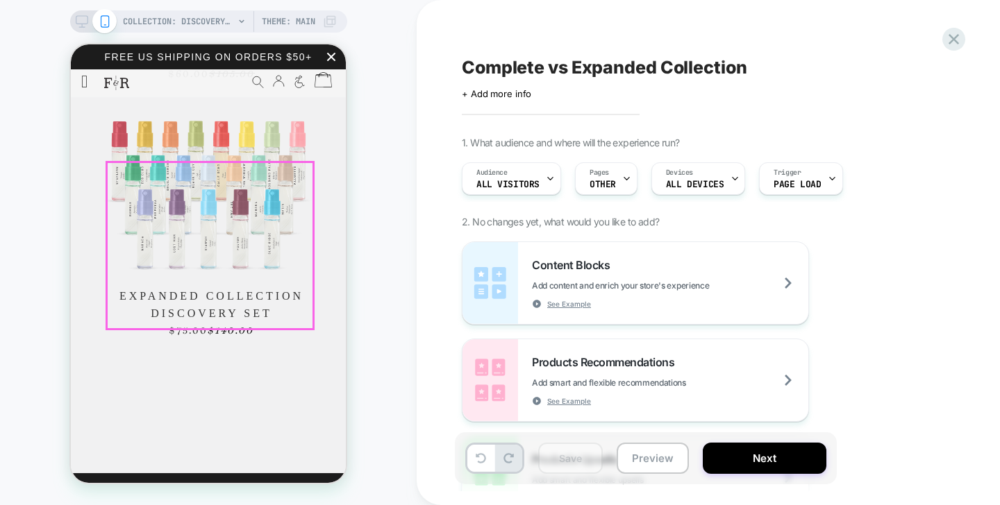
click at [267, 186] on img at bounding box center [208, 196] width 208 height 168
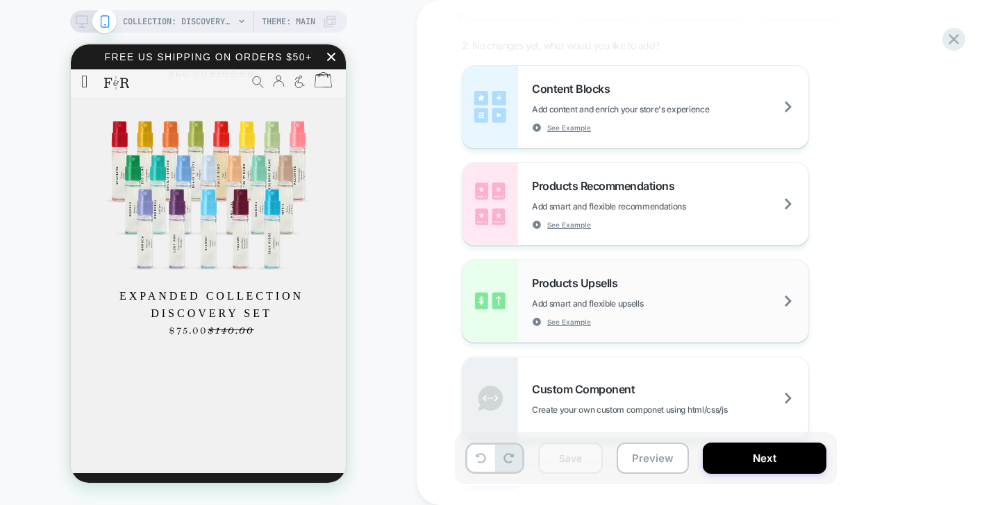
scroll to position [178, 0]
click at [608, 353] on div "Content Blocks Add content and enrich your store's experience See Example Produ…" at bounding box center [715, 251] width 507 height 375
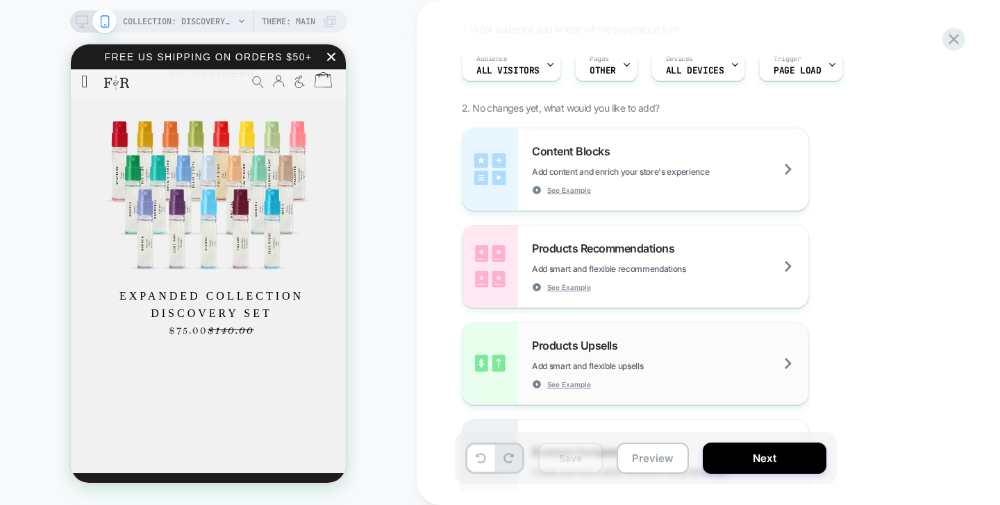
scroll to position [0, 0]
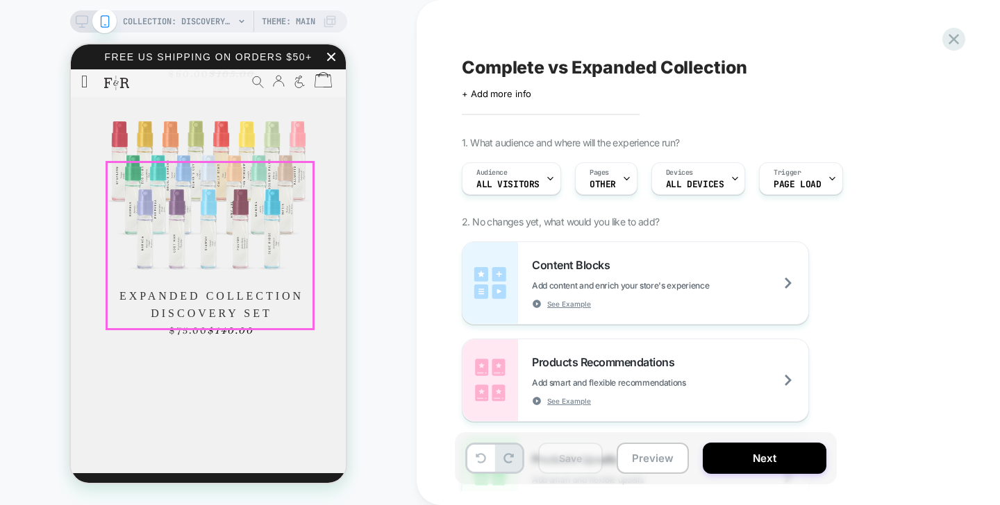
click at [170, 181] on img at bounding box center [208, 196] width 208 height 168
click at [269, 199] on img at bounding box center [208, 196] width 208 height 168
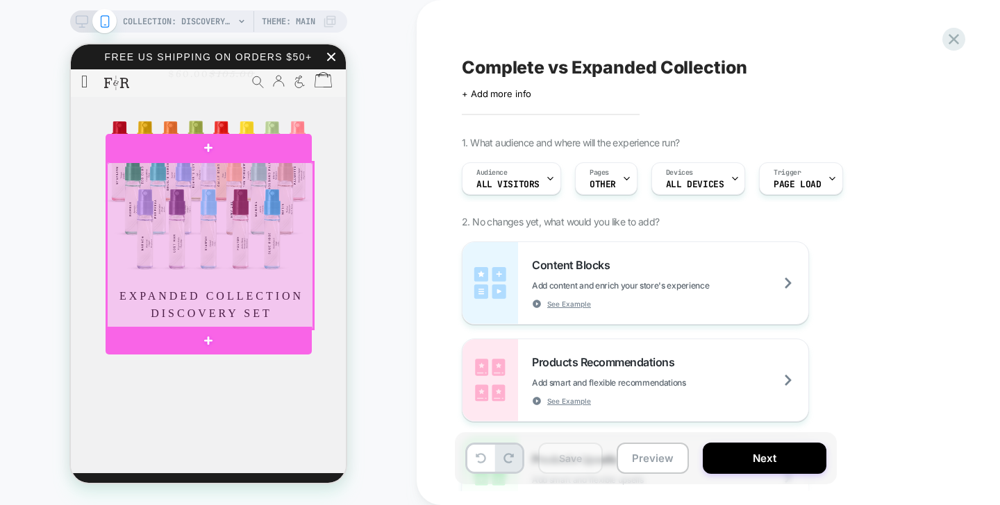
click at [250, 298] on div at bounding box center [210, 245] width 206 height 167
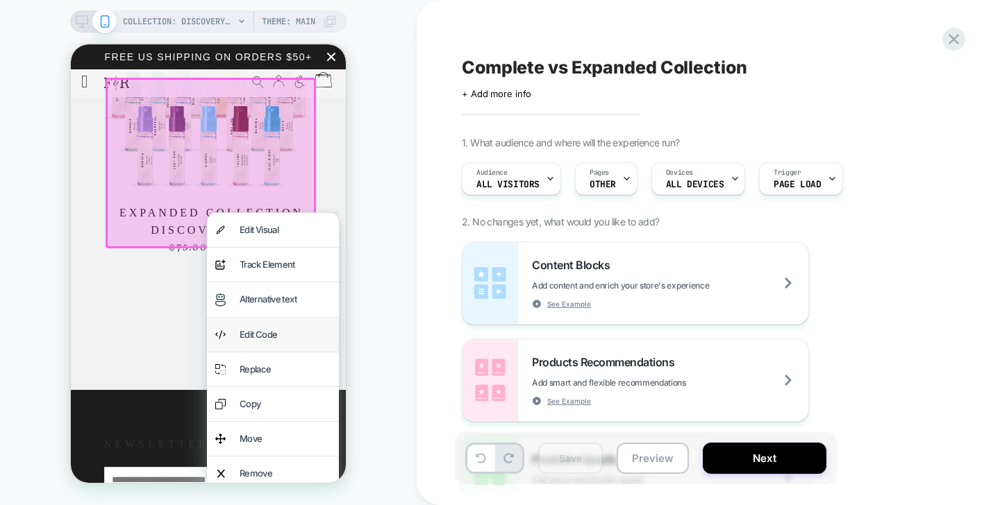
scroll to position [1652, 0]
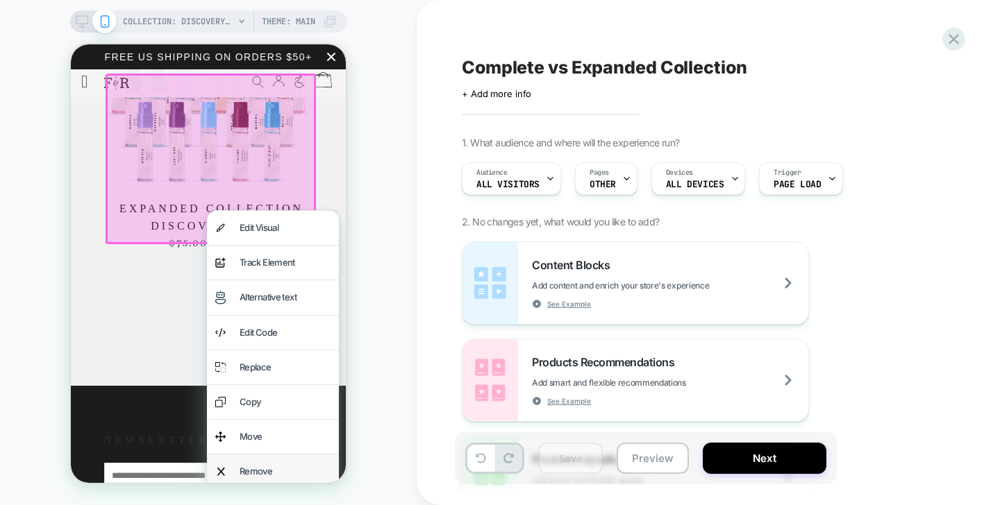
click at [271, 466] on div "Remove" at bounding box center [285, 471] width 91 height 17
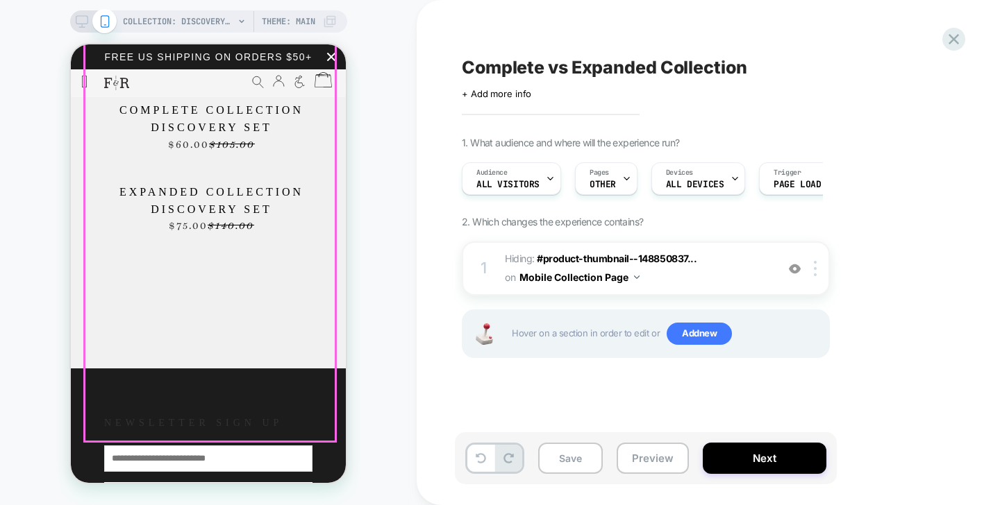
scroll to position [1486, 0]
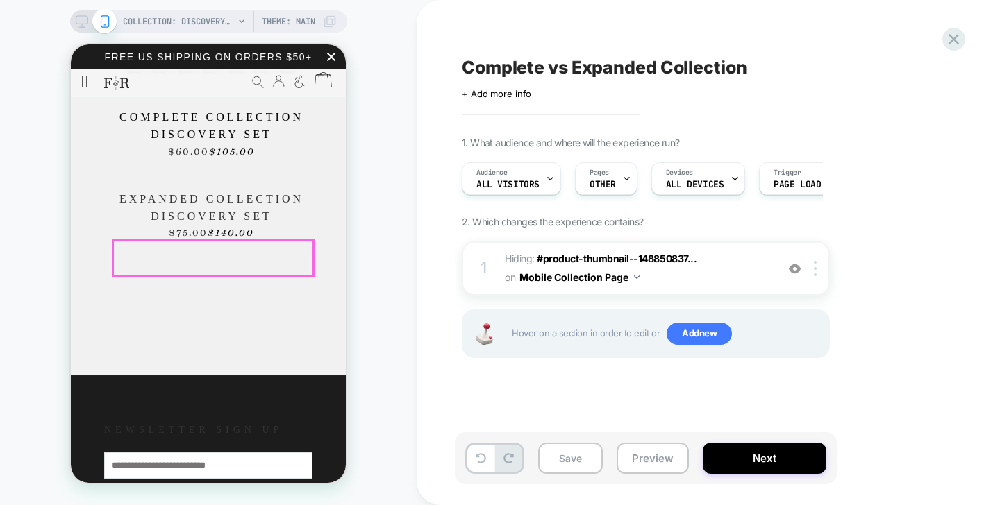
click at [244, 225] on span "Expanded Collection Discovery Set" at bounding box center [211, 207] width 202 height 35
click at [236, 225] on span "Expanded Collection Discovery Set" at bounding box center [211, 207] width 202 height 35
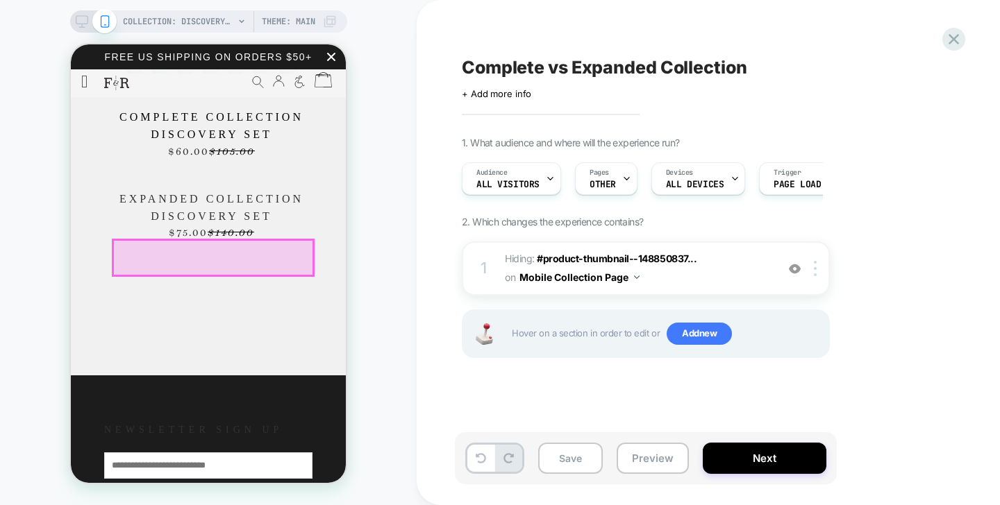
click at [218, 256] on div at bounding box center [213, 257] width 200 height 35
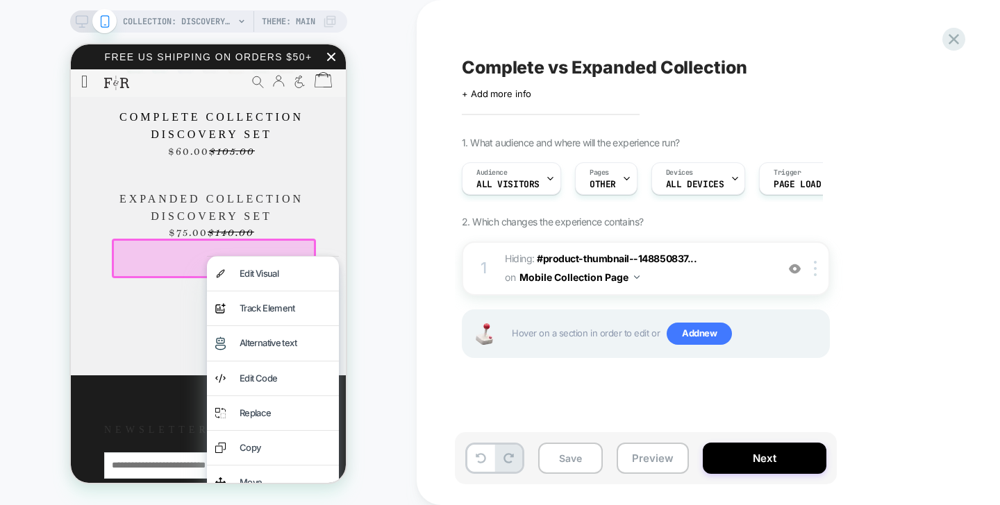
click at [218, 256] on div at bounding box center [273, 256] width 132 height 1
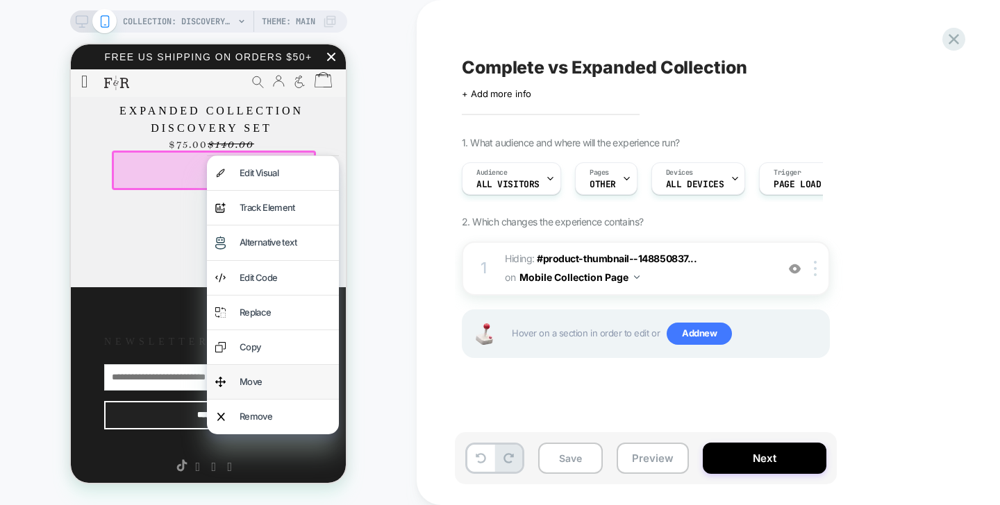
scroll to position [1595, 0]
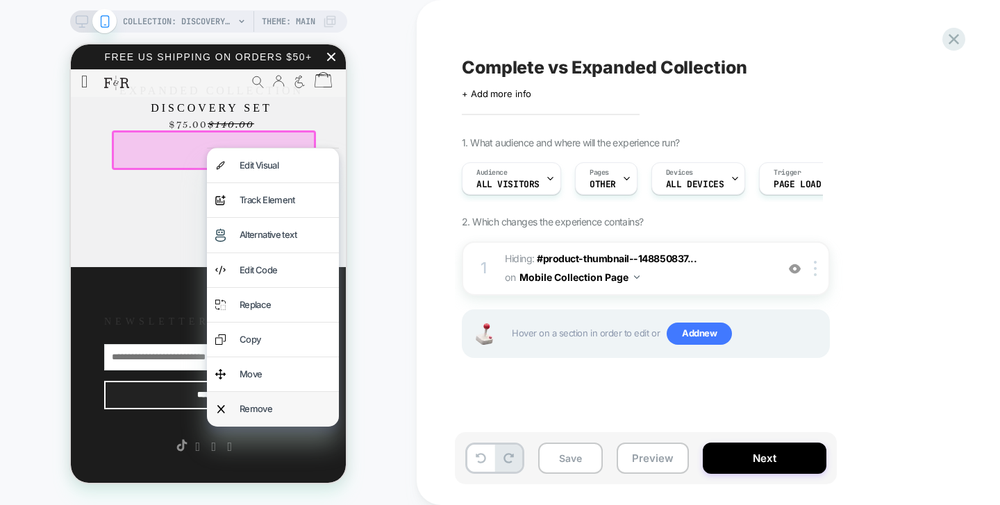
click at [262, 413] on div "Remove" at bounding box center [285, 409] width 91 height 17
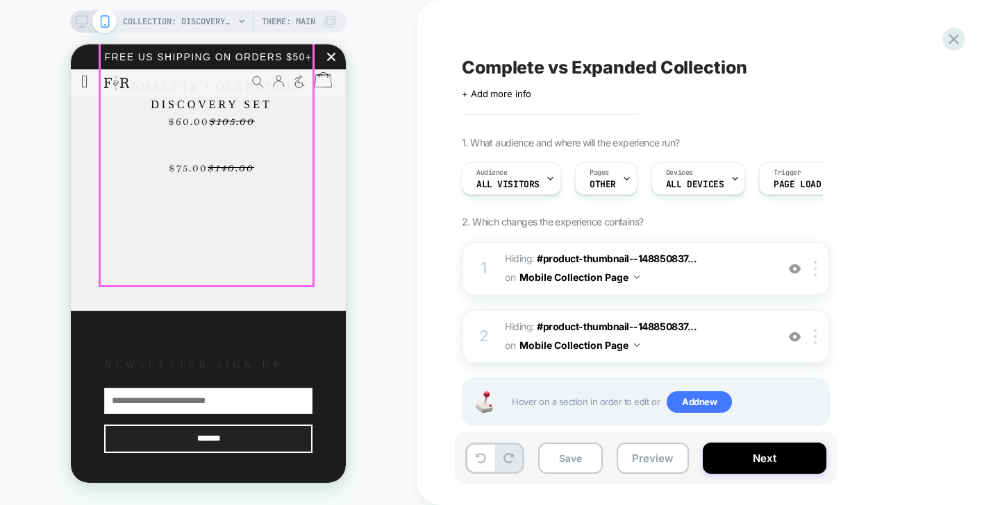
scroll to position [1500, 0]
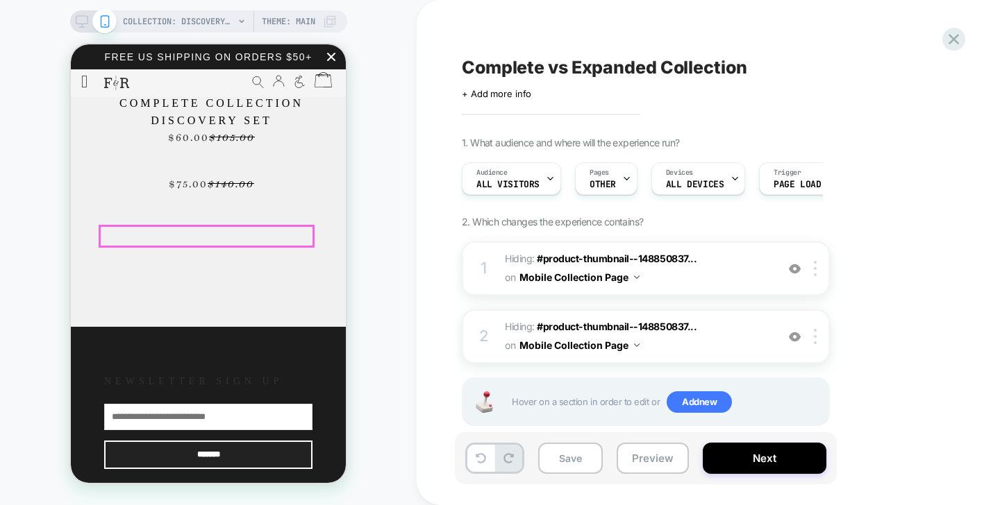
click at [232, 190] on span "$140.00" at bounding box center [231, 183] width 47 height 14
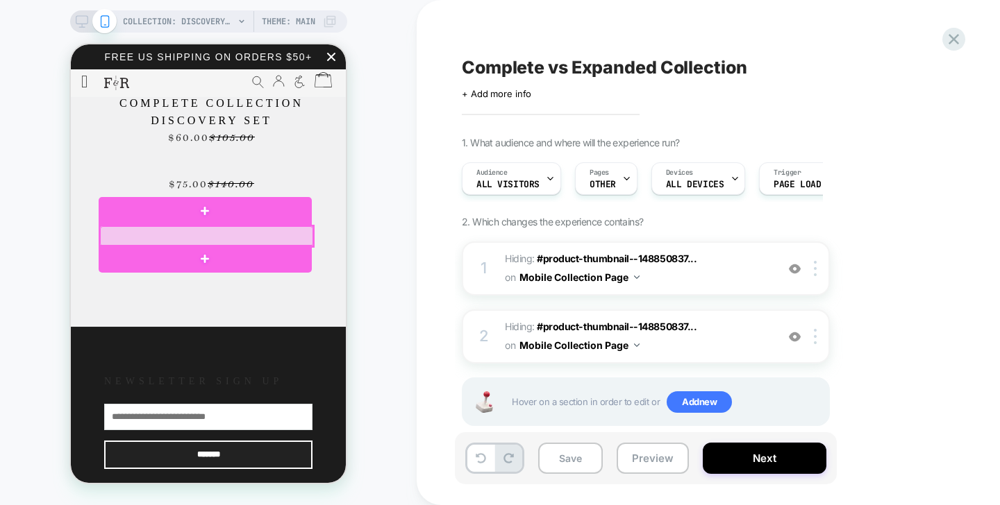
click at [244, 236] on div at bounding box center [206, 236] width 213 height 20
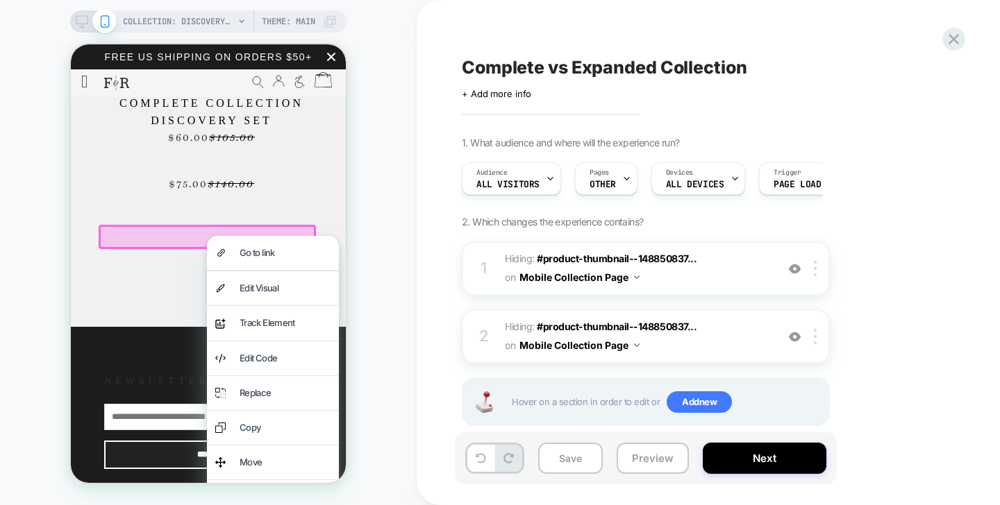
click at [244, 236] on div "Go to link" at bounding box center [273, 253] width 132 height 34
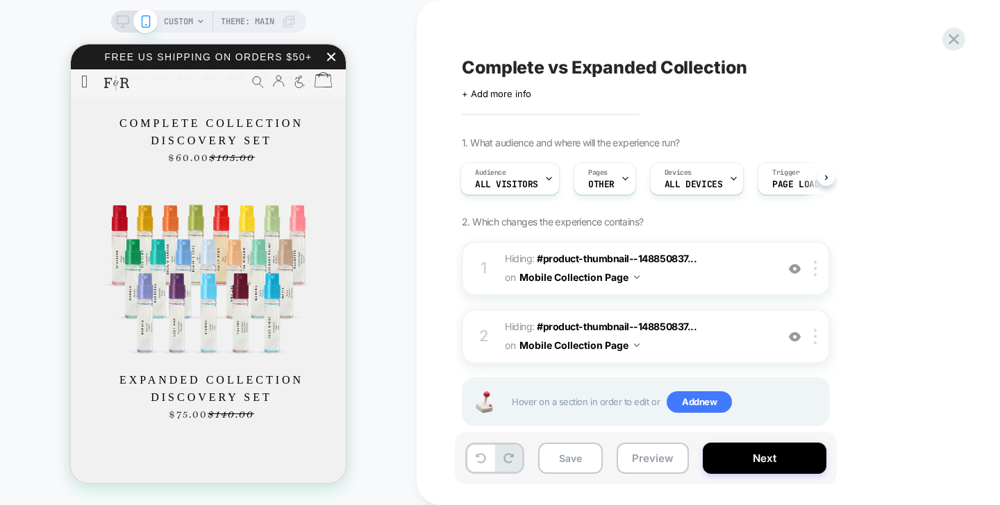
scroll to position [1480, 0]
click at [815, 265] on img at bounding box center [815, 268] width 3 height 15
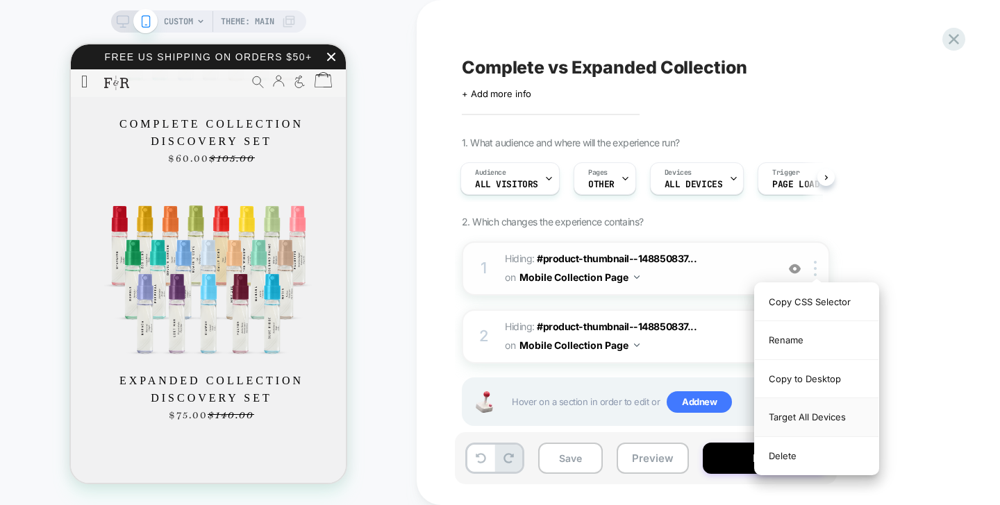
click at [816, 412] on div "Target All Devices" at bounding box center [817, 418] width 124 height 38
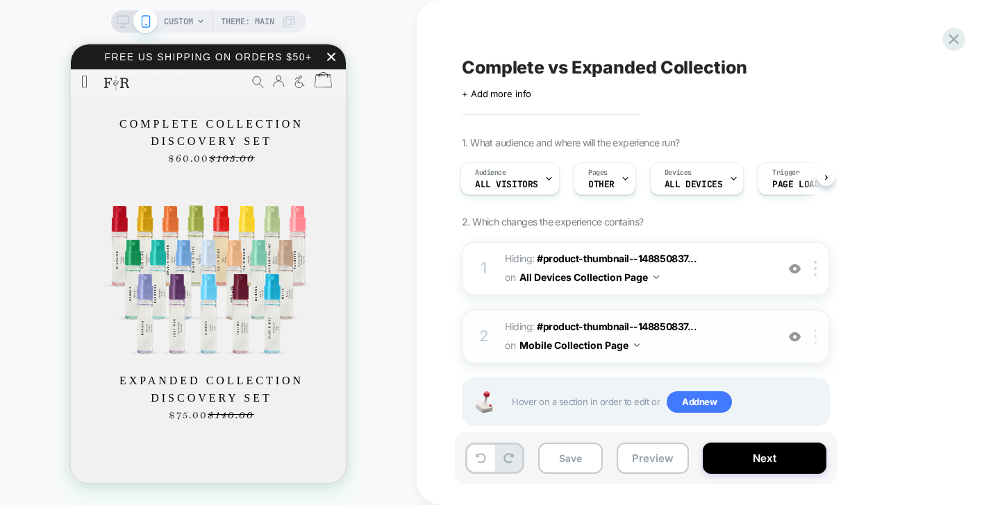
click at [812, 344] on div at bounding box center [817, 336] width 23 height 15
click at [817, 340] on div at bounding box center [817, 336] width 23 height 15
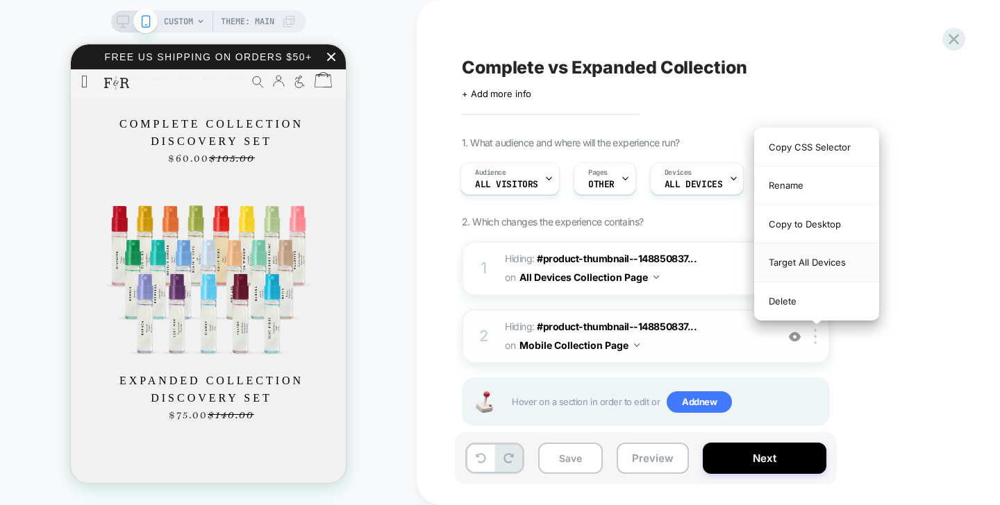
click at [821, 271] on div "Target All Devices" at bounding box center [817, 263] width 124 height 38
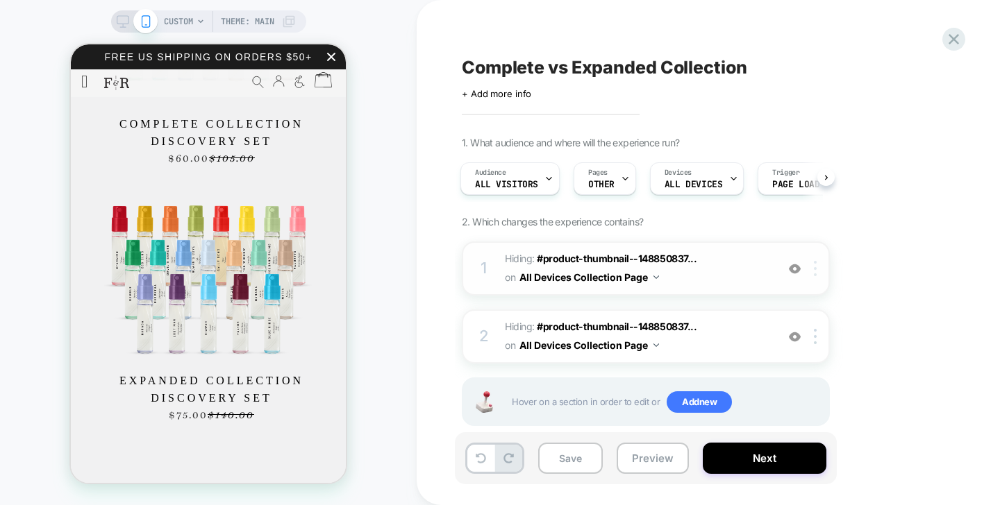
click at [818, 267] on div at bounding box center [817, 268] width 23 height 15
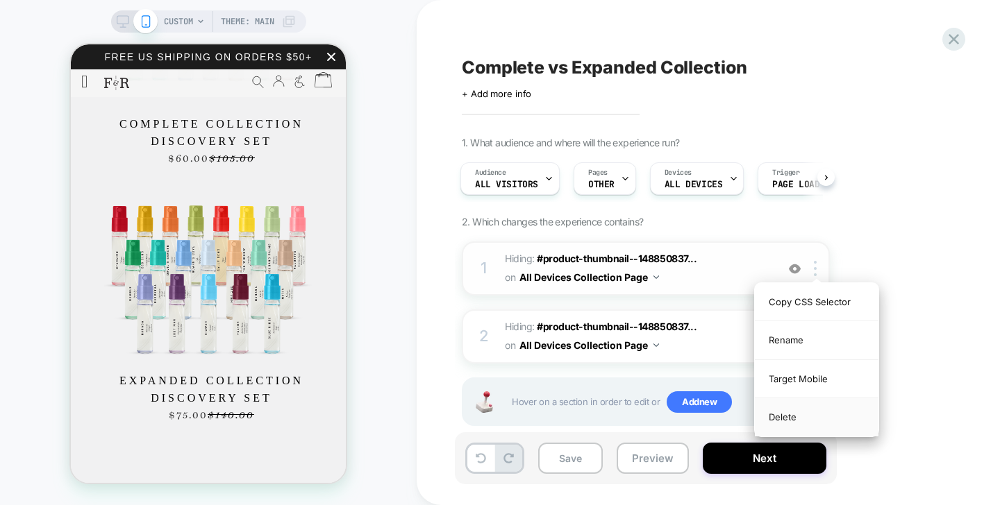
click at [807, 416] on div "Delete" at bounding box center [817, 417] width 124 height 37
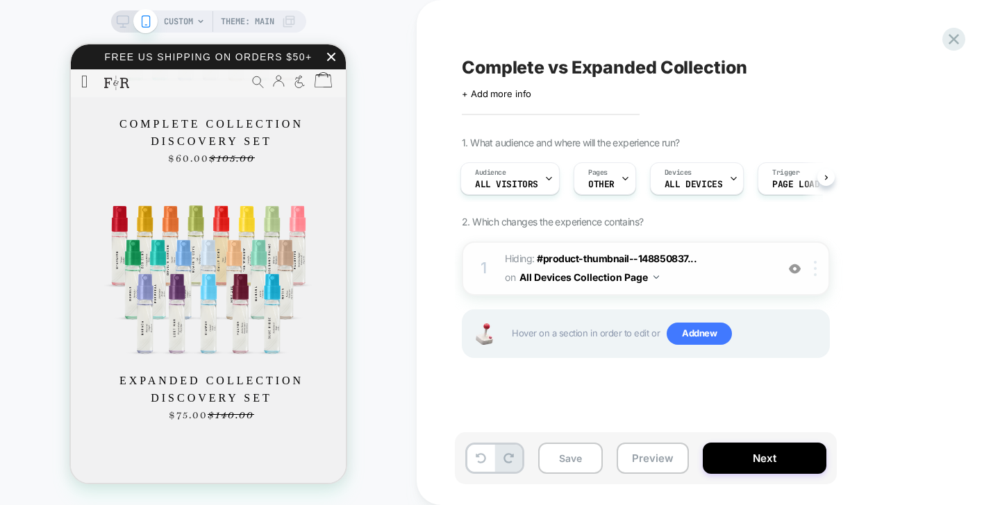
click at [815, 266] on img at bounding box center [815, 268] width 3 height 15
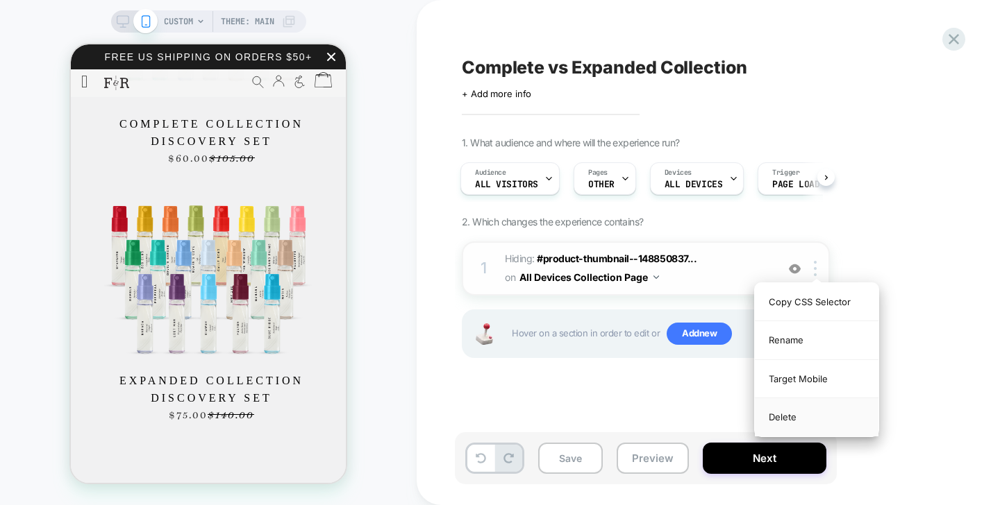
click at [805, 412] on div "Delete" at bounding box center [817, 417] width 124 height 37
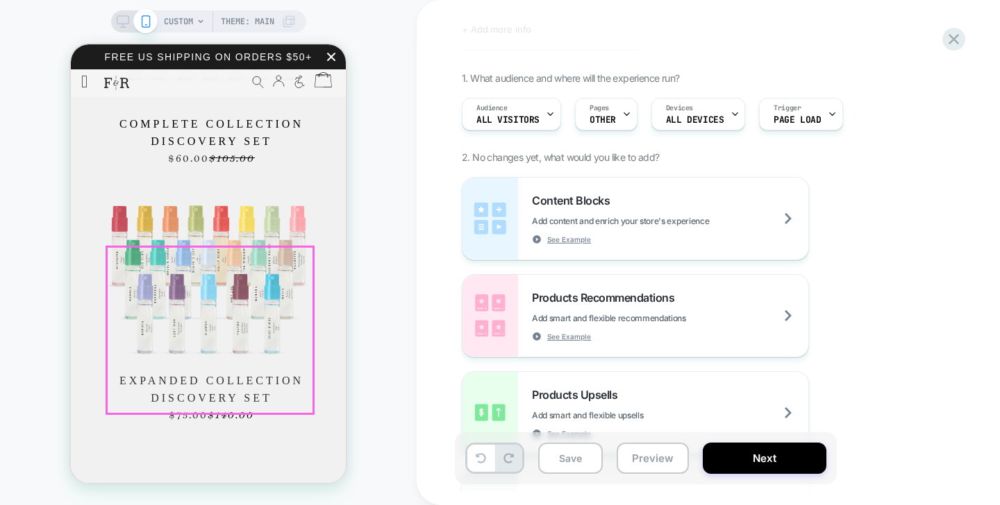
scroll to position [1522, 0]
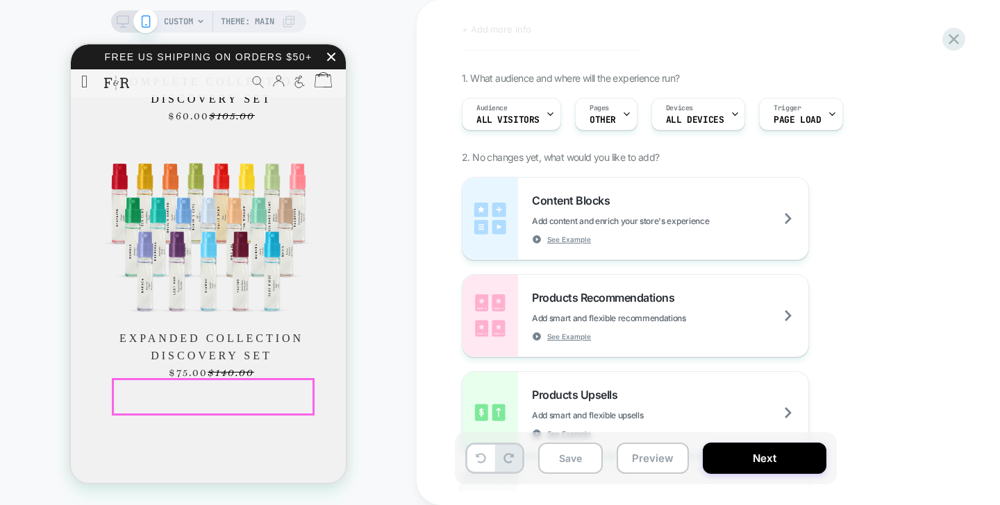
click at [230, 365] on span "Expanded Collection Discovery Set" at bounding box center [211, 347] width 202 height 35
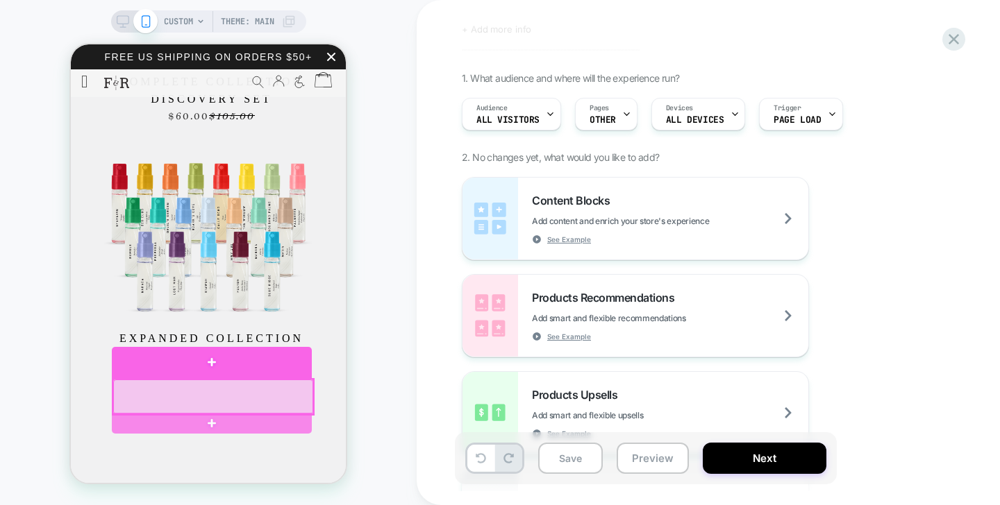
click at [271, 385] on div at bounding box center [213, 397] width 200 height 35
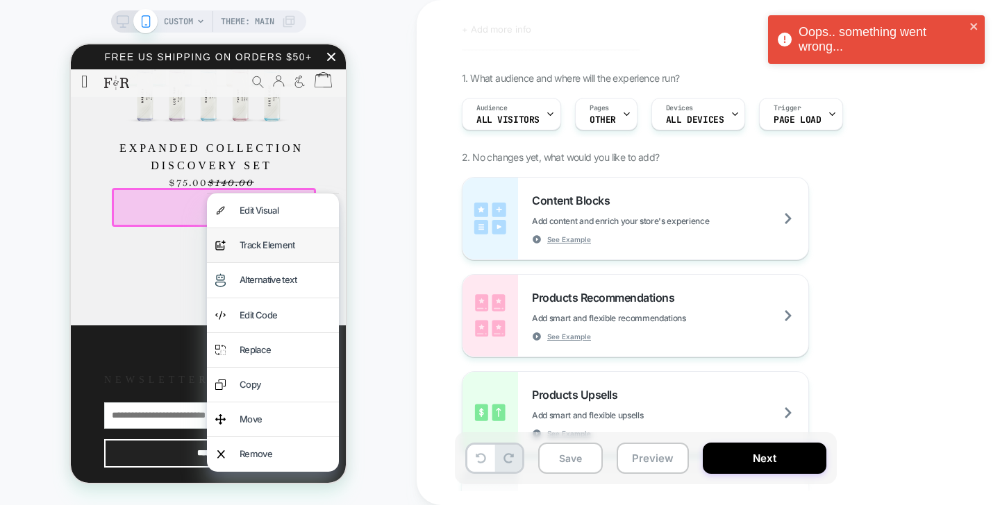
scroll to position [1718, 0]
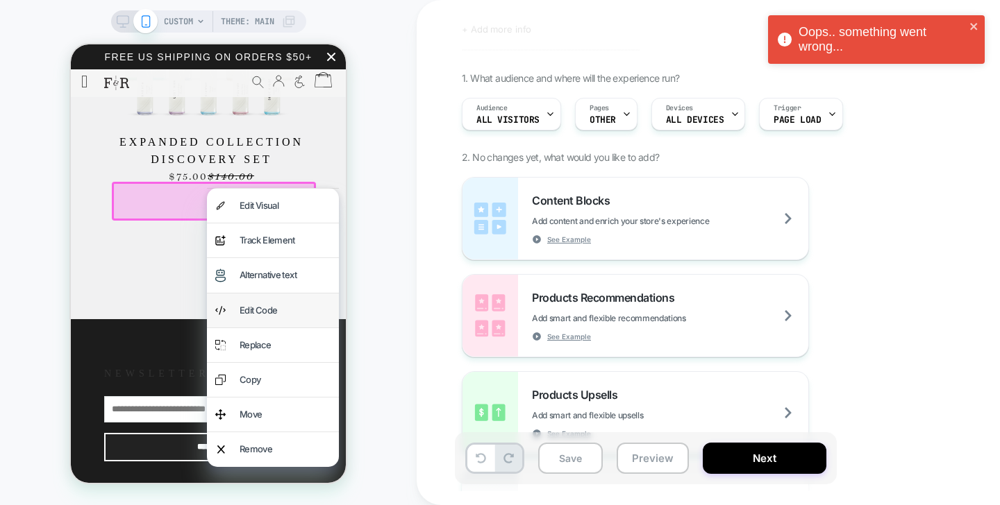
click at [274, 320] on div "Edit Code" at bounding box center [273, 311] width 132 height 34
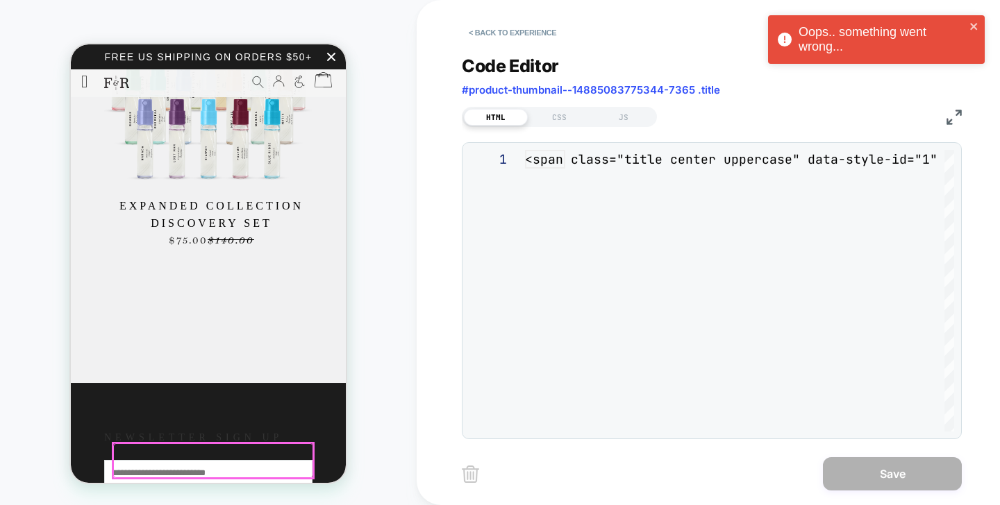
scroll to position [56, 0]
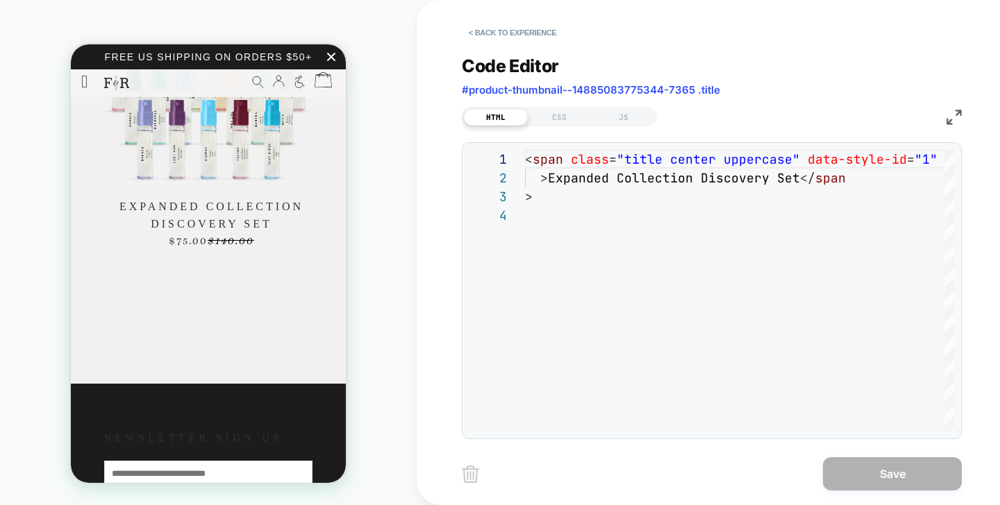
click at [248, 233] on span "Expanded Collection Discovery Set" at bounding box center [211, 215] width 202 height 35
click at [246, 190] on img at bounding box center [208, 107] width 208 height 168
click at [519, 33] on button "< Back to experience" at bounding box center [512, 33] width 101 height 22
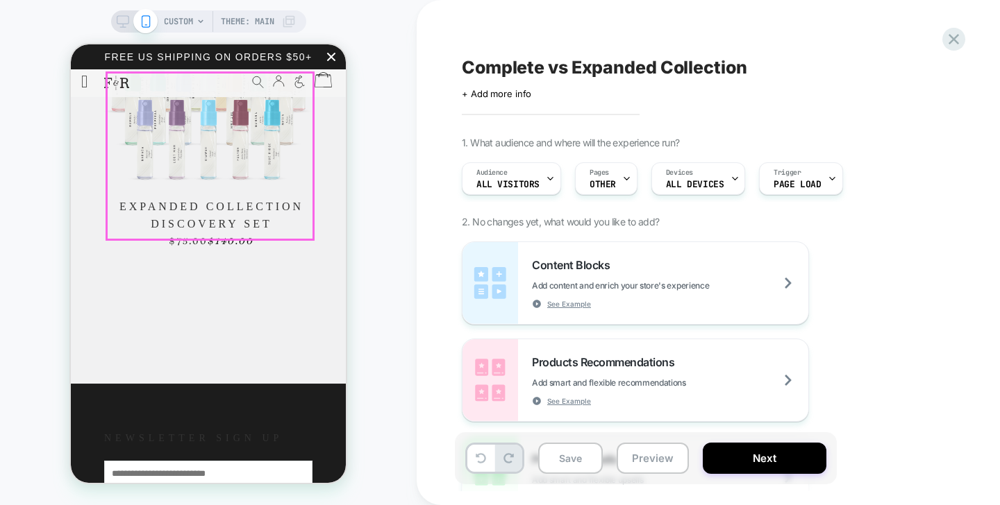
click at [255, 191] on img at bounding box center [208, 107] width 208 height 168
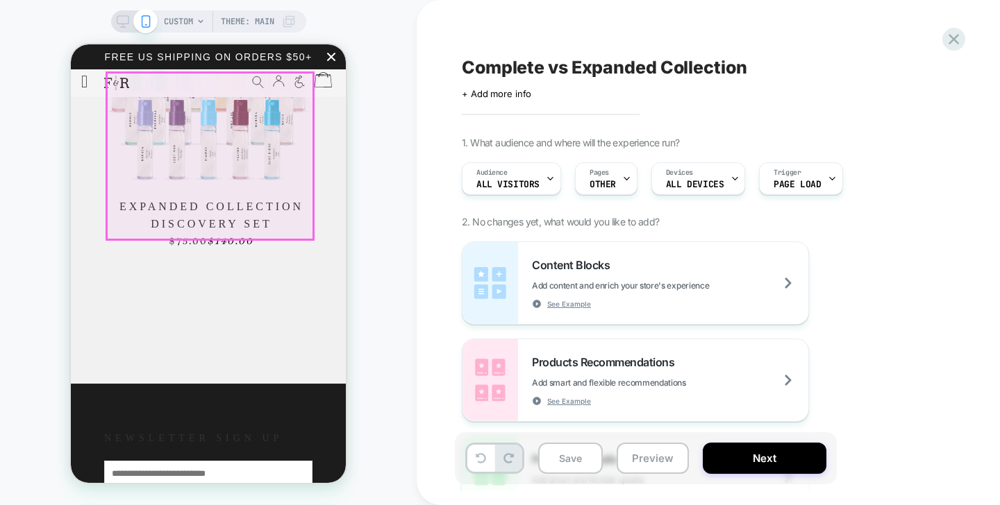
click at [255, 191] on img at bounding box center [208, 107] width 208 height 168
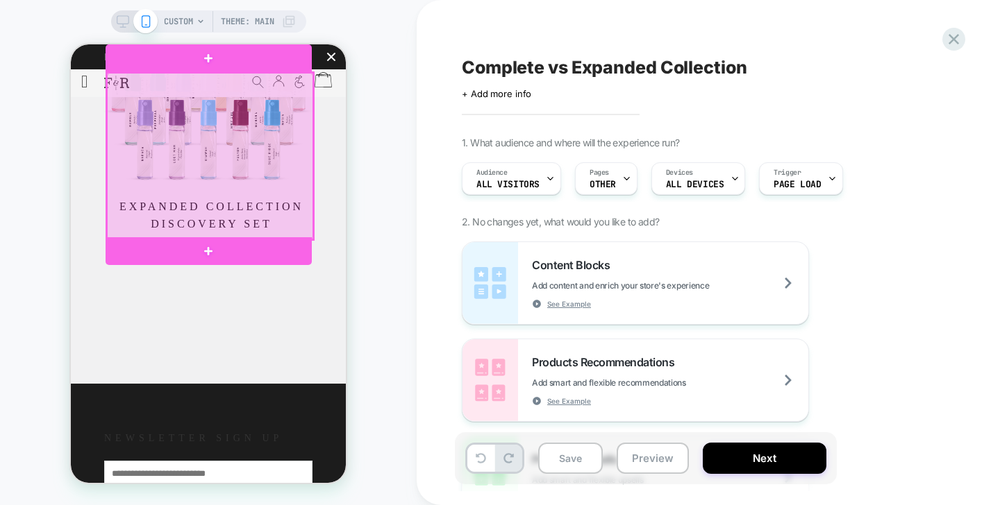
click at [249, 185] on div at bounding box center [210, 156] width 206 height 167
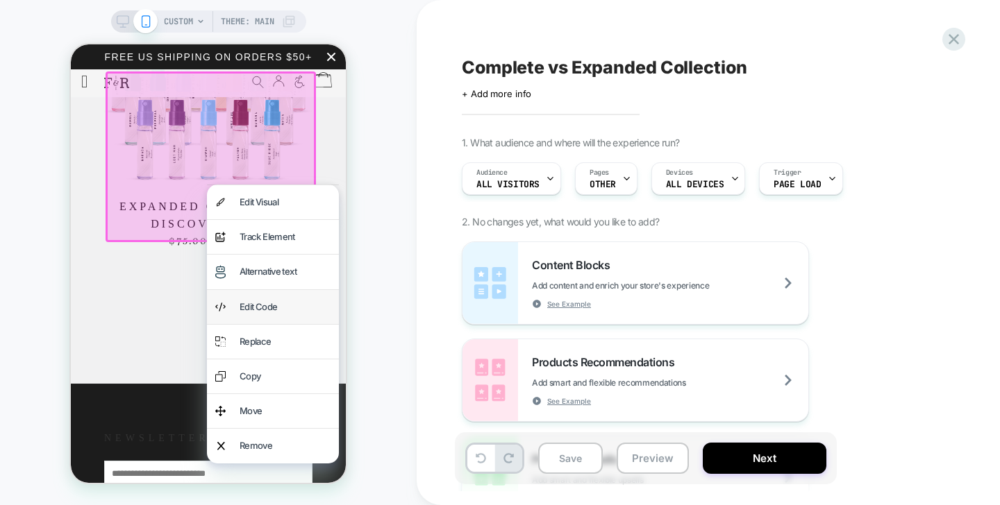
click at [276, 308] on div "Edit Code" at bounding box center [285, 307] width 91 height 17
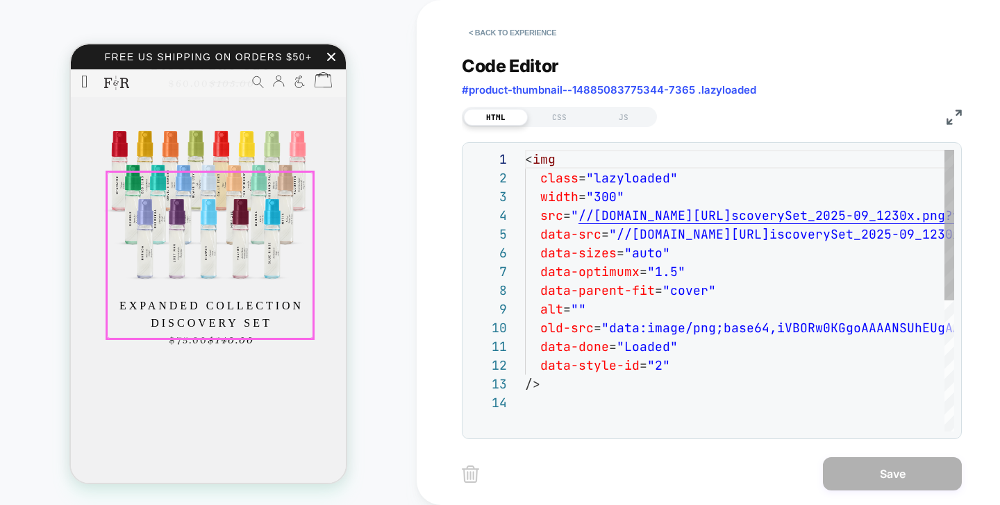
scroll to position [1545, 0]
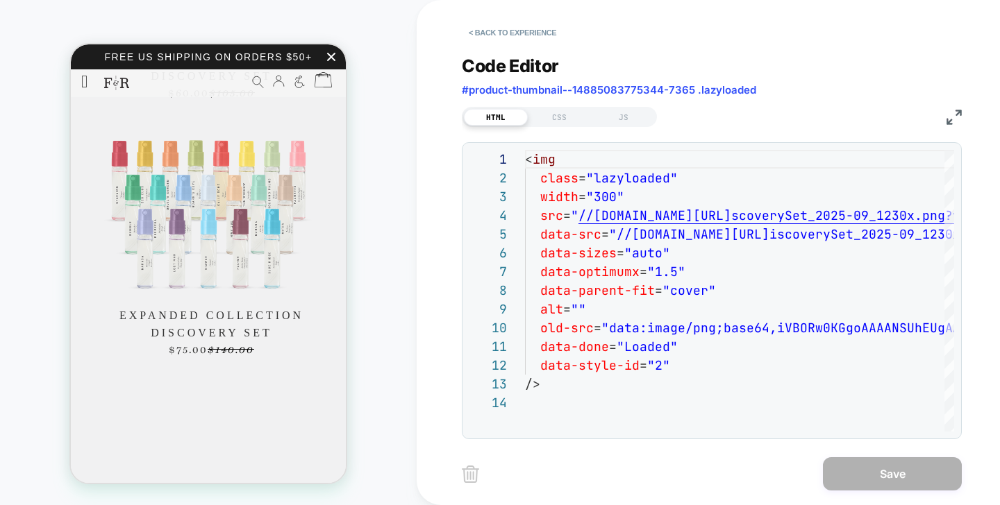
click at [250, 286] on img at bounding box center [208, 216] width 208 height 168
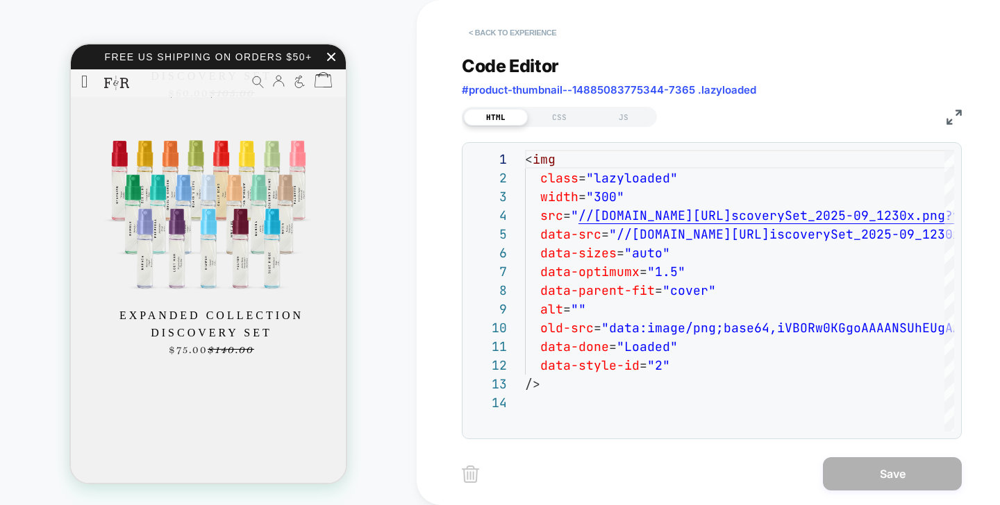
click at [505, 37] on button "< Back to experience" at bounding box center [512, 33] width 101 height 22
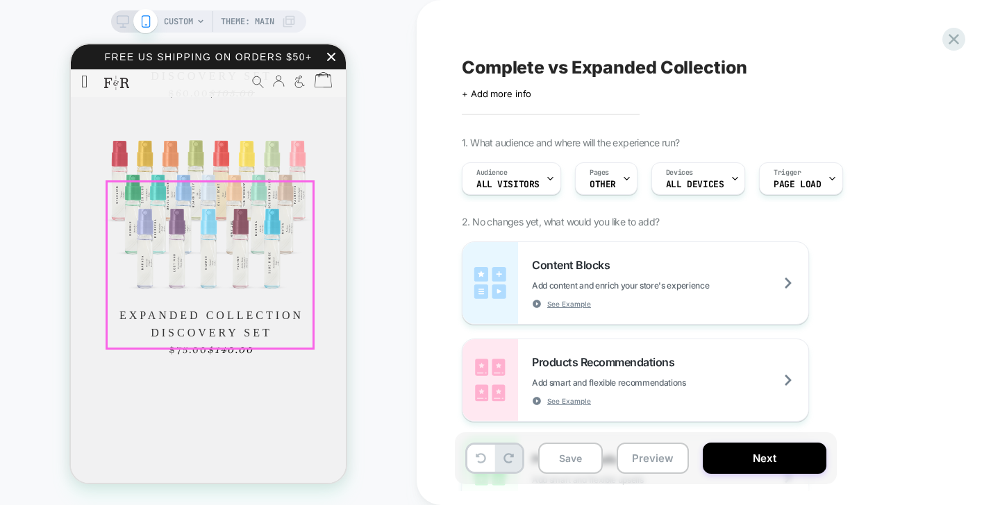
click at [255, 274] on img at bounding box center [208, 216] width 208 height 168
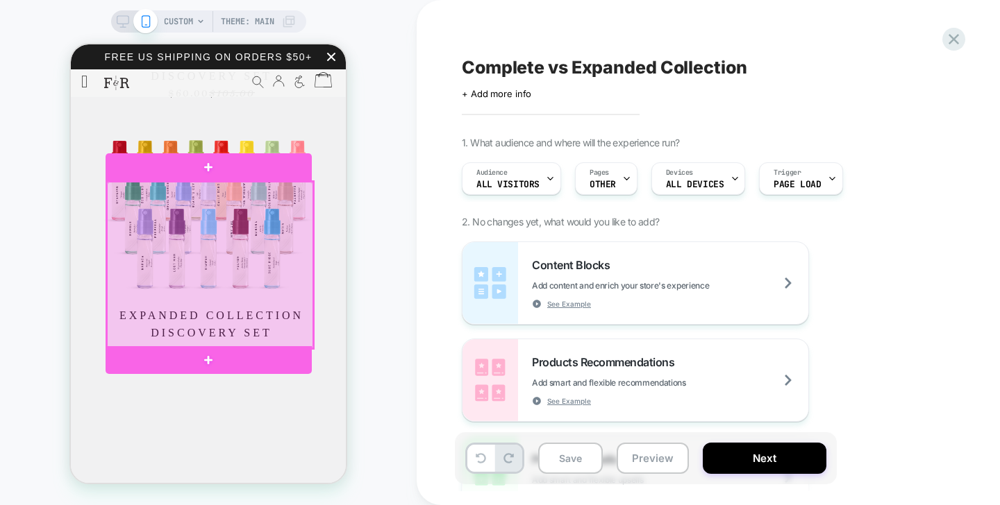
click at [243, 306] on div at bounding box center [210, 265] width 206 height 167
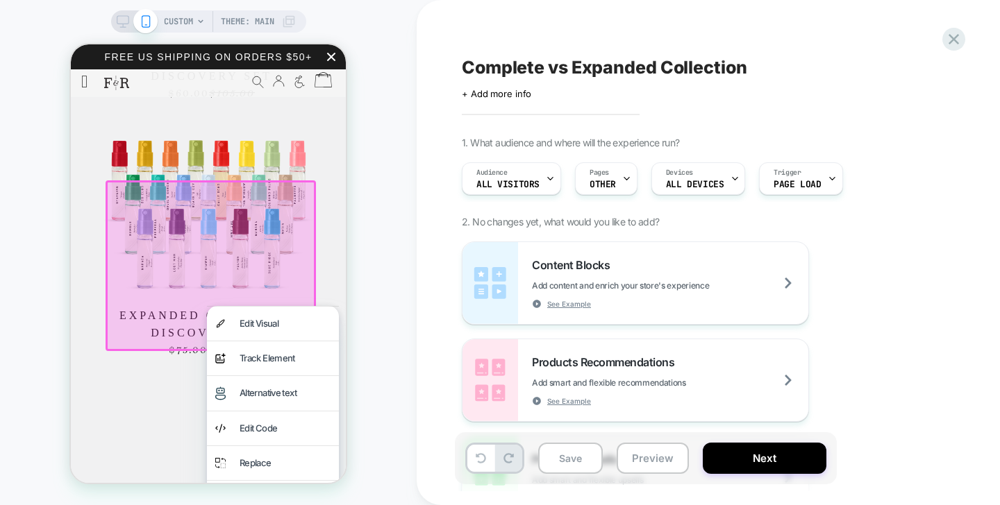
click at [243, 306] on div at bounding box center [273, 306] width 132 height 1
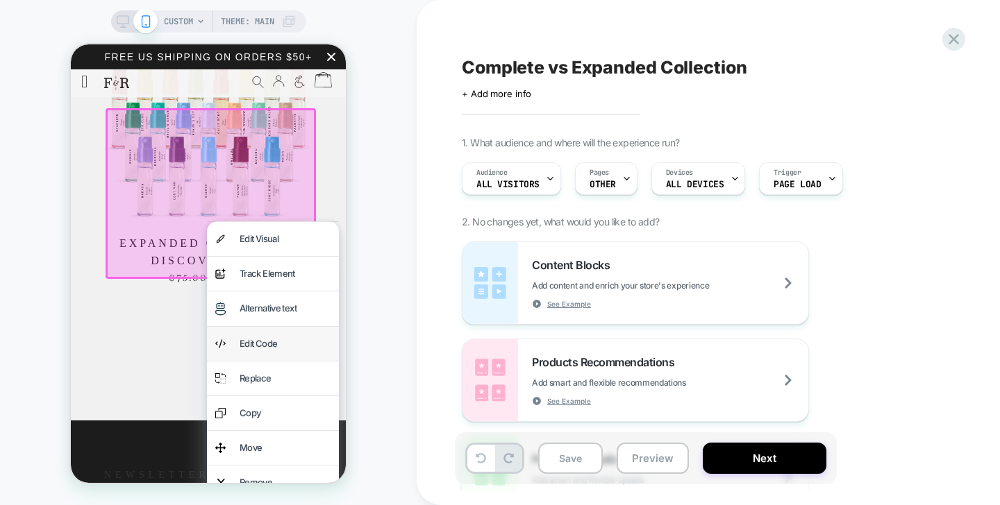
scroll to position [1630, 0]
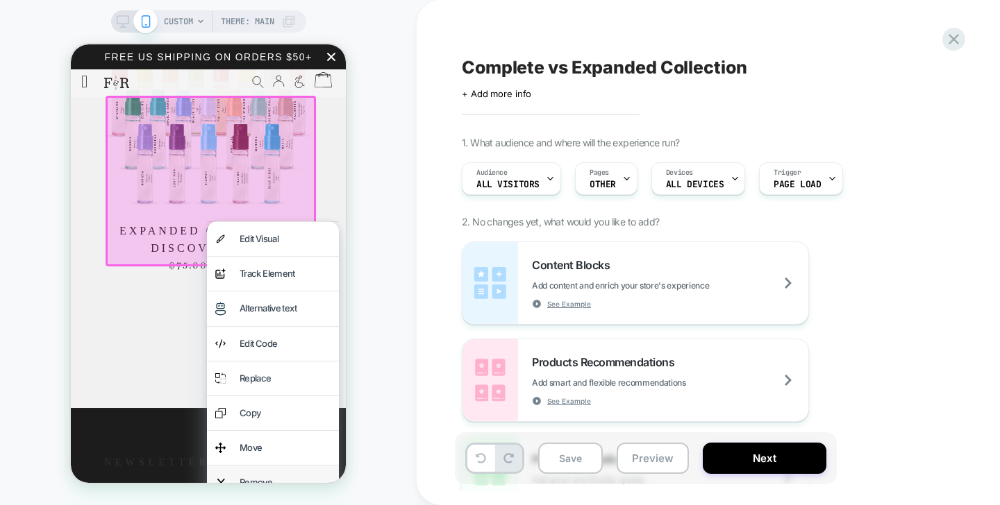
click at [258, 473] on div "Remove" at bounding box center [273, 483] width 132 height 34
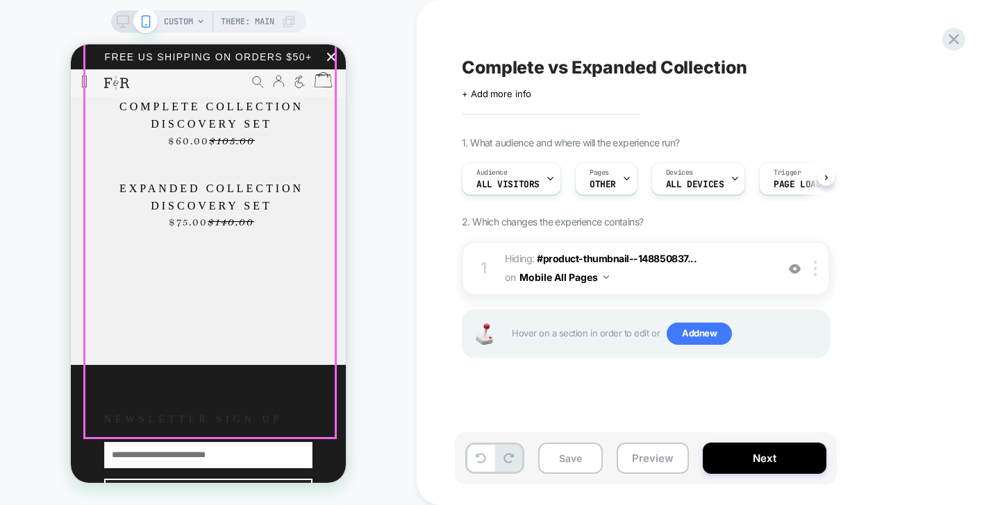
scroll to position [1441, 0]
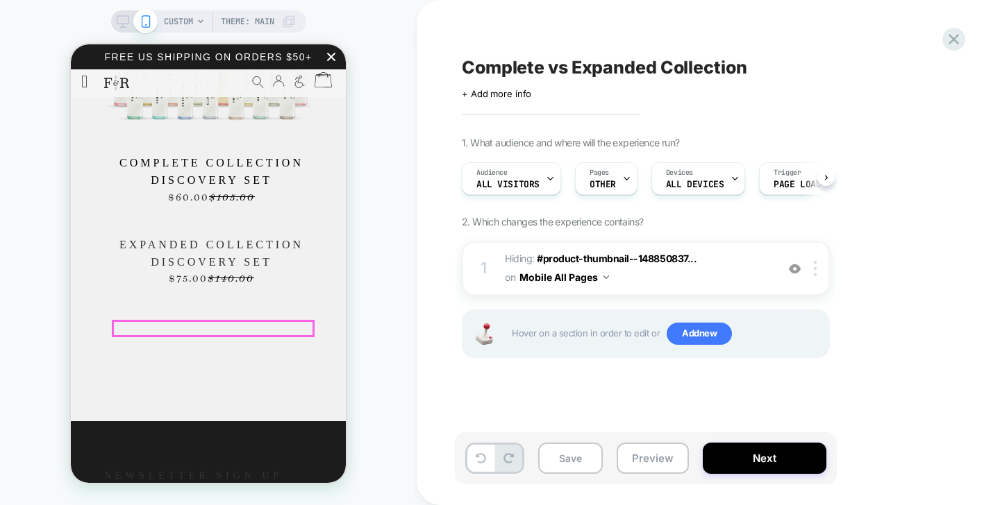
click at [211, 285] on span "$140.00" at bounding box center [231, 278] width 47 height 14
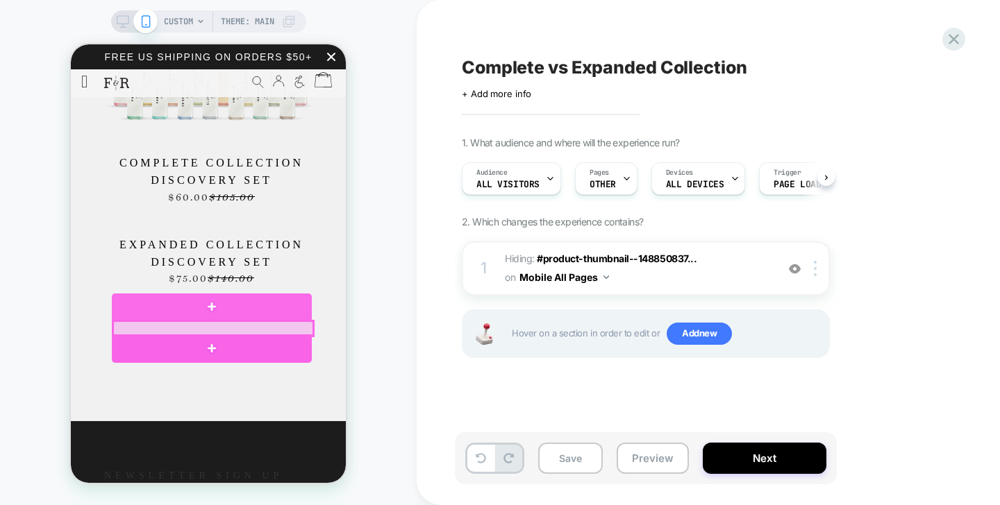
click at [215, 333] on div at bounding box center [213, 328] width 200 height 15
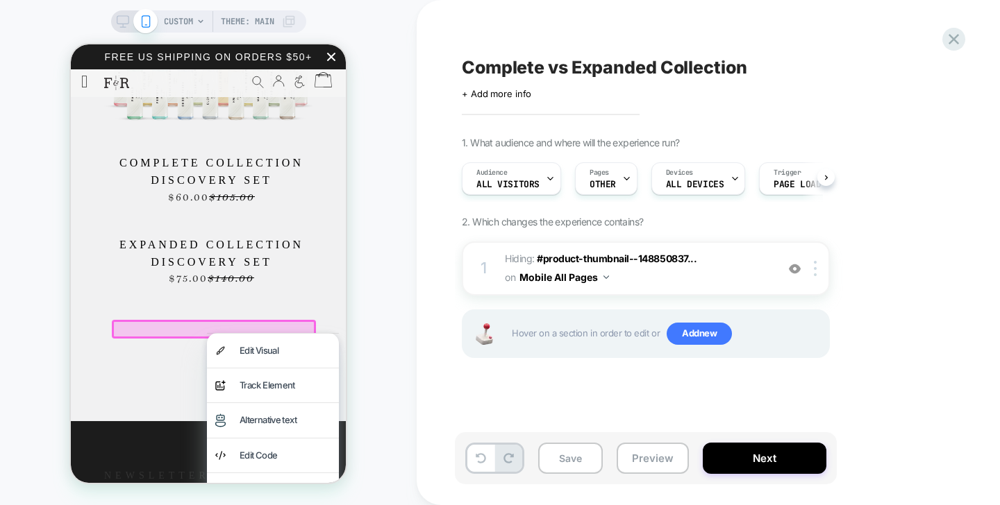
click at [215, 333] on div at bounding box center [273, 333] width 132 height 1
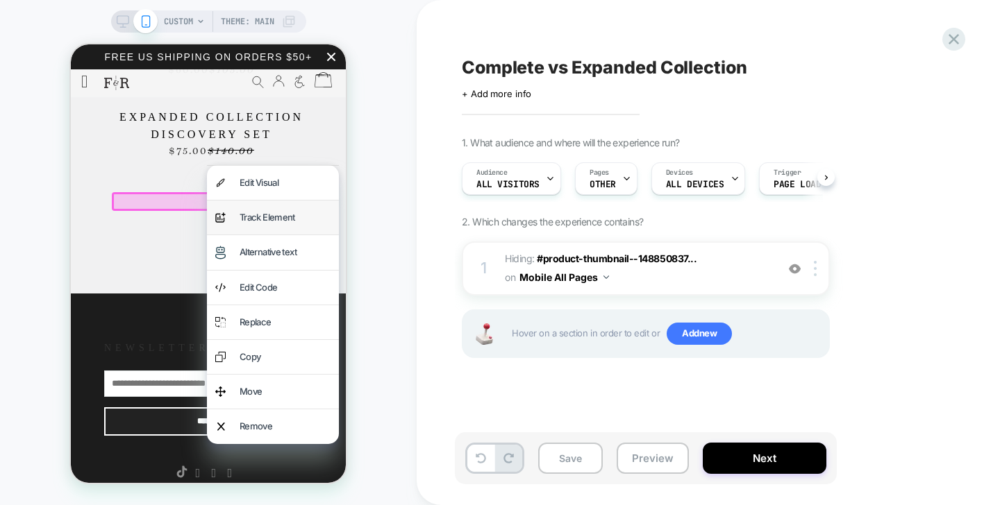
scroll to position [1609, 0]
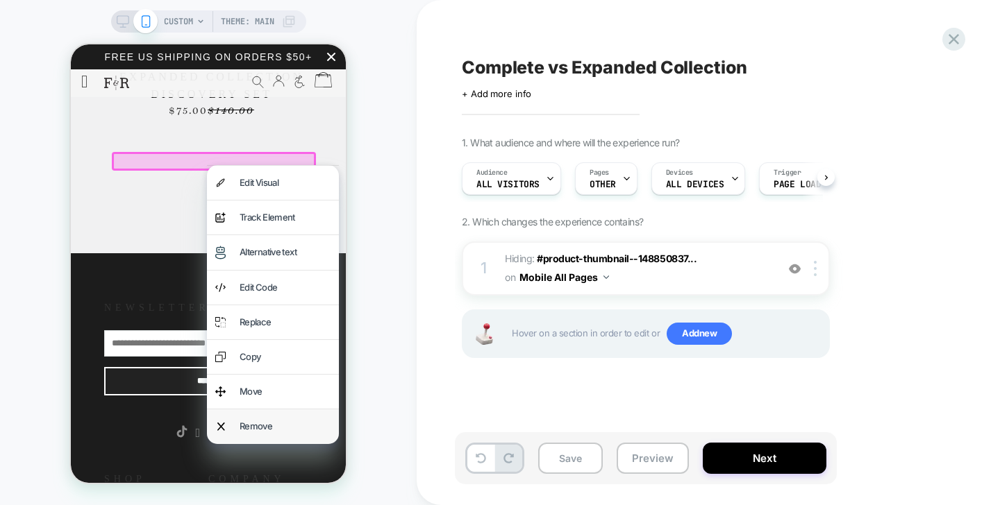
click at [247, 428] on div "Remove" at bounding box center [285, 426] width 91 height 17
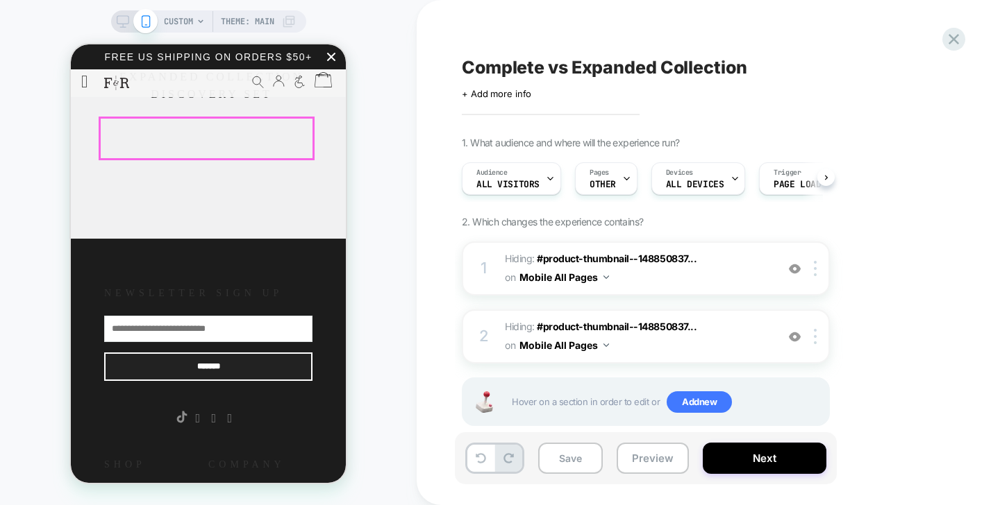
click at [251, 103] on span "Expanded Collection Discovery Set" at bounding box center [211, 85] width 202 height 35
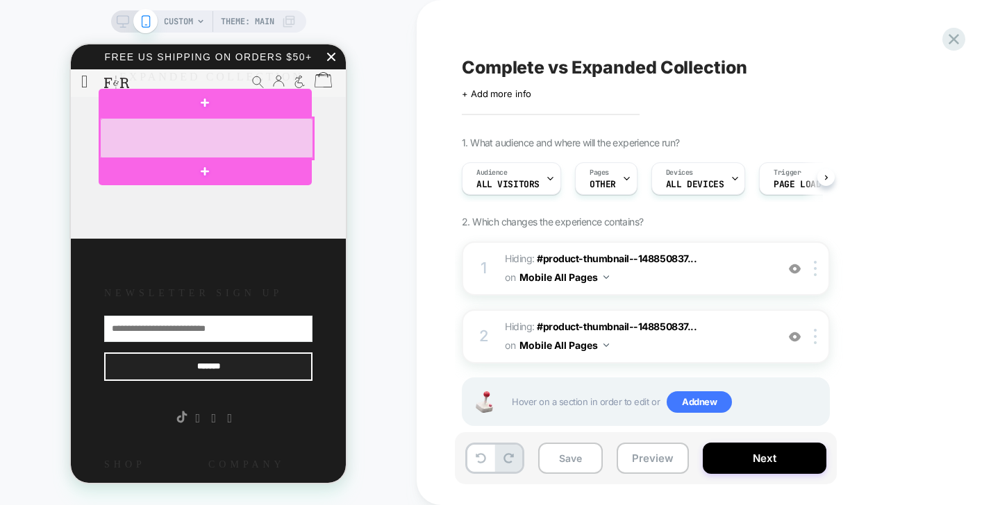
click at [242, 138] on div at bounding box center [206, 138] width 213 height 40
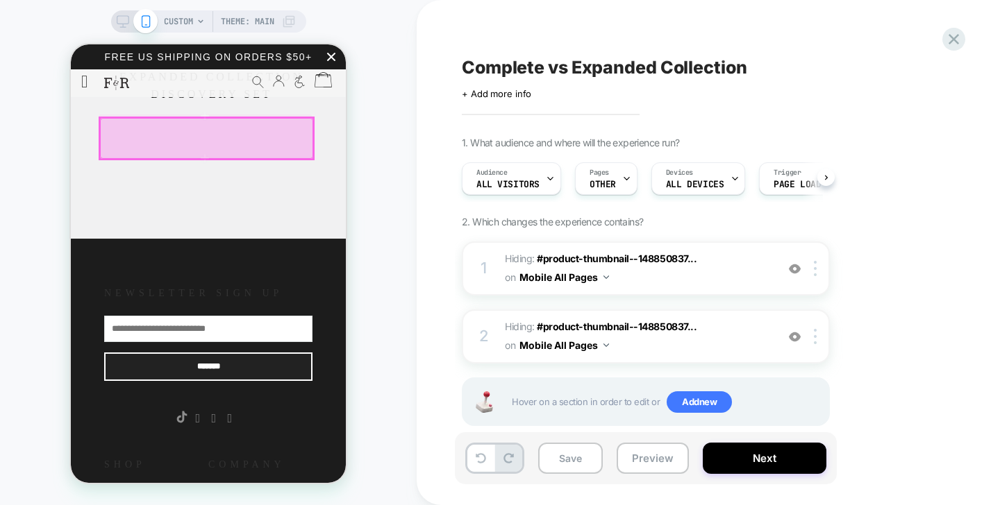
click at [251, 146] on div at bounding box center [206, 138] width 213 height 40
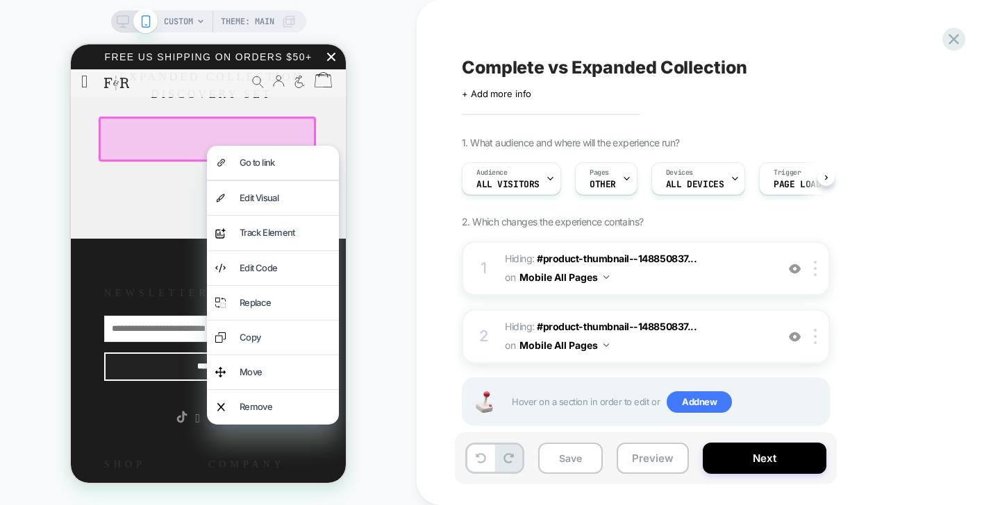
click at [251, 146] on div "Go to link" at bounding box center [273, 163] width 132 height 34
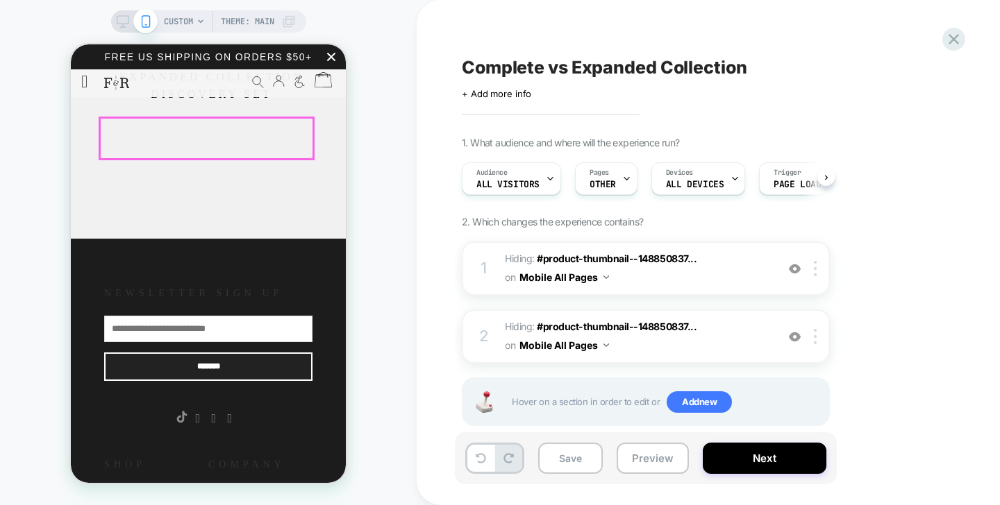
click at [251, 146] on div at bounding box center [206, 138] width 213 height 40
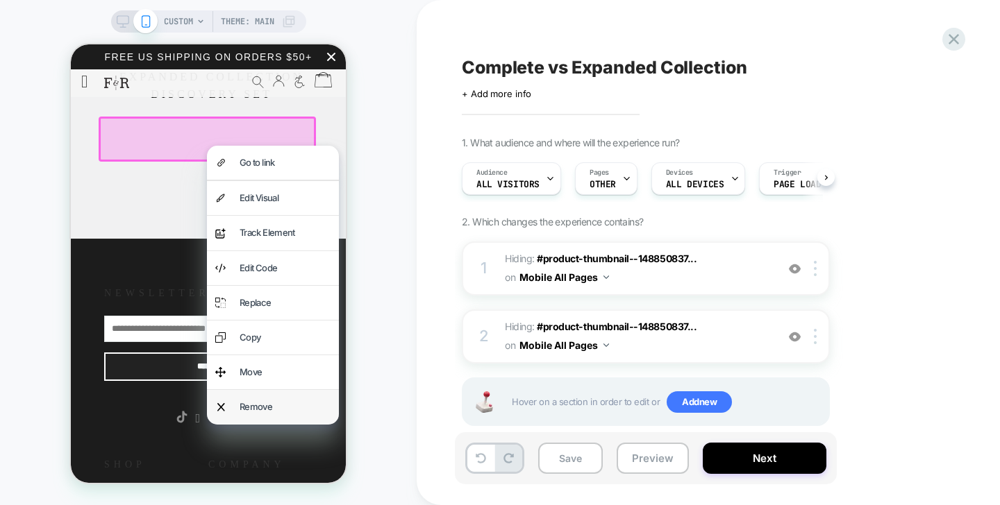
click at [249, 404] on div "Remove" at bounding box center [285, 407] width 91 height 17
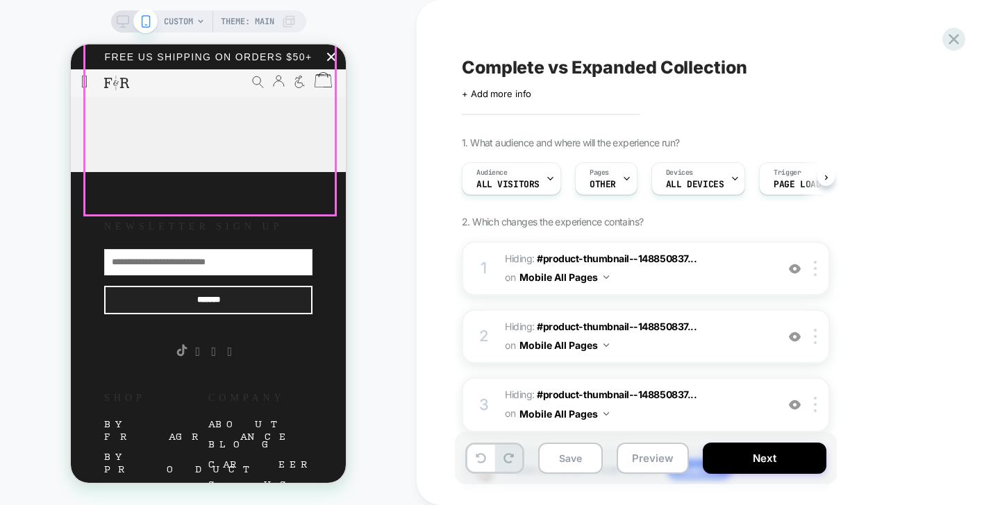
scroll to position [1550, 0]
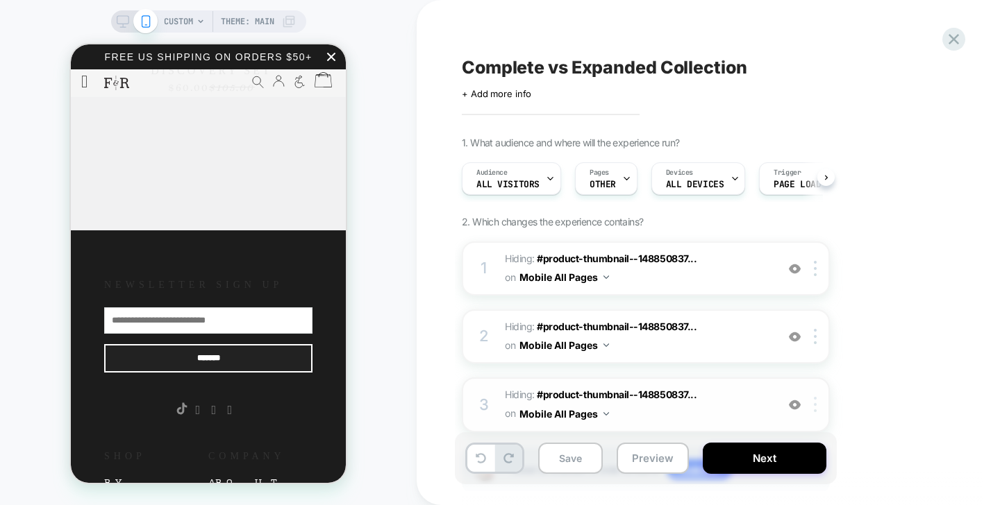
click at [811, 408] on div at bounding box center [817, 404] width 23 height 15
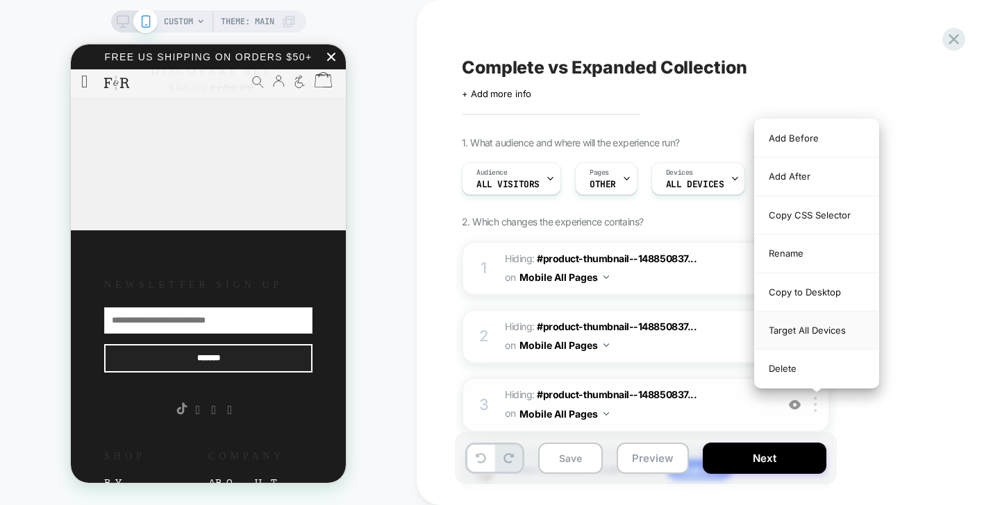
click at [819, 331] on div "Target All Devices" at bounding box center [817, 331] width 124 height 38
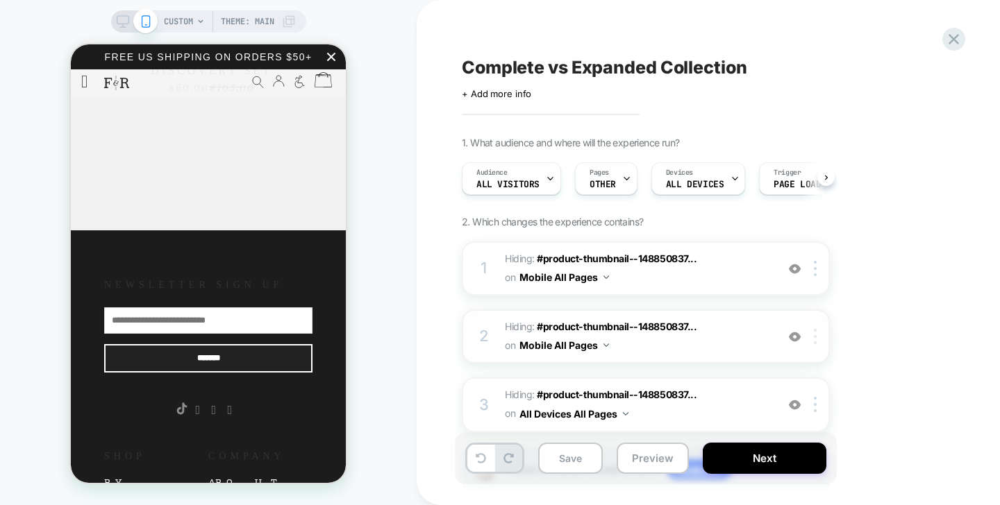
click at [815, 336] on img at bounding box center [815, 336] width 3 height 15
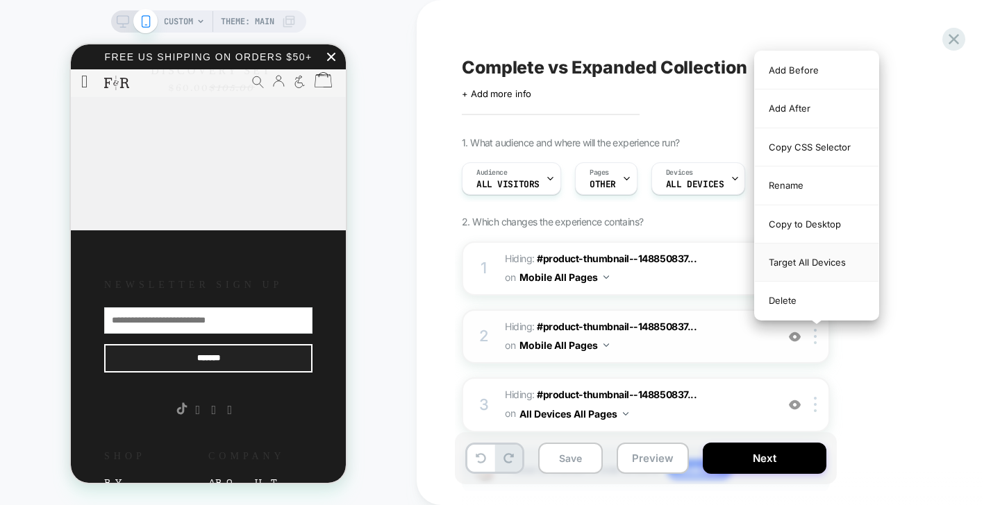
click at [827, 271] on div "Target All Devices" at bounding box center [817, 263] width 124 height 38
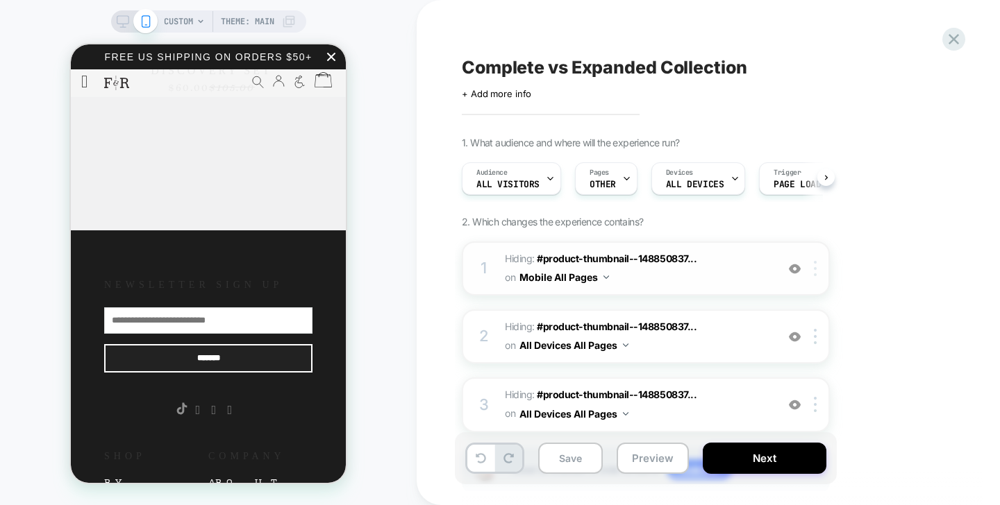
click at [814, 271] on img at bounding box center [815, 268] width 3 height 15
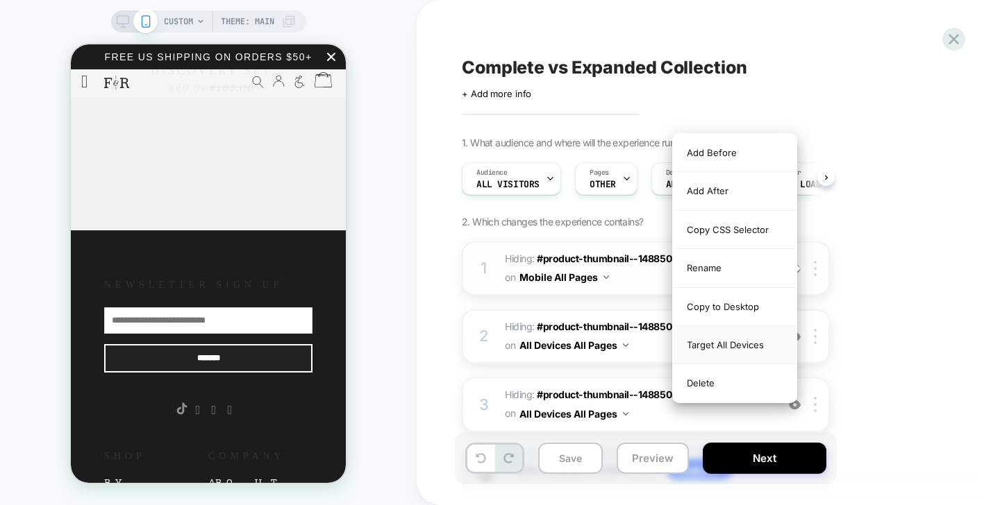
click at [746, 348] on div "Target All Devices" at bounding box center [735, 345] width 124 height 38
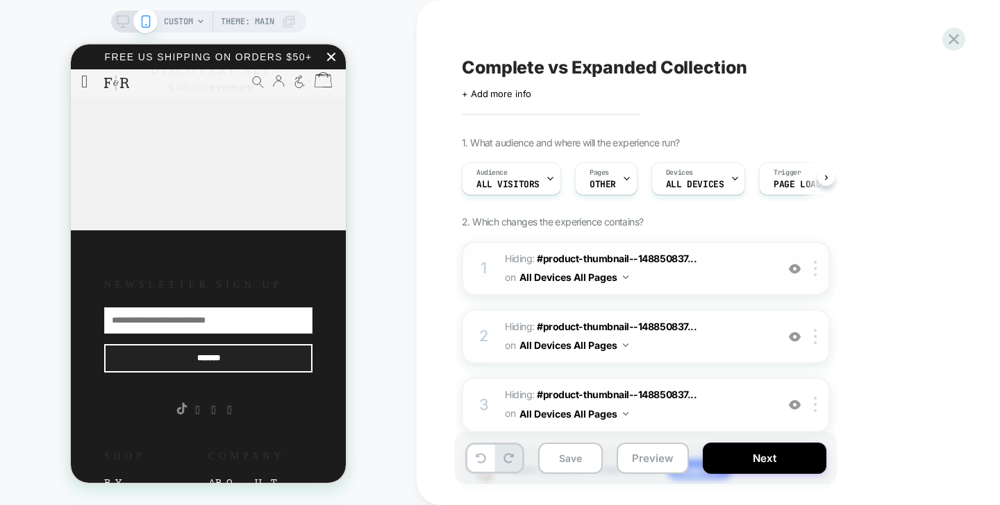
click at [630, 280] on span "Hiding : #product-thumbnail--148850837... #product-thumbnail--14885083775344-73…" at bounding box center [637, 268] width 265 height 37
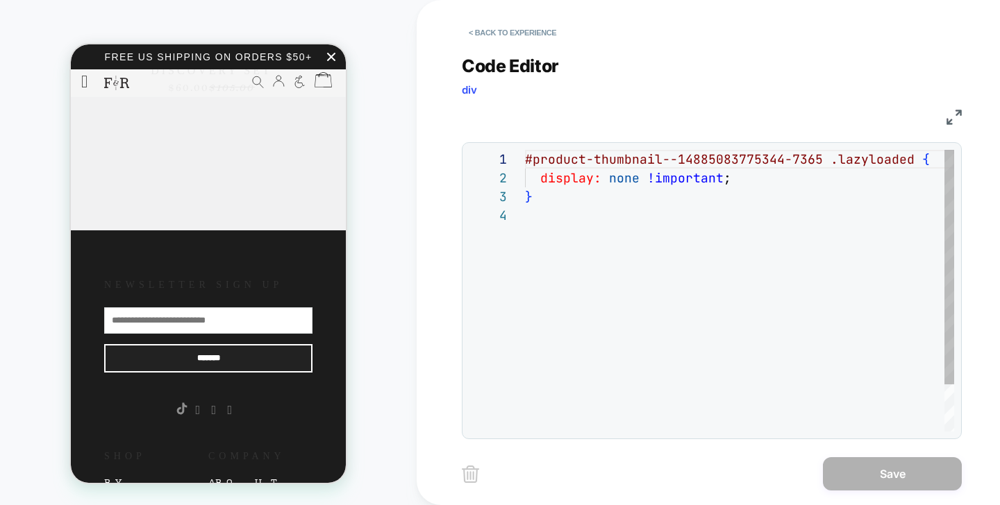
scroll to position [56, 0]
click at [521, 28] on button "< Back to experience" at bounding box center [512, 33] width 101 height 22
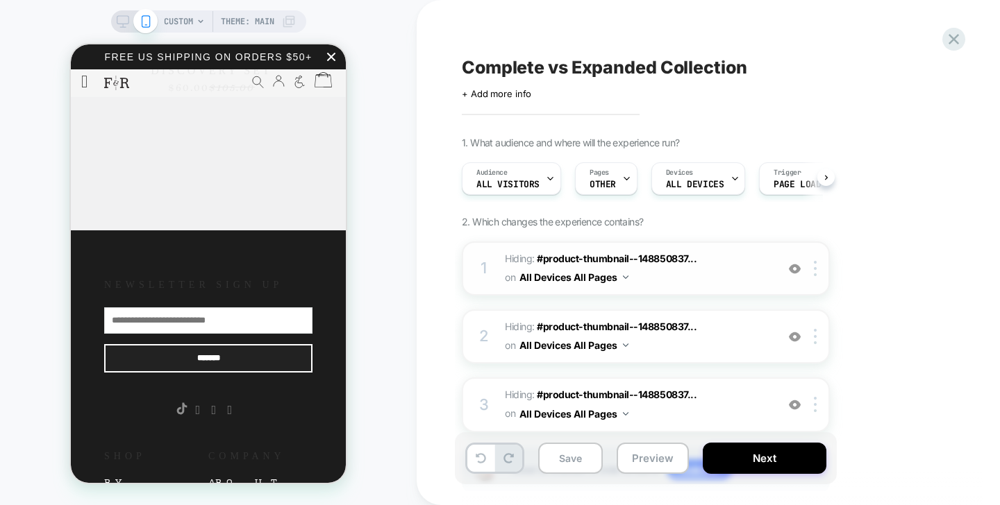
scroll to position [0, 1]
click at [592, 280] on button "All Devices All Pages" at bounding box center [573, 277] width 109 height 20
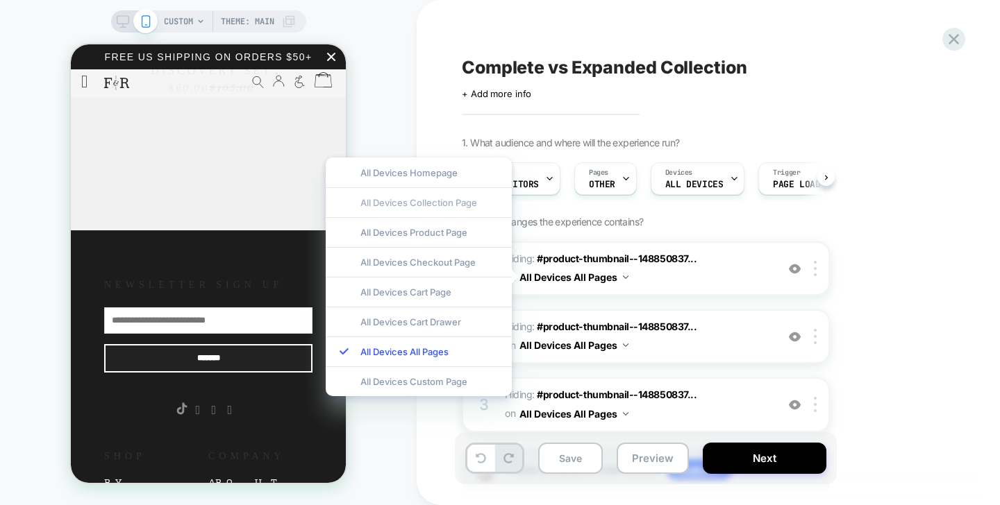
click at [482, 207] on div "All Devices Collection Page" at bounding box center [419, 202] width 186 height 30
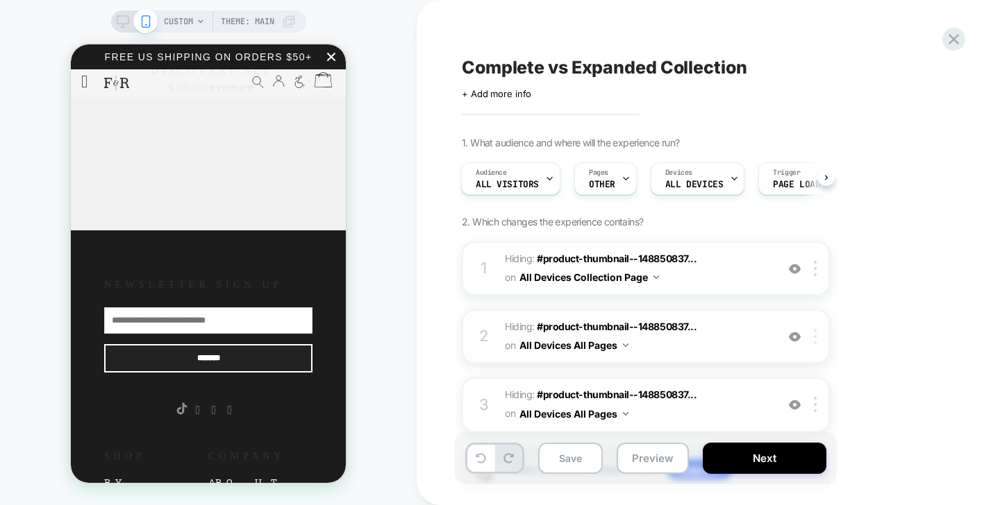
click at [821, 339] on div at bounding box center [817, 336] width 23 height 15
click at [598, 347] on button "All Devices All Pages" at bounding box center [573, 345] width 109 height 20
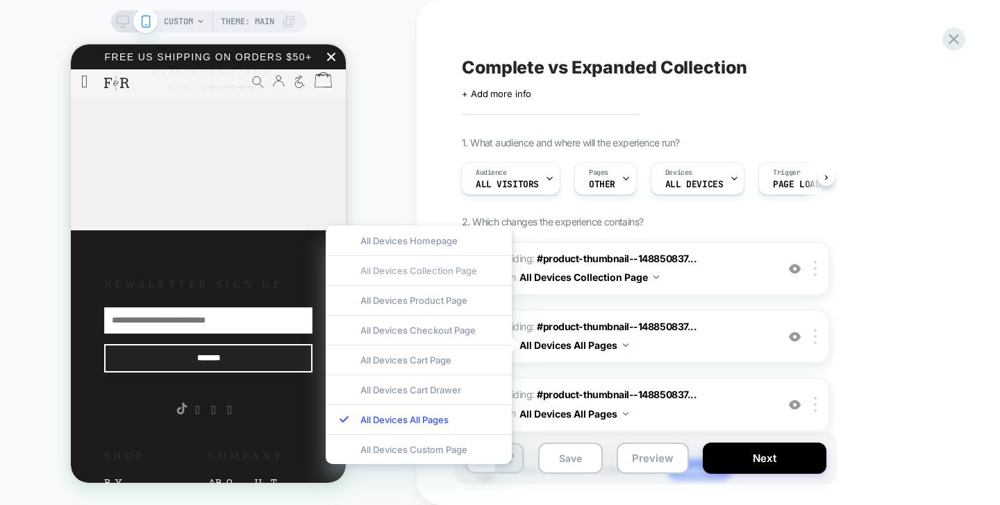
click at [466, 266] on div "All Devices Collection Page" at bounding box center [419, 271] width 186 height 30
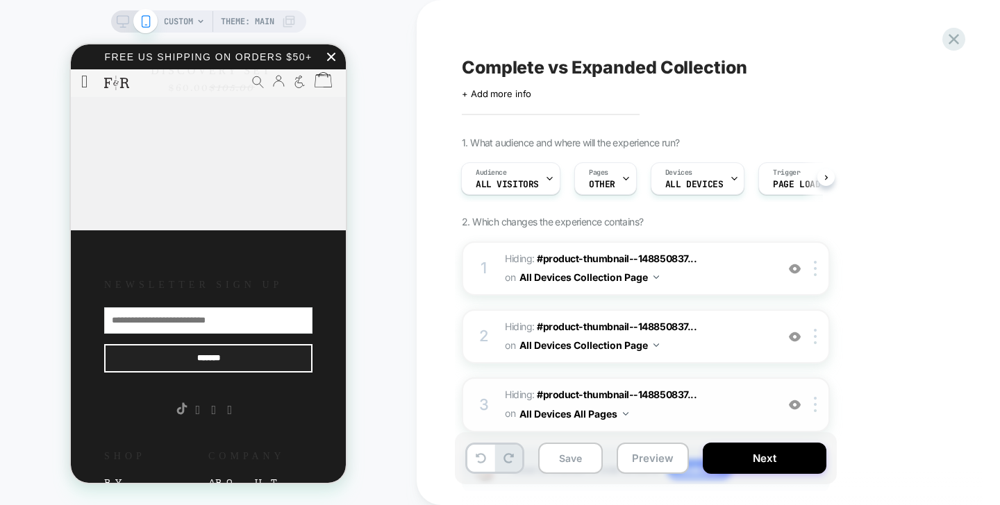
click at [601, 416] on button "All Devices All Pages" at bounding box center [573, 414] width 109 height 20
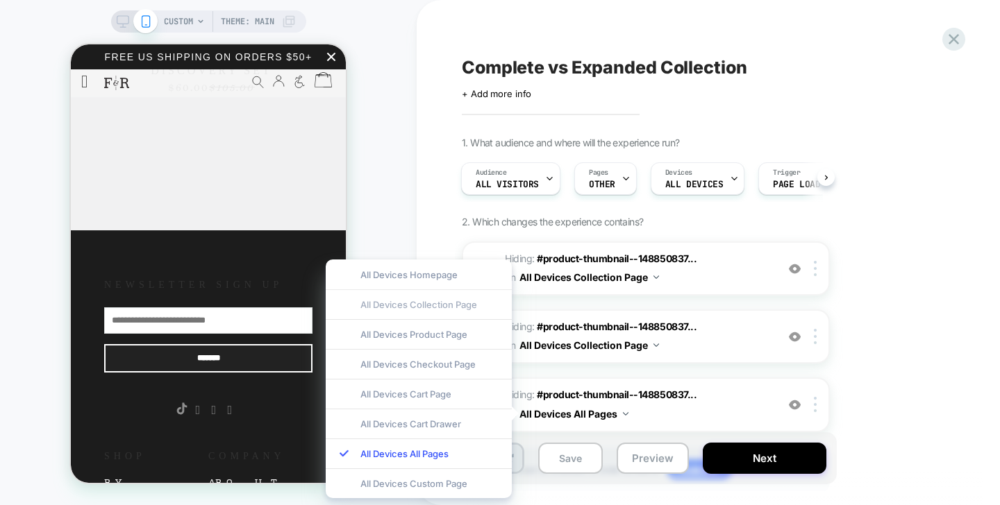
click at [464, 312] on div "All Devices Collection Page" at bounding box center [419, 305] width 186 height 30
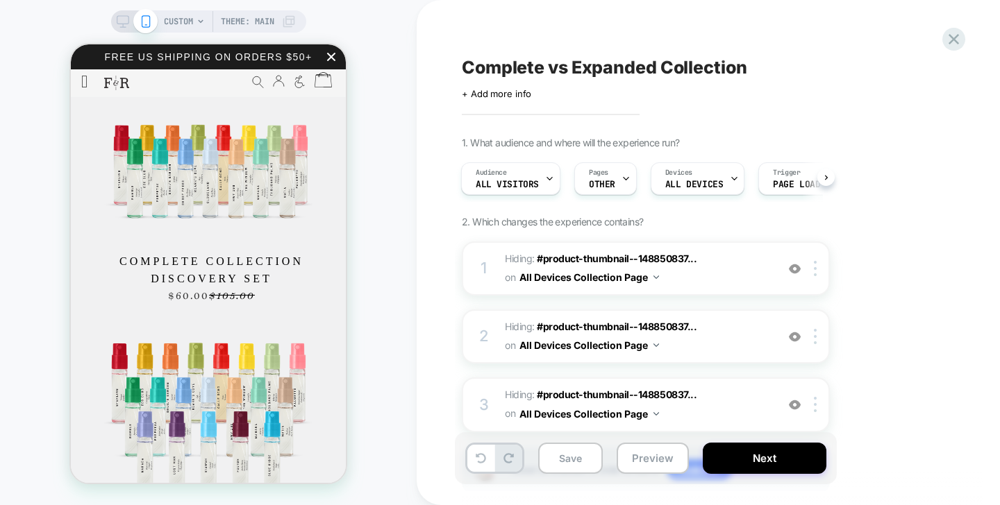
scroll to position [1405, 0]
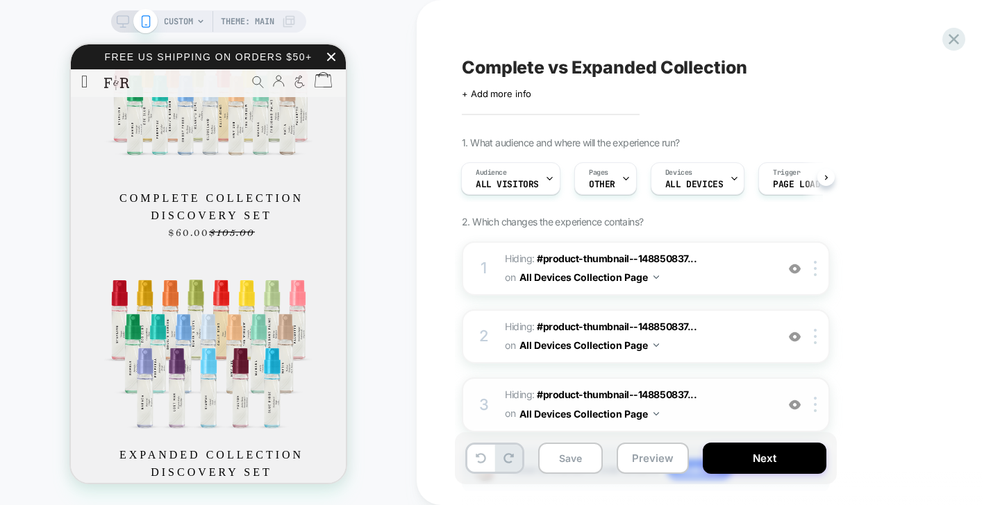
click at [609, 416] on button "All Devices Collection Page" at bounding box center [589, 414] width 140 height 20
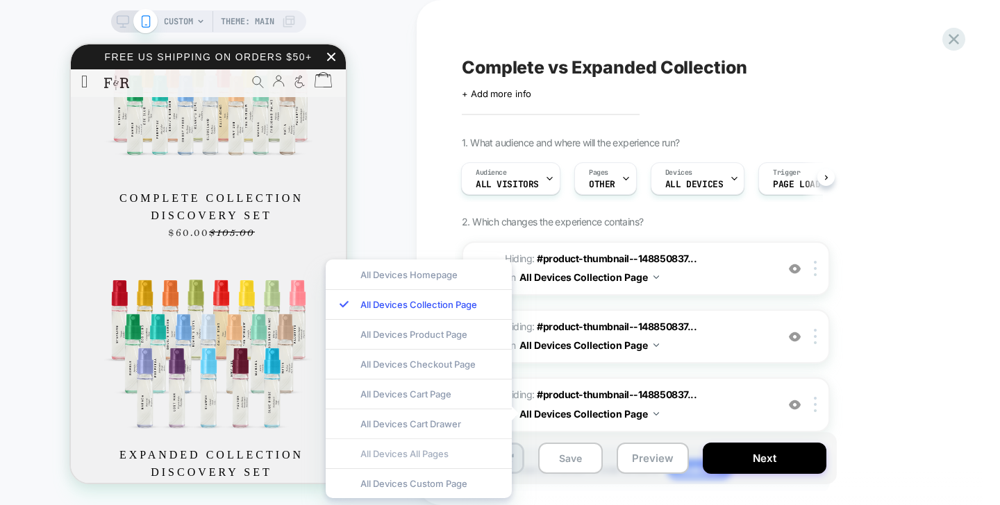
click at [415, 449] on div "All Devices All Pages" at bounding box center [419, 454] width 186 height 30
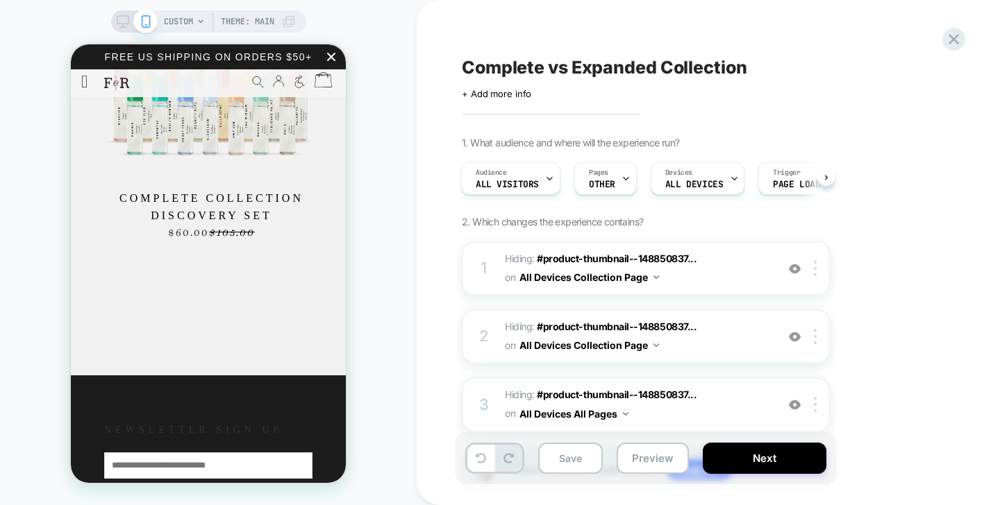
click at [564, 419] on button "All Devices All Pages" at bounding box center [573, 414] width 109 height 20
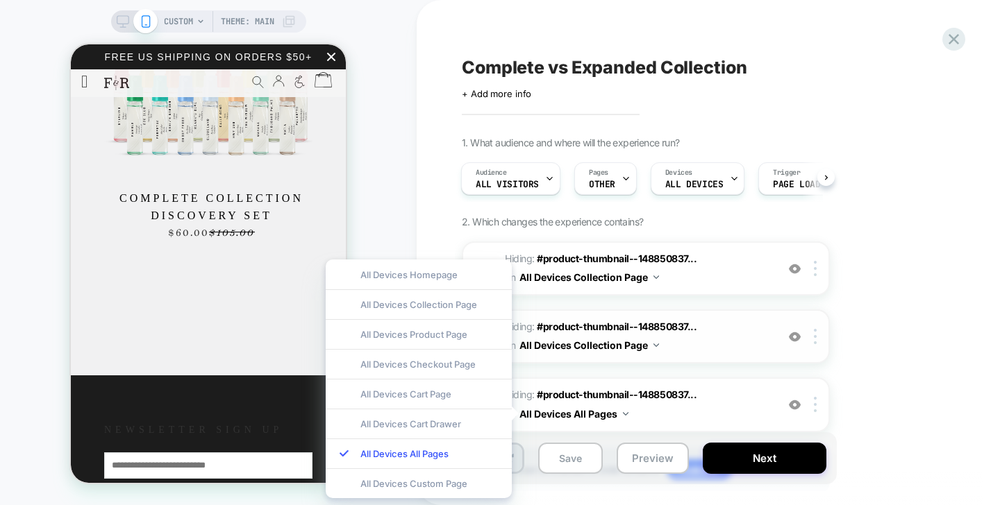
click at [612, 341] on button "All Devices Collection Page" at bounding box center [589, 345] width 140 height 20
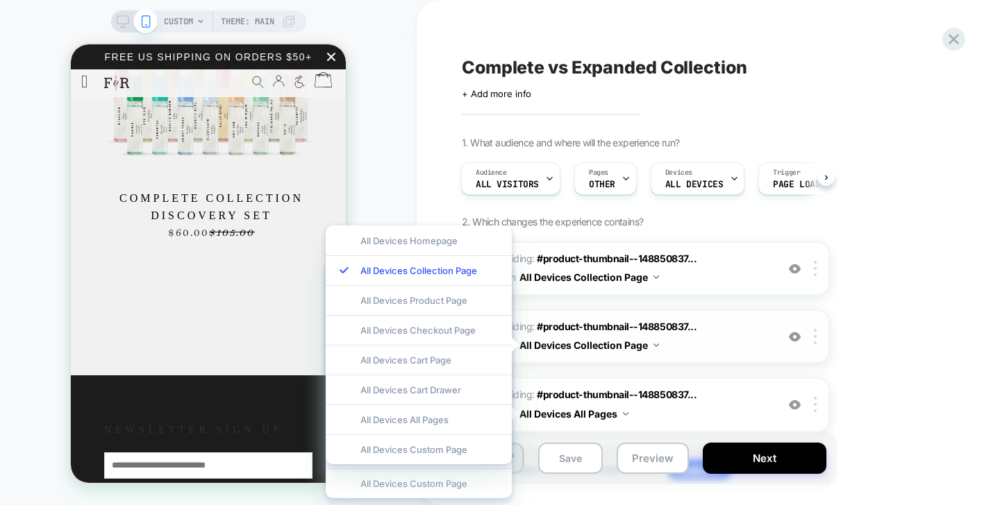
click at [603, 349] on button "All Devices Collection Page" at bounding box center [589, 345] width 140 height 20
click at [443, 417] on div "All Devices All Pages" at bounding box center [419, 420] width 186 height 30
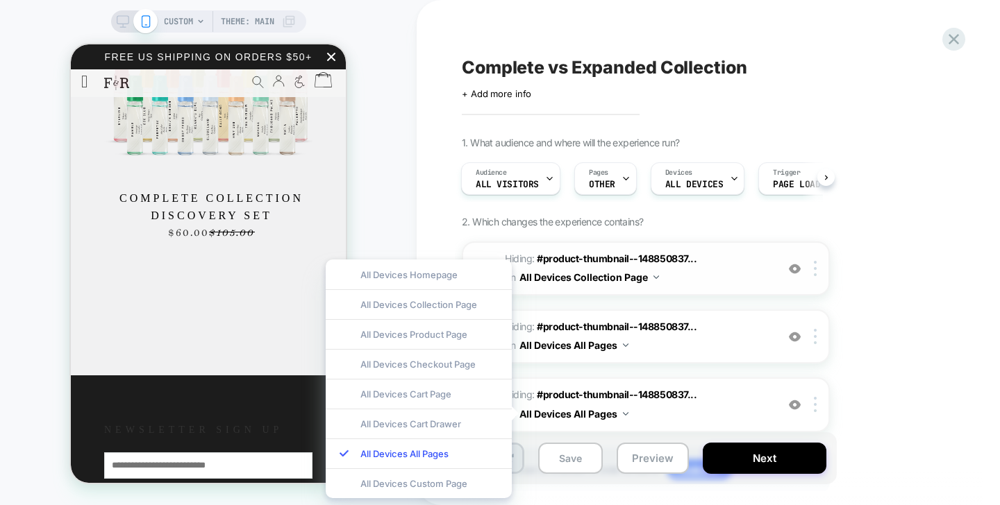
click at [605, 283] on button "All Devices Collection Page" at bounding box center [589, 277] width 140 height 20
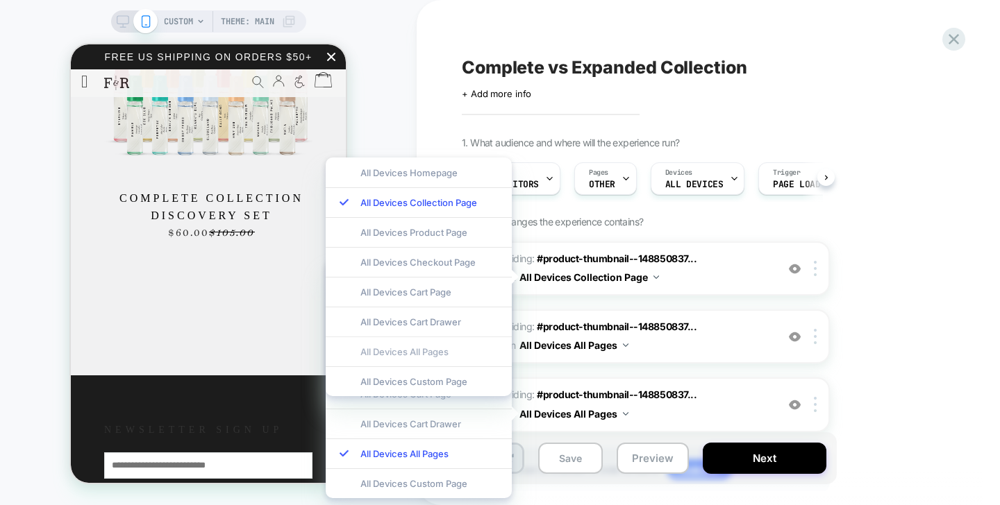
click at [441, 358] on div "All Devices All Pages" at bounding box center [419, 352] width 186 height 30
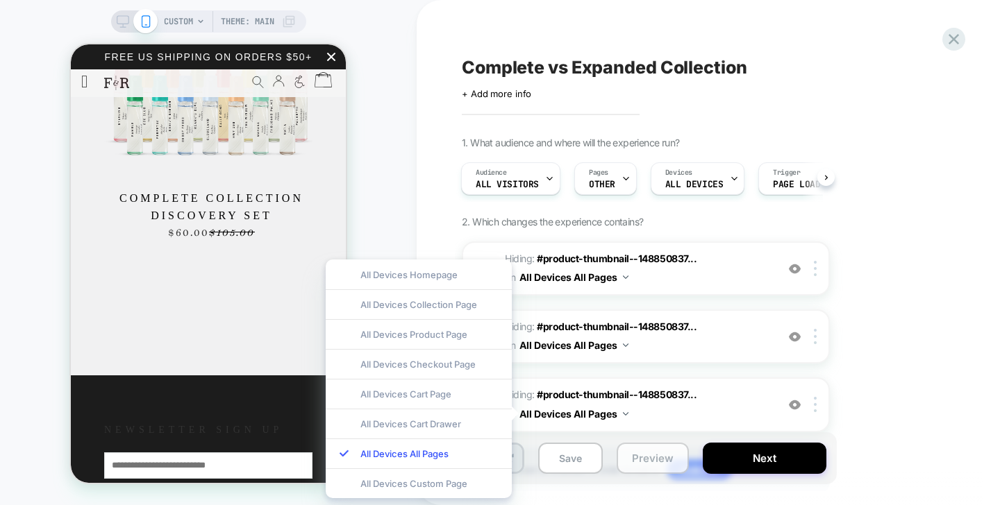
click at [650, 465] on button "Preview" at bounding box center [653, 458] width 72 height 31
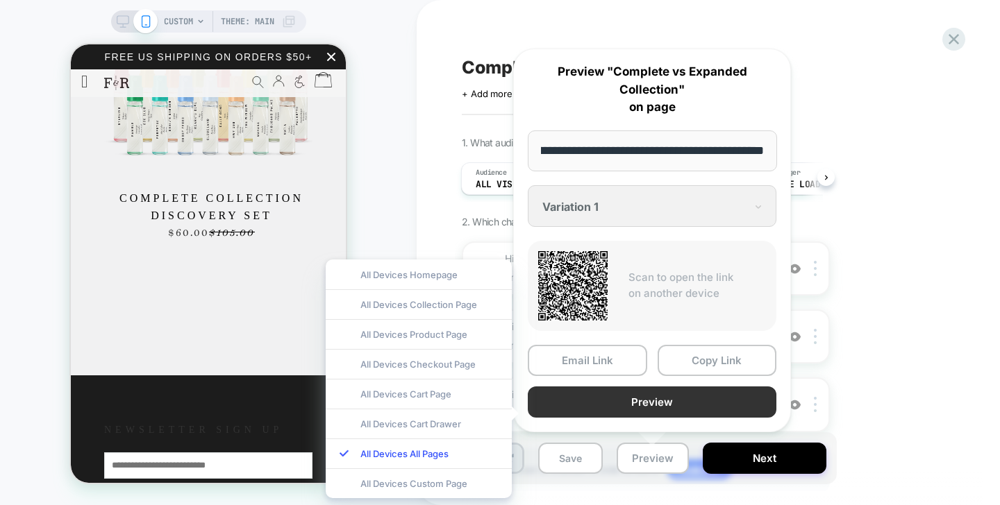
scroll to position [0, 0]
click at [650, 399] on button "Preview" at bounding box center [652, 402] width 249 height 31
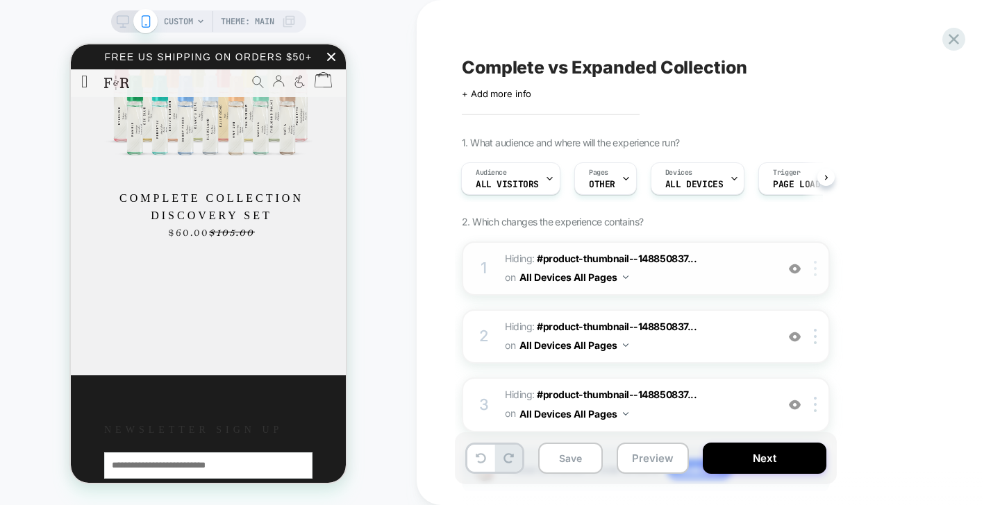
click at [817, 271] on div at bounding box center [817, 268] width 23 height 15
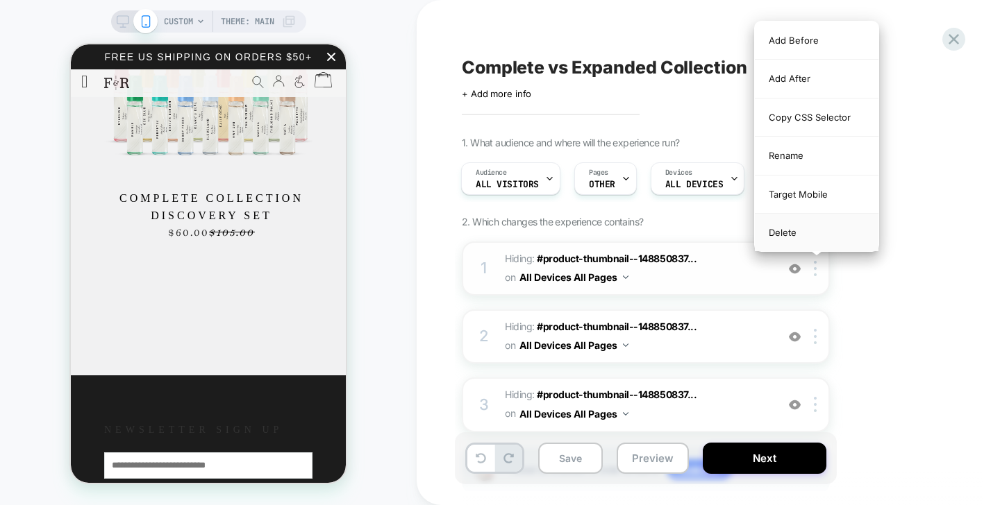
click at [794, 226] on div "Delete" at bounding box center [817, 232] width 124 height 37
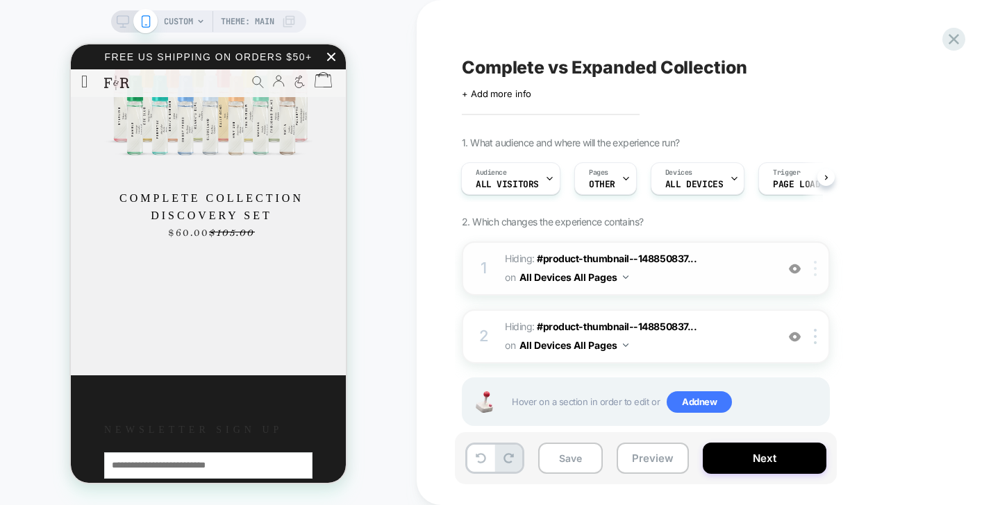
click at [814, 272] on img at bounding box center [815, 268] width 3 height 15
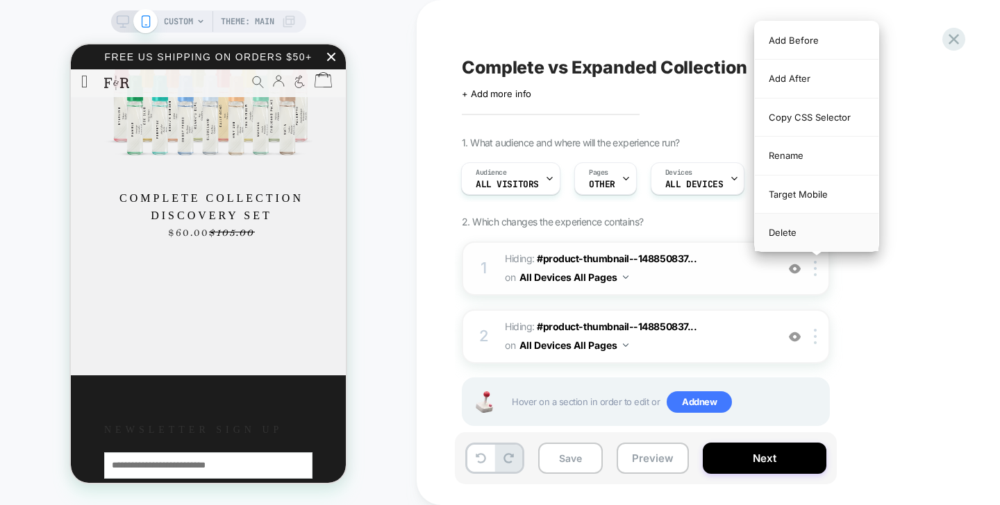
click at [811, 220] on div "Delete" at bounding box center [817, 232] width 124 height 37
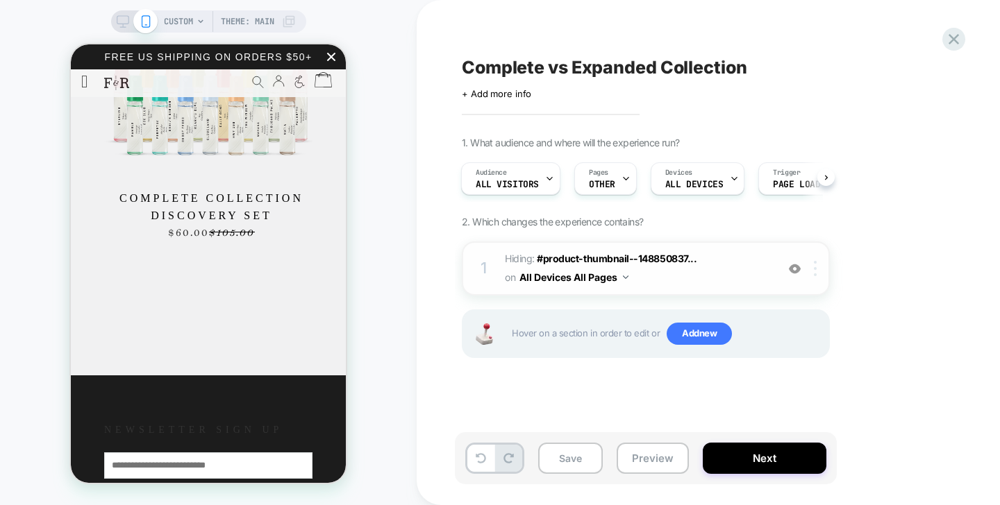
click at [816, 274] on img at bounding box center [815, 268] width 3 height 15
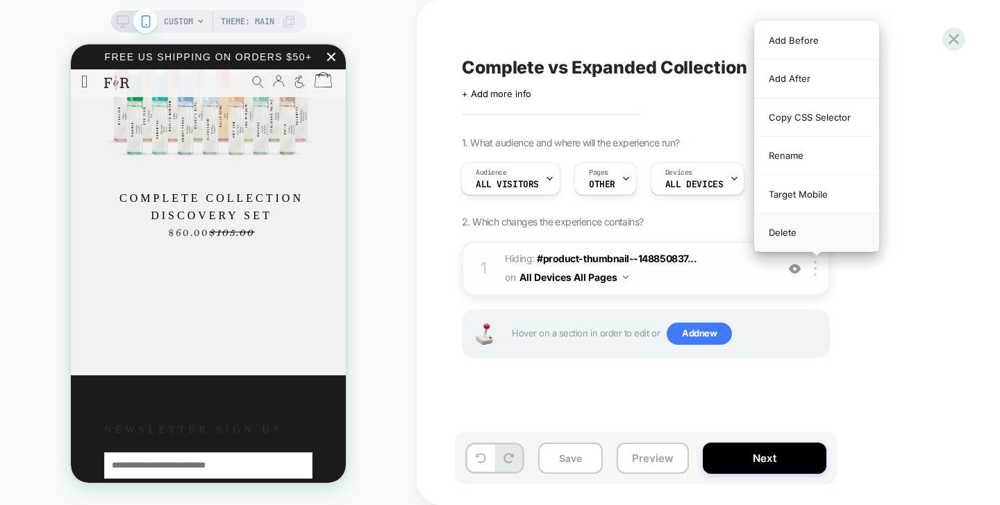
click at [796, 235] on div "Delete" at bounding box center [817, 232] width 124 height 37
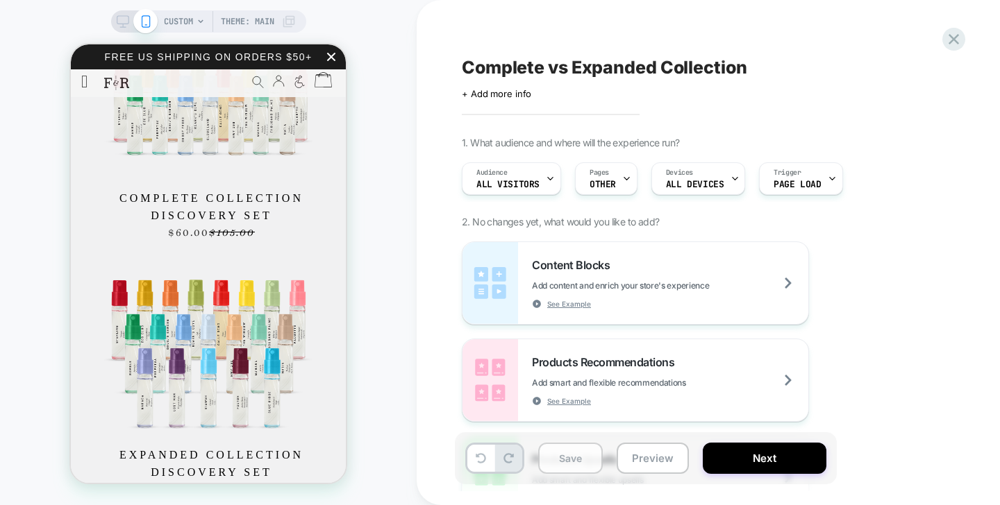
click at [574, 460] on button "Save" at bounding box center [570, 458] width 65 height 31
